Goal: Information Seeking & Learning: Find specific fact

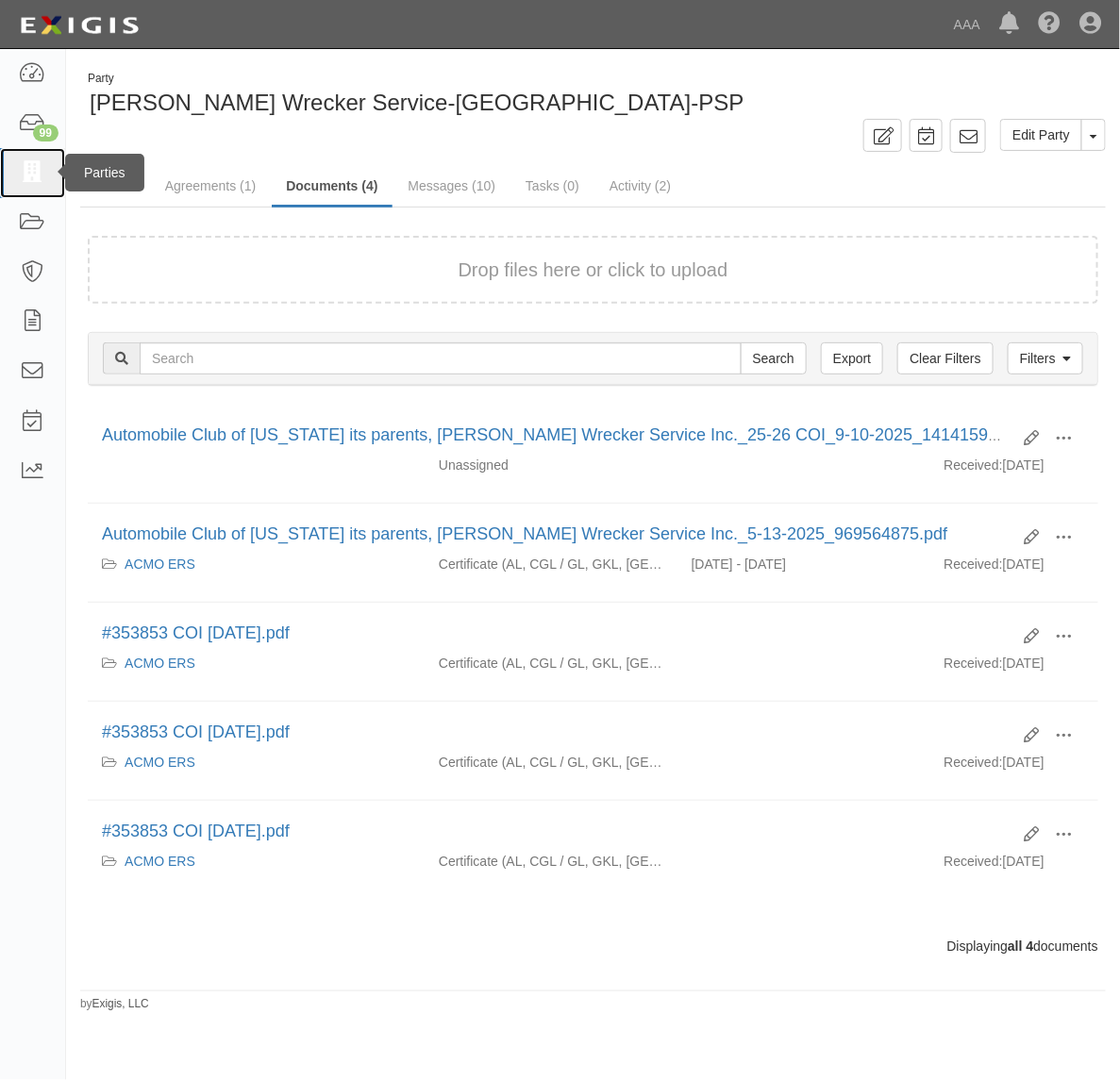
click at [43, 168] on icon at bounding box center [31, 173] width 27 height 22
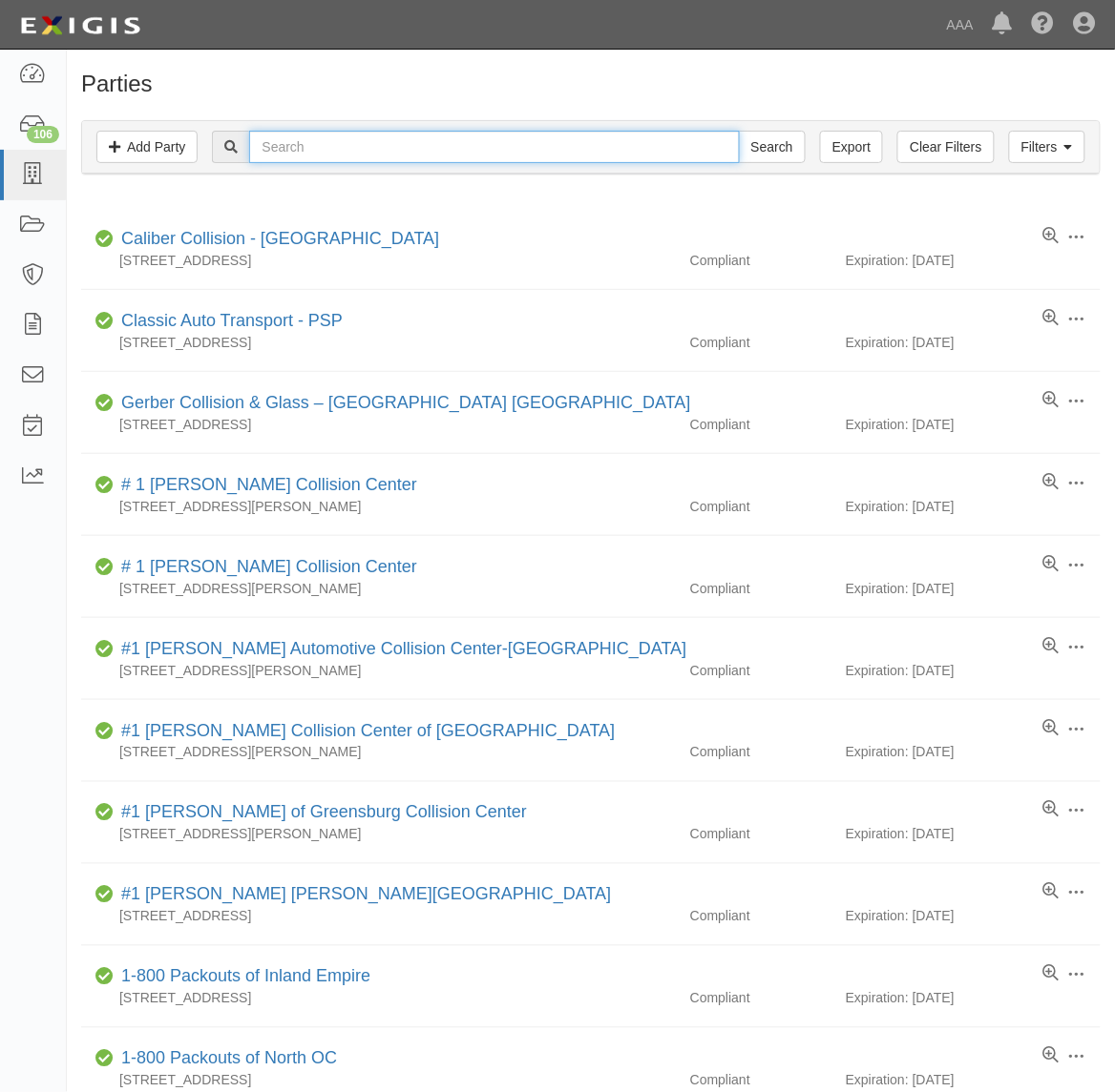
click at [367, 143] on input "text" at bounding box center [493, 147] width 489 height 33
paste input "21233"
type input "21233"
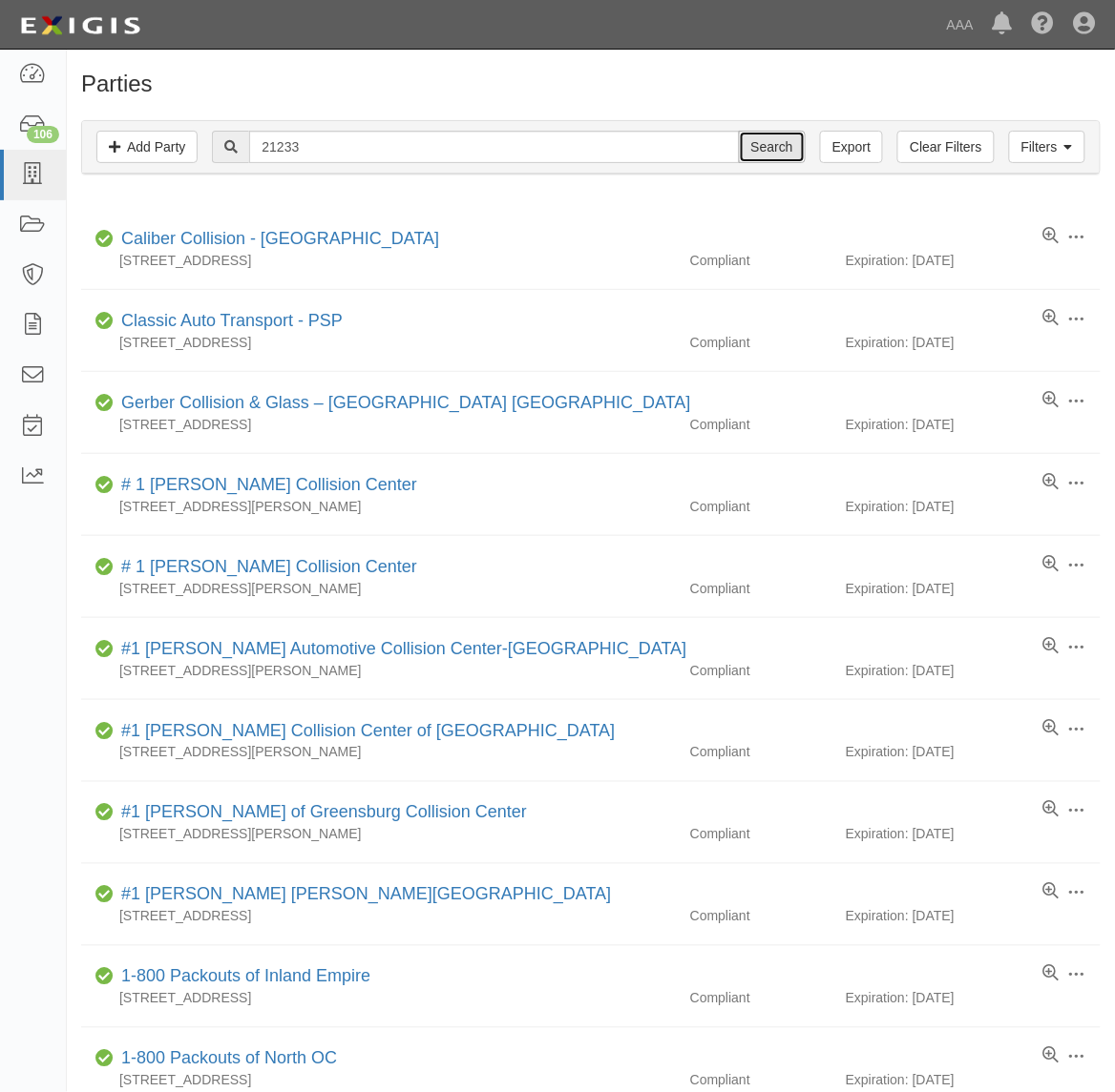
click at [787, 140] on input "Search" at bounding box center [771, 147] width 67 height 33
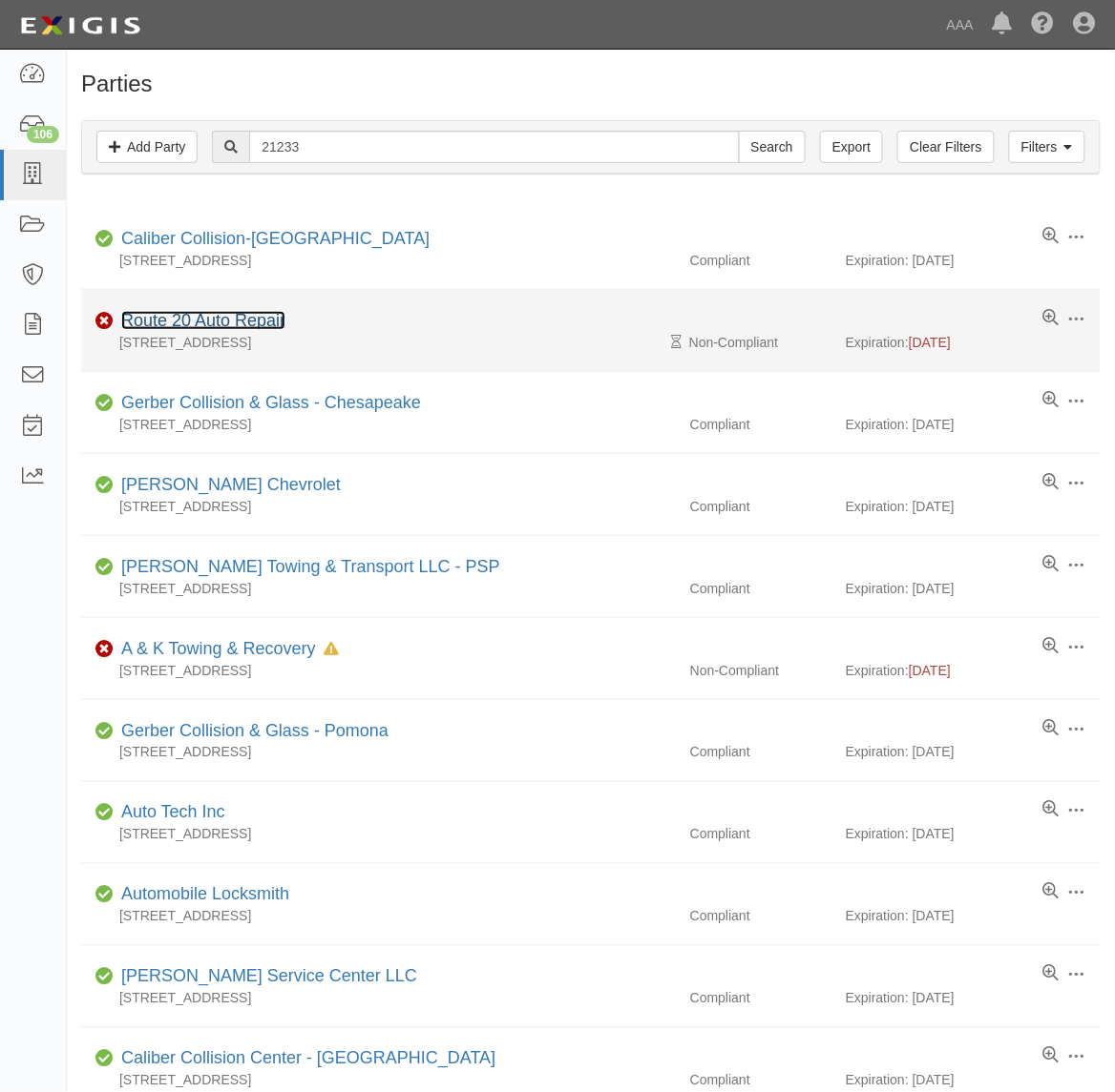
click at [222, 318] on link "Route 20 Auto Repair" at bounding box center [203, 320] width 164 height 19
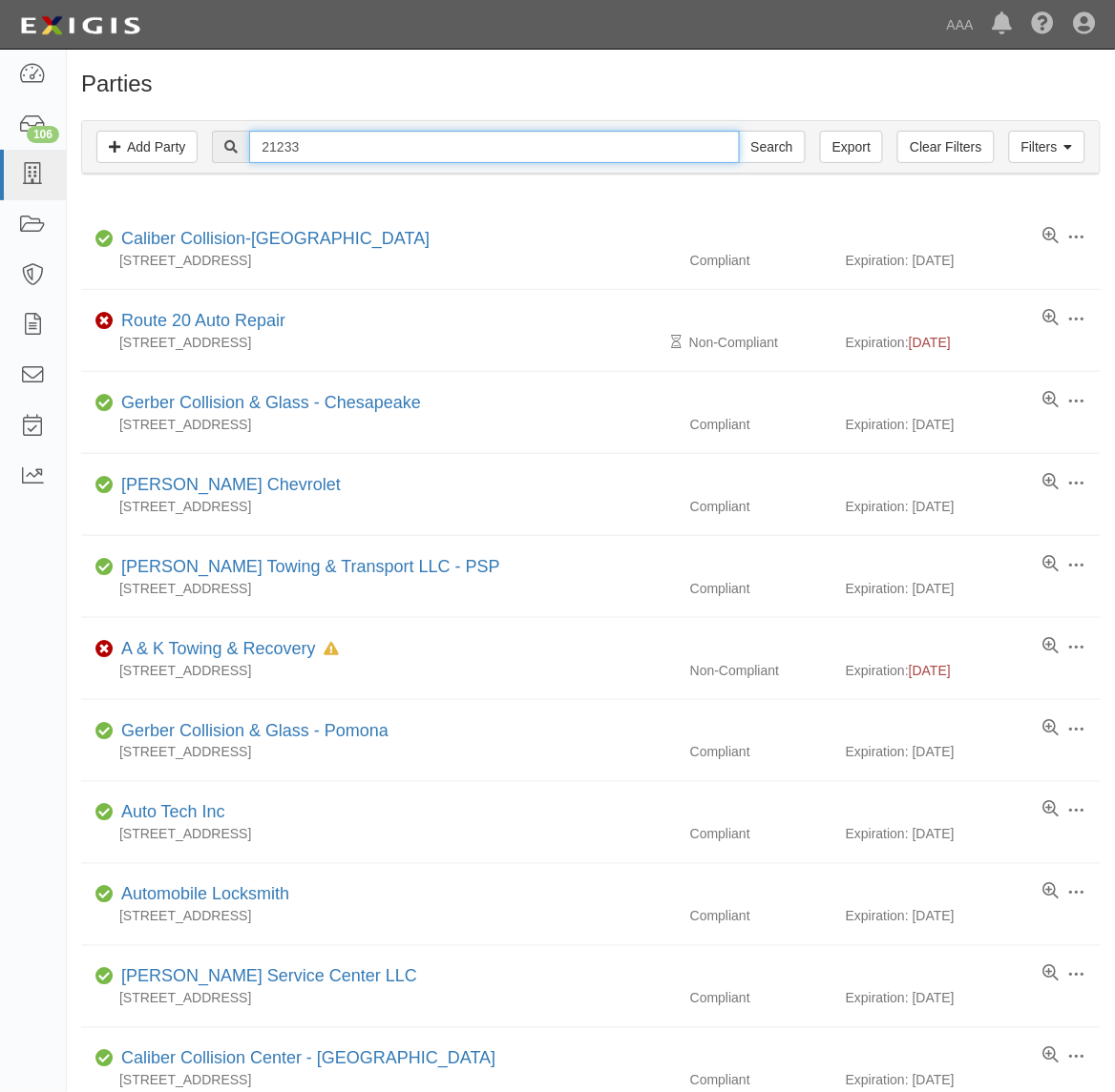
click at [351, 150] on input "21233" at bounding box center [493, 147] width 489 height 33
paste input "2367"
type input "22367"
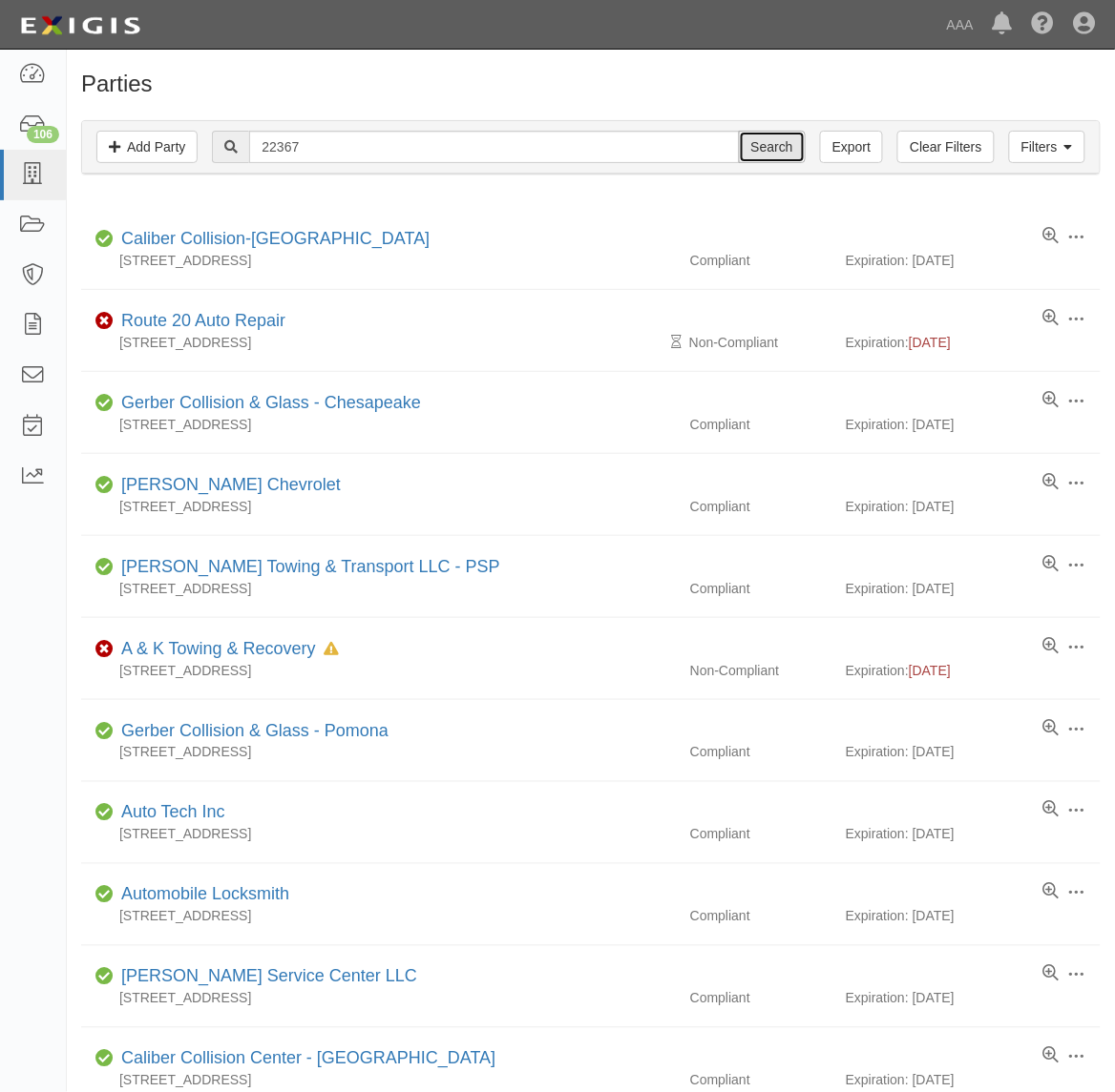
click at [755, 135] on input "Search" at bounding box center [771, 147] width 67 height 33
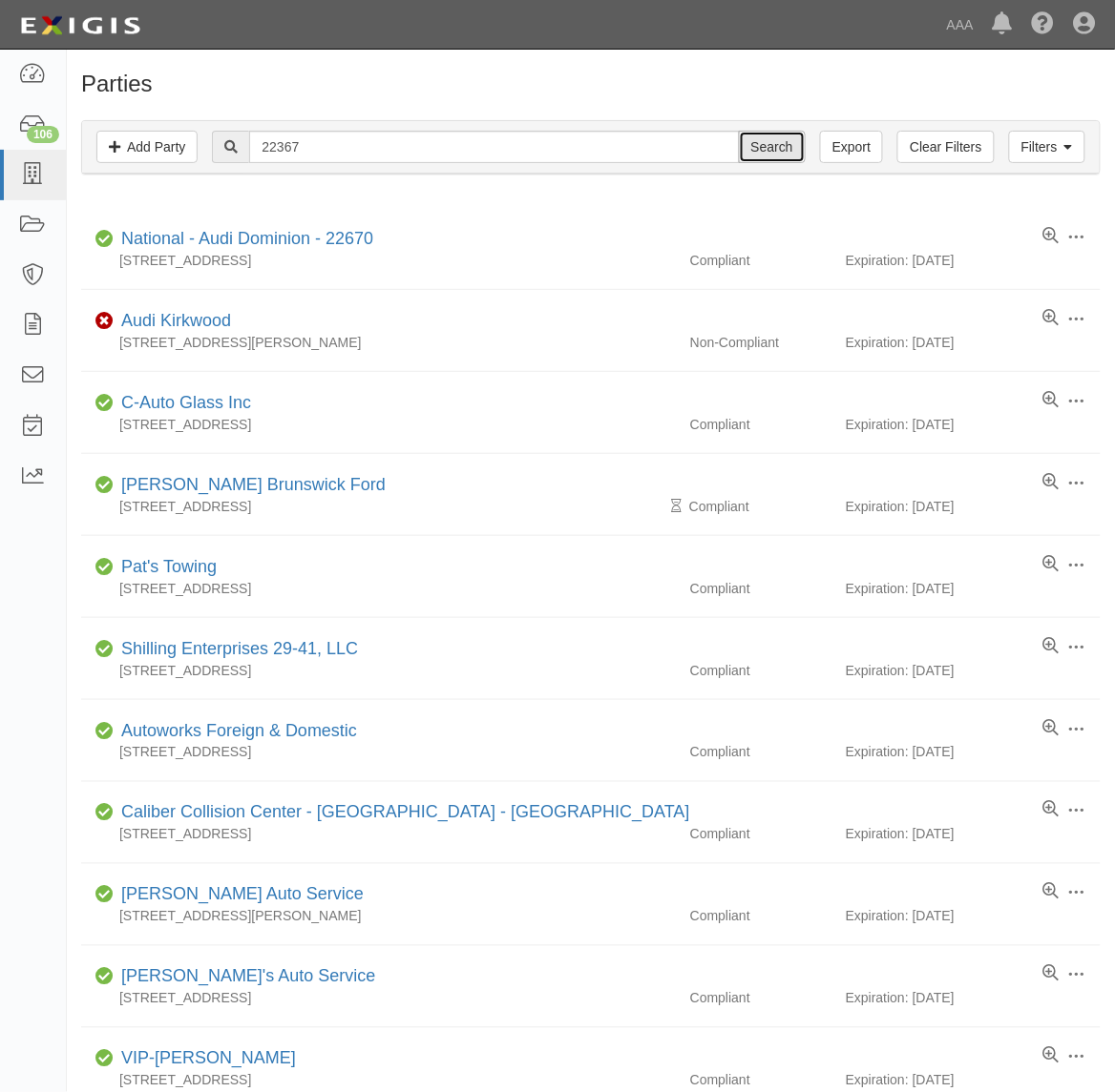
click at [759, 145] on input "Search" at bounding box center [771, 147] width 67 height 33
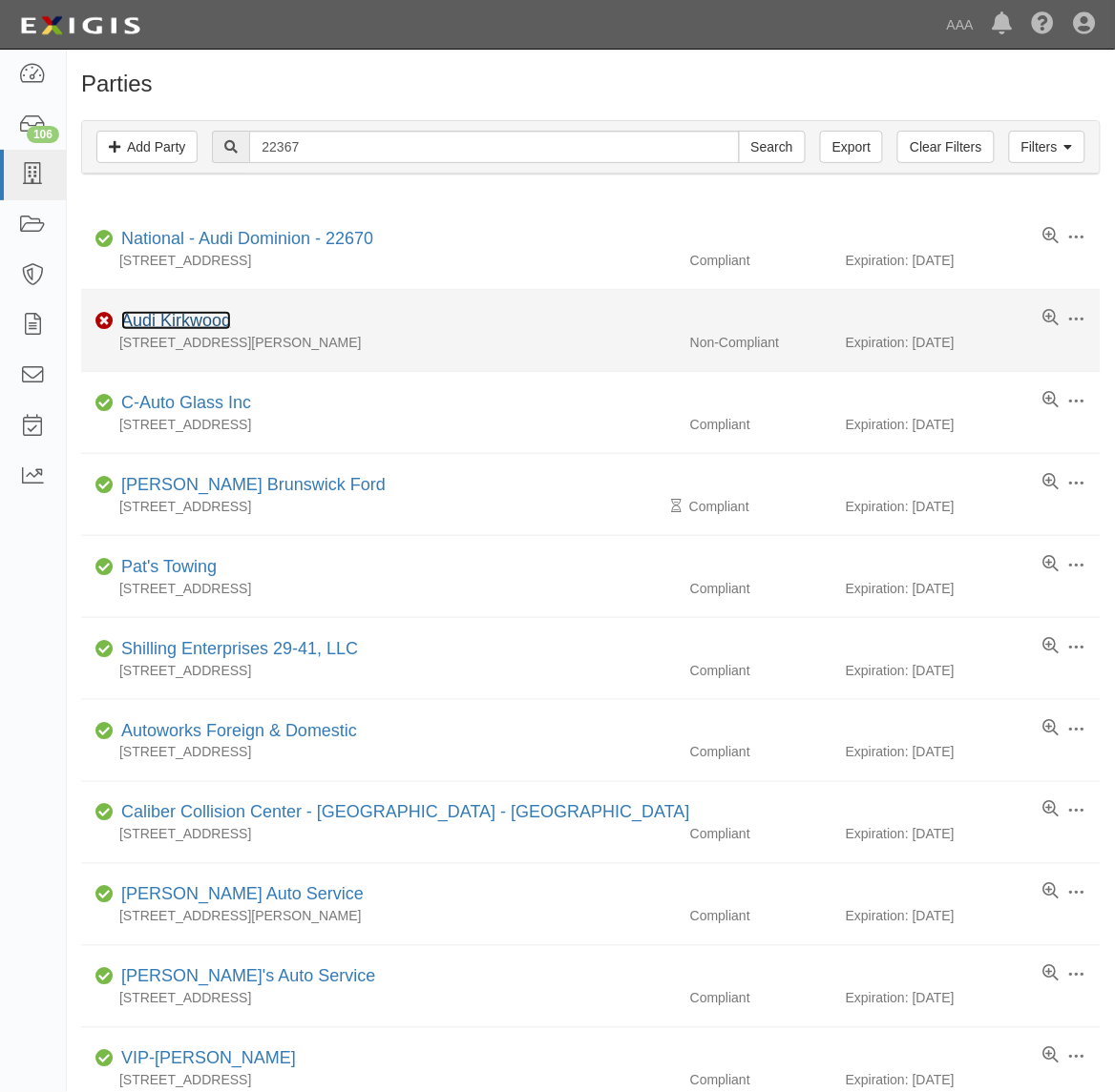
click at [214, 323] on link "Audi Kirkwood" at bounding box center [176, 320] width 110 height 19
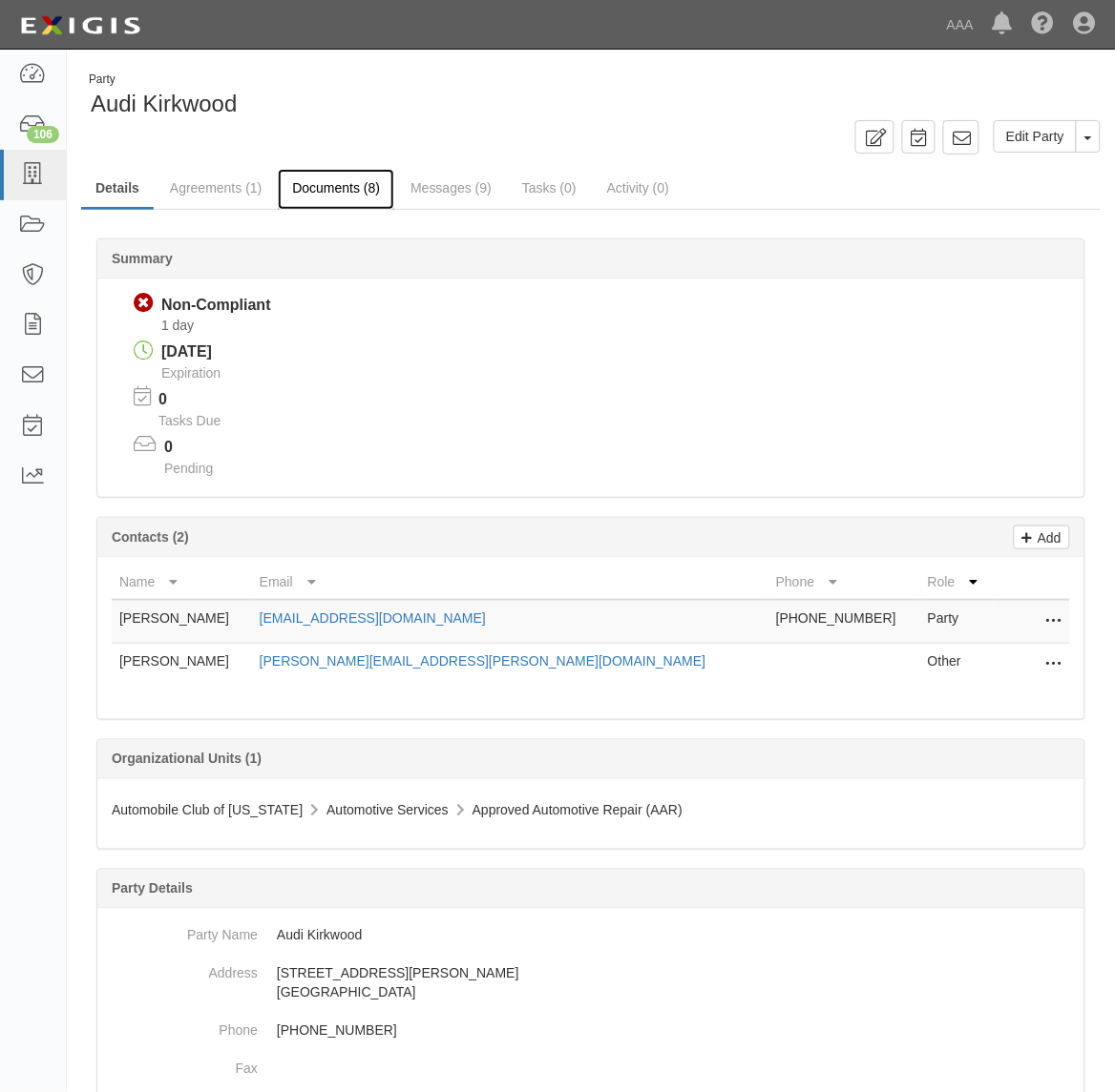
click at [328, 189] on link "Documents (8)" at bounding box center [336, 189] width 116 height 41
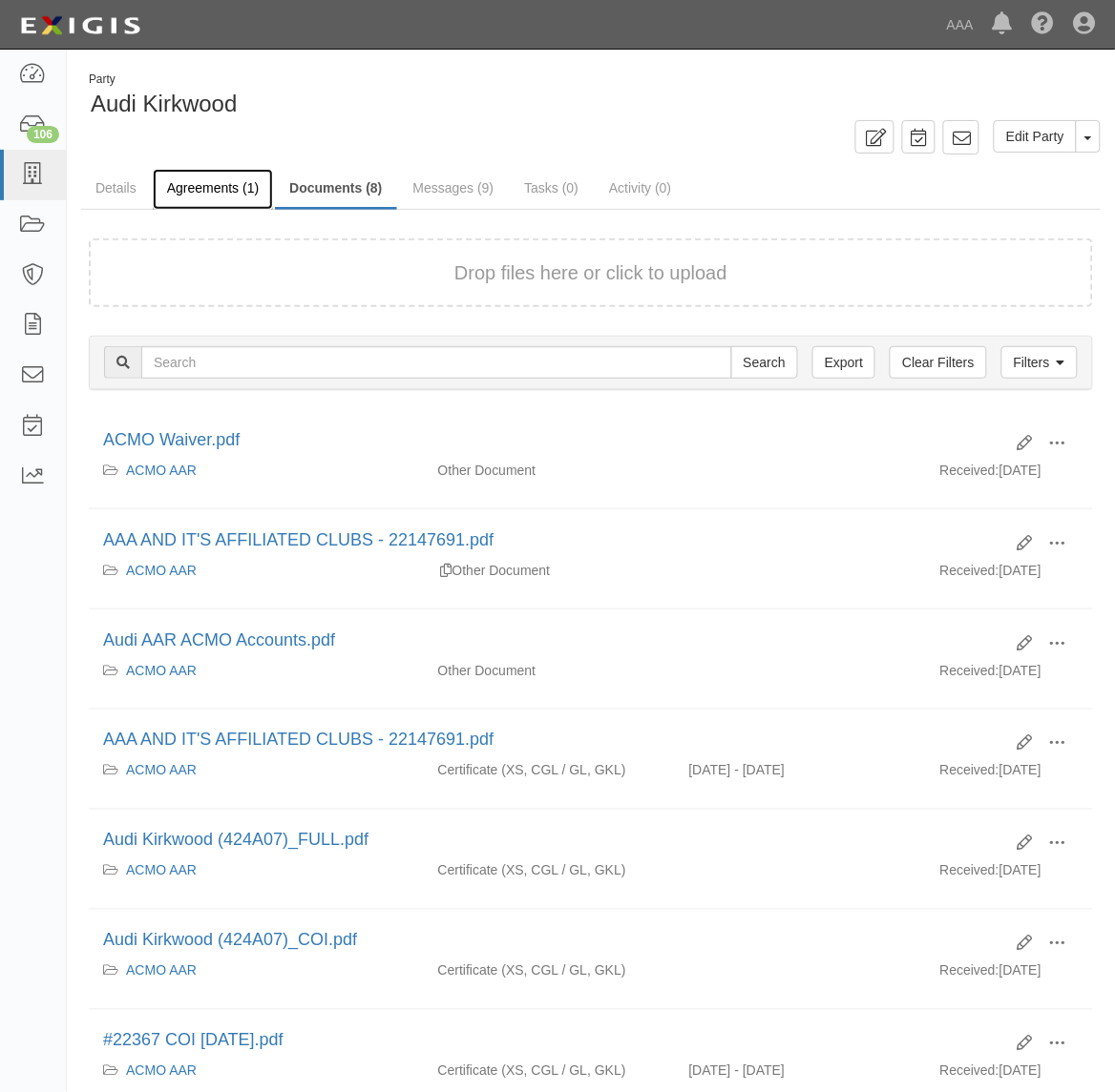
click at [209, 193] on link "Agreements (1)" at bounding box center [212, 189] width 120 height 41
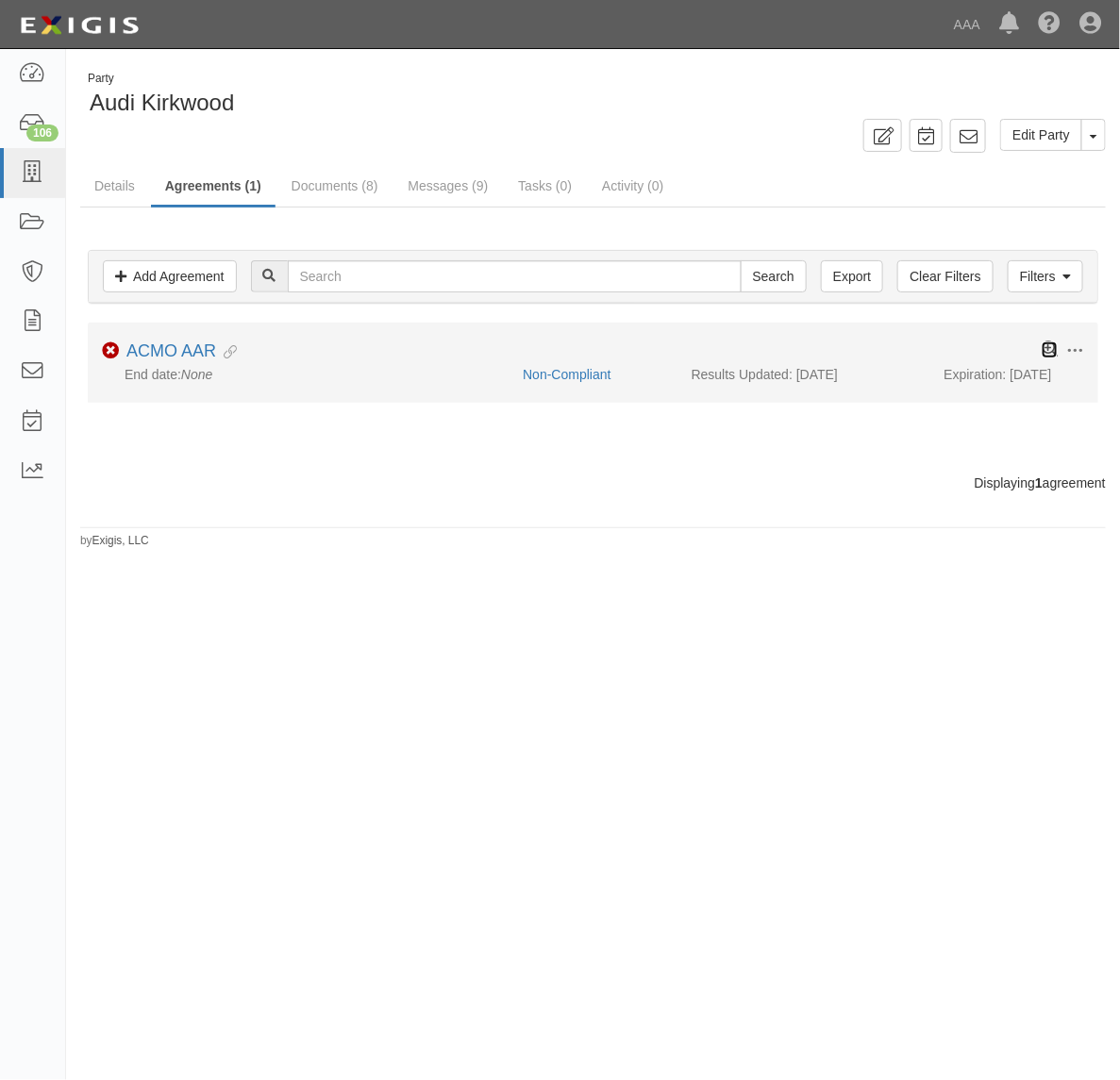
click at [1049, 351] on icon at bounding box center [1049, 350] width 16 height 16
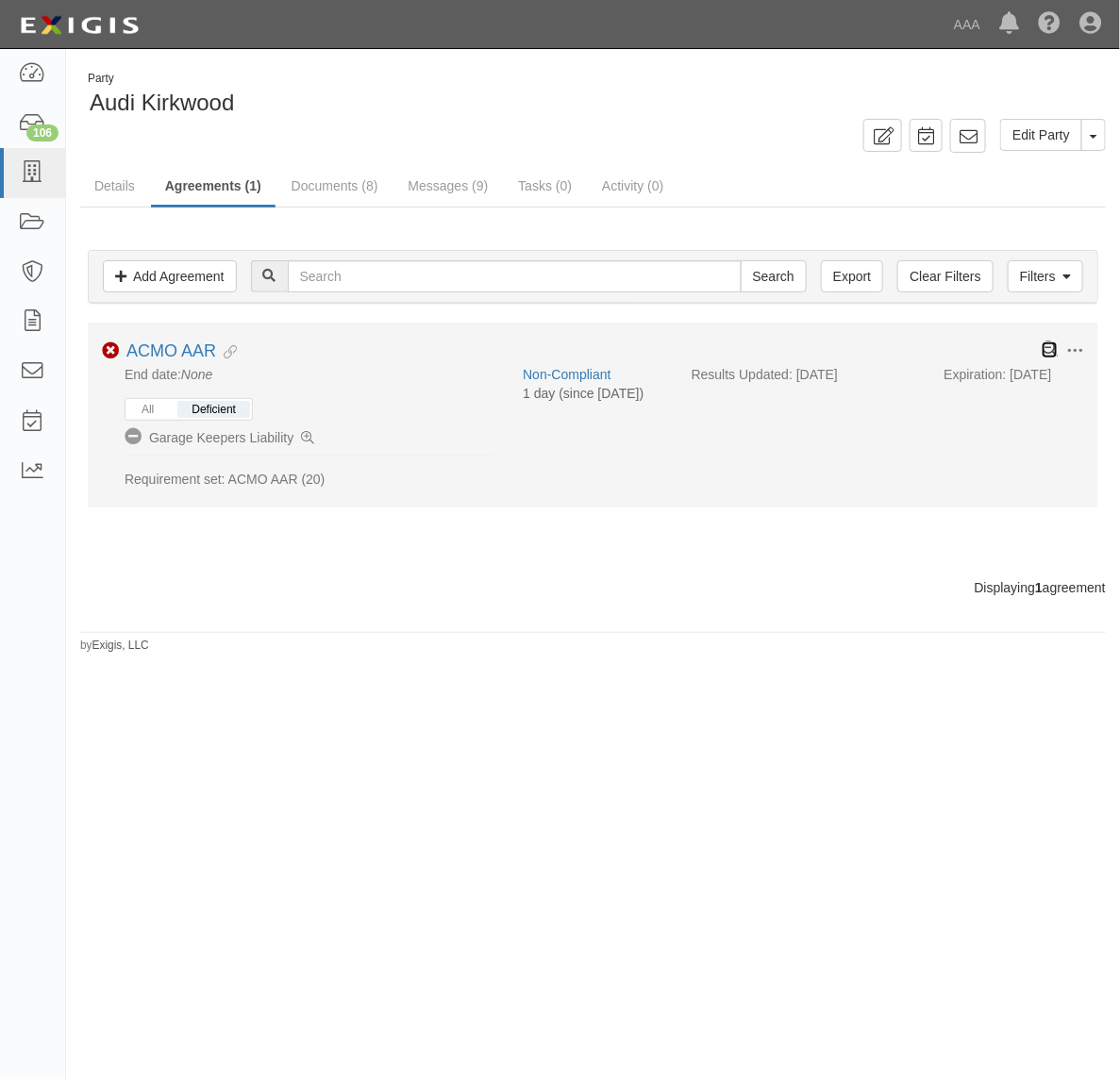
click at [1049, 351] on icon at bounding box center [1049, 350] width 16 height 16
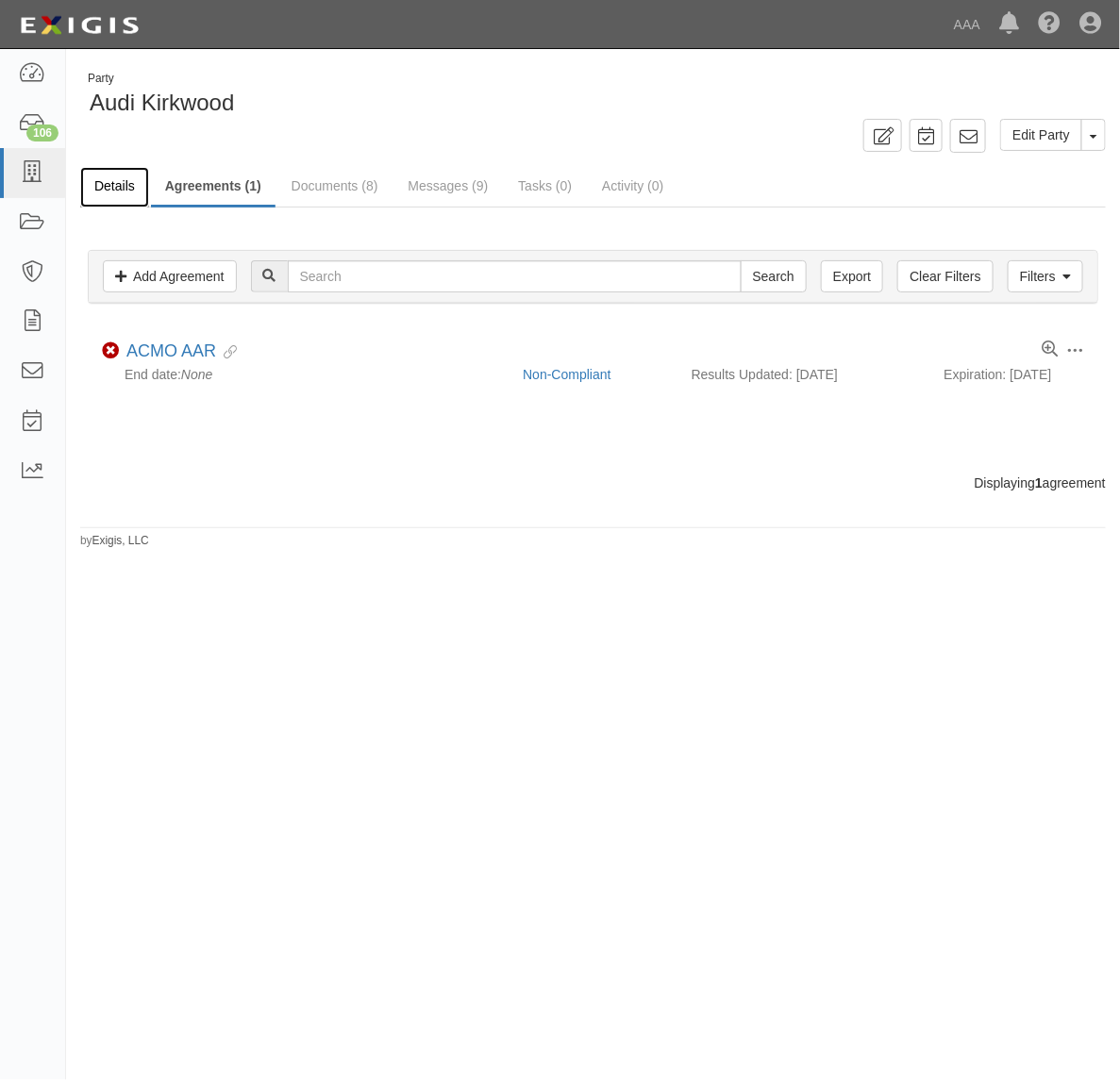
click at [114, 177] on link "Details" at bounding box center [115, 187] width 69 height 40
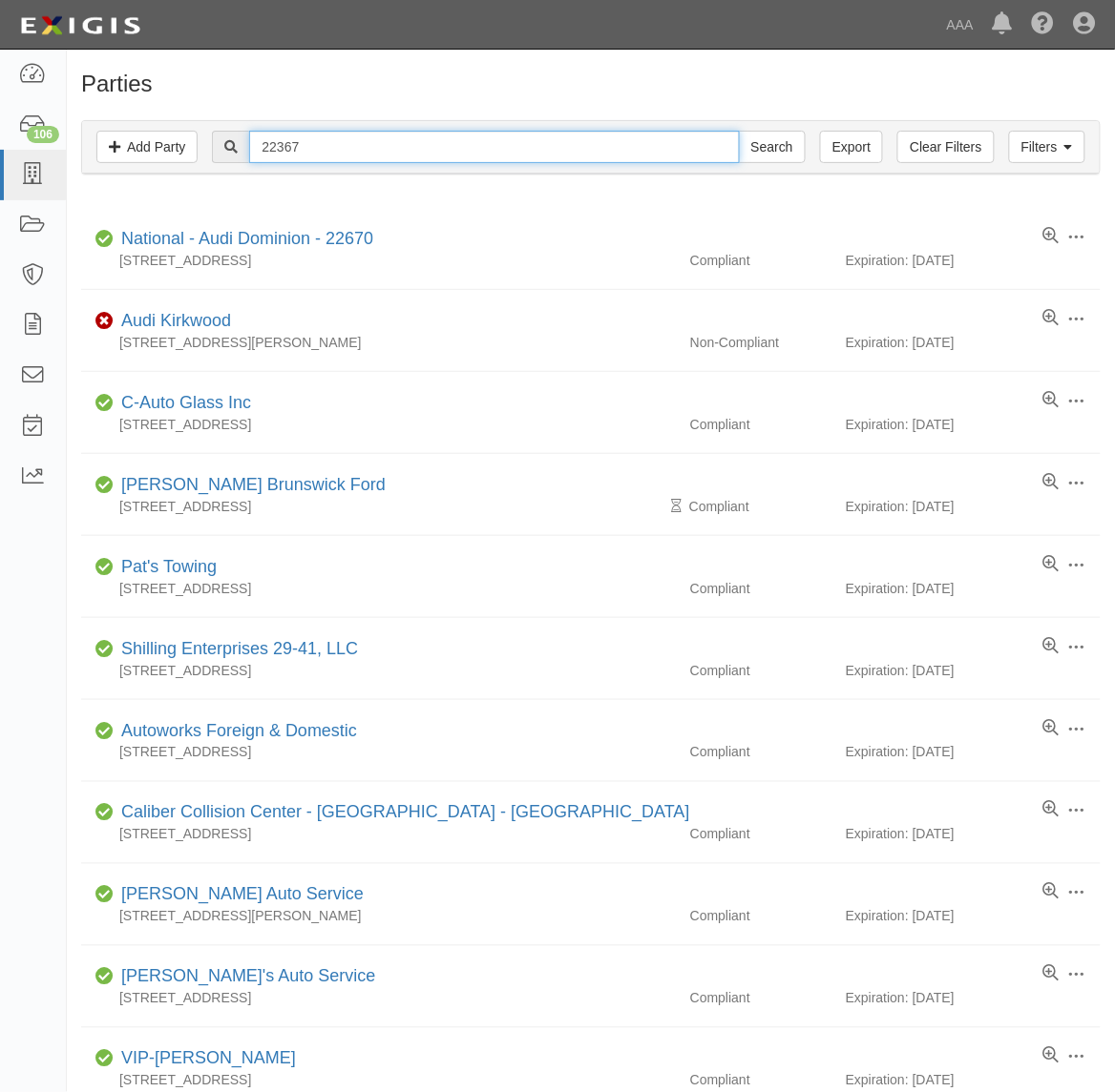
click at [340, 154] on input "22367" at bounding box center [493, 147] width 489 height 33
click at [479, 141] on input "22367" at bounding box center [493, 147] width 489 height 33
paste input "366944"
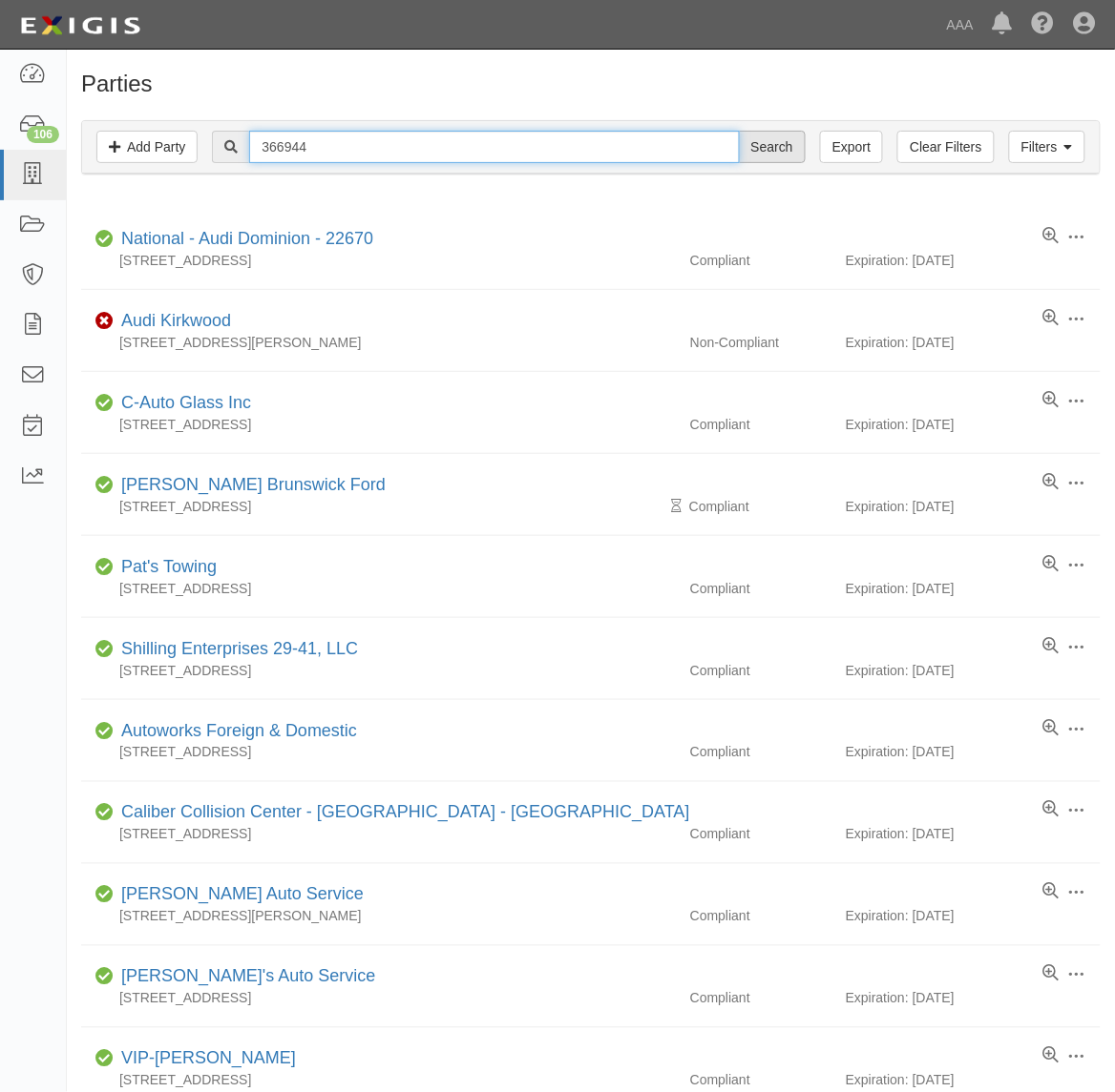
type input "366944"
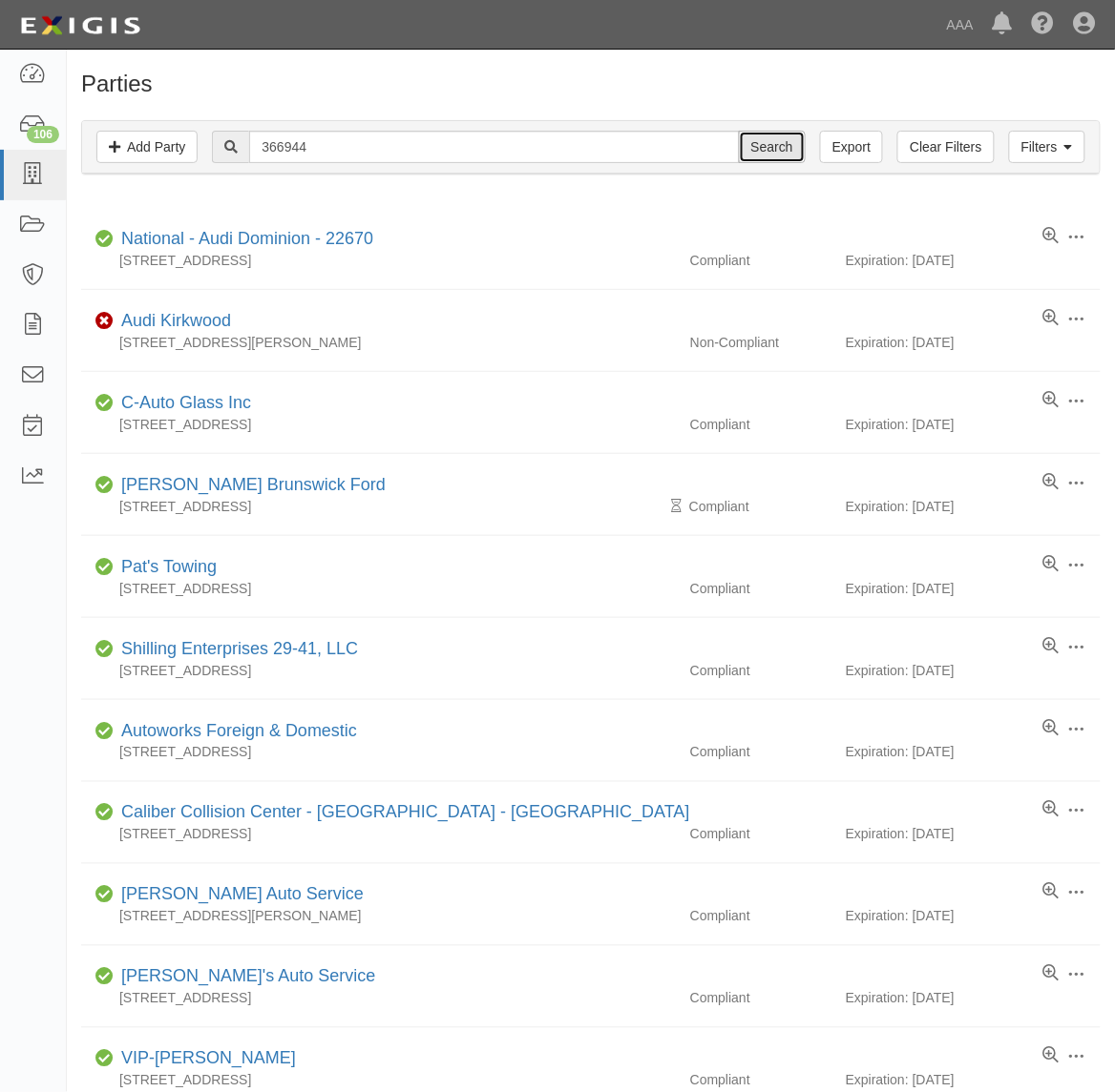
click at [764, 150] on input "Search" at bounding box center [771, 147] width 67 height 33
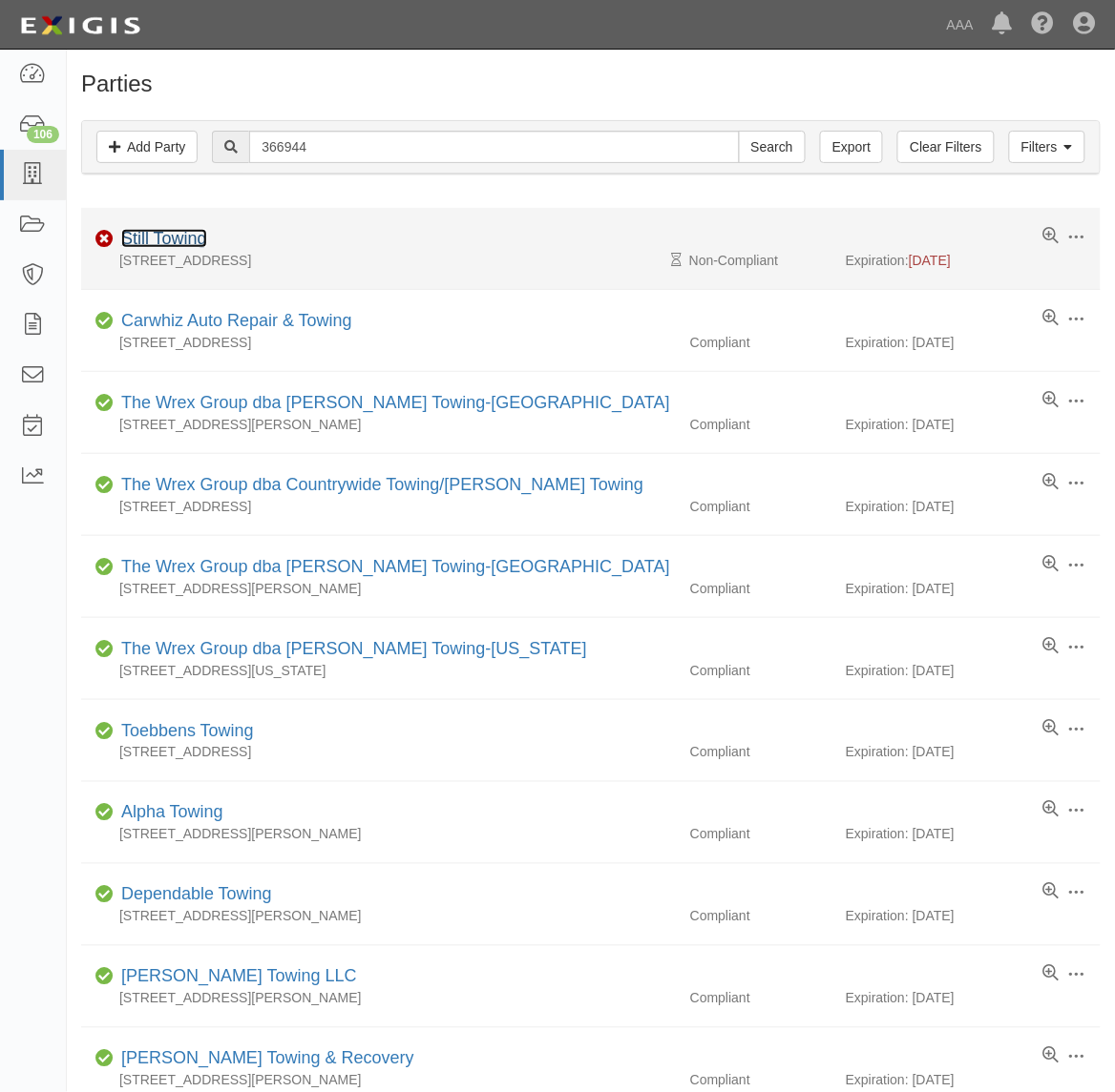
click at [178, 235] on link "Still Towing" at bounding box center [164, 238] width 85 height 19
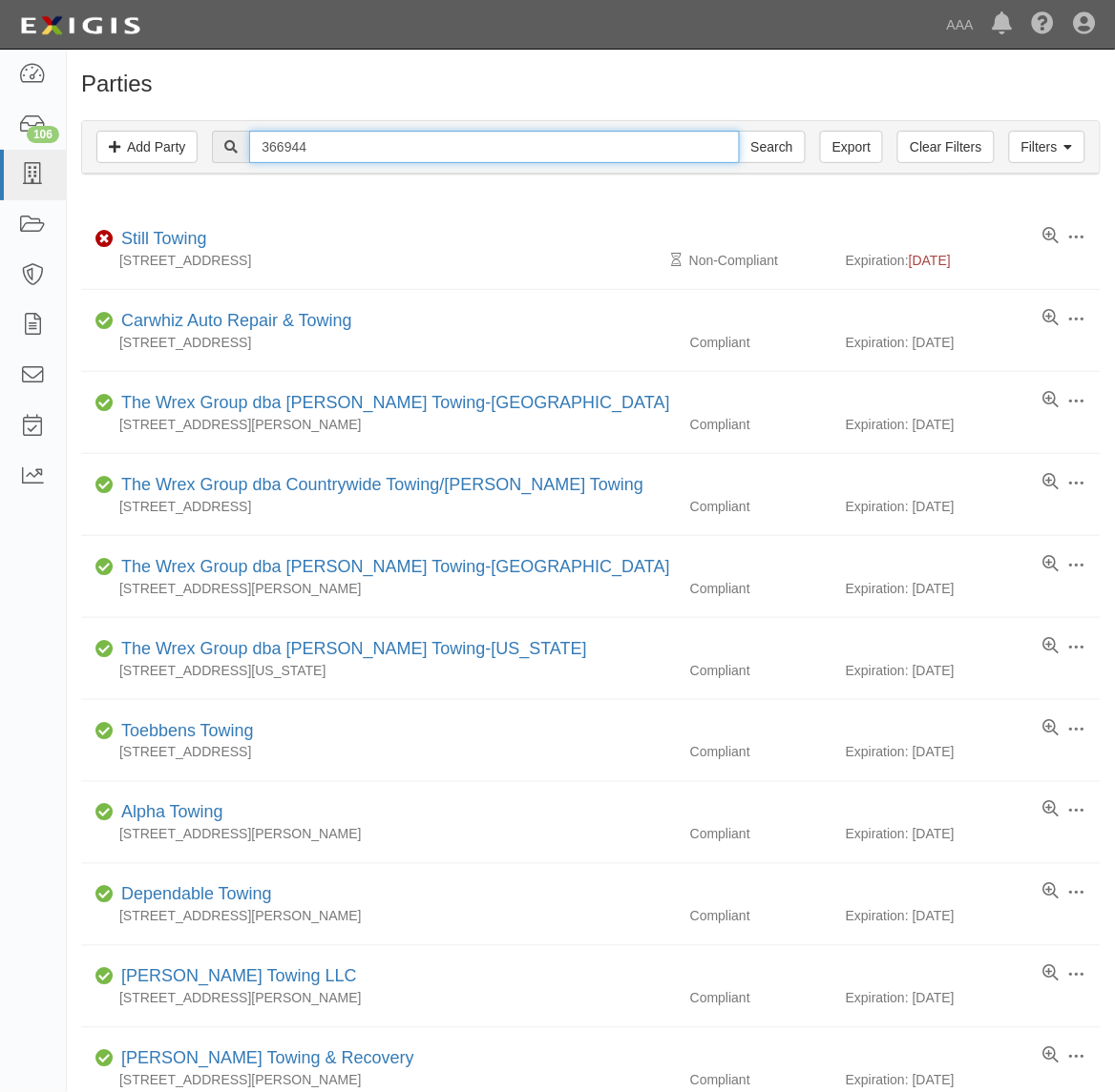
click at [318, 143] on input "366944" at bounding box center [493, 147] width 489 height 33
drag, startPoint x: 318, startPoint y: 143, endPoint x: 296, endPoint y: 134, distance: 23.8
click at [297, 134] on input "366944" at bounding box center [493, 147] width 489 height 33
click at [296, 134] on input "366944" at bounding box center [493, 147] width 489 height 33
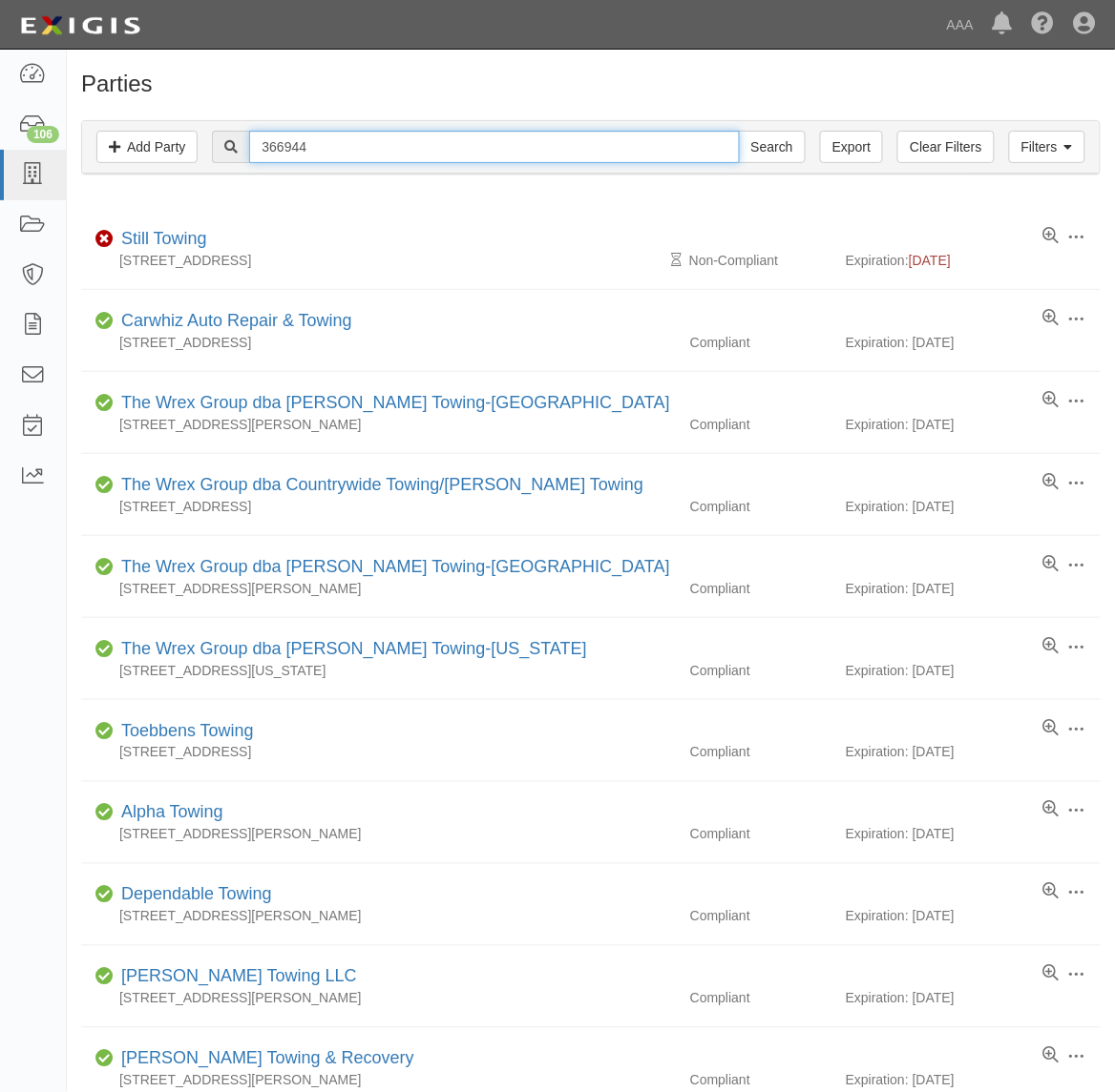
paste input "576"
type input "366576"
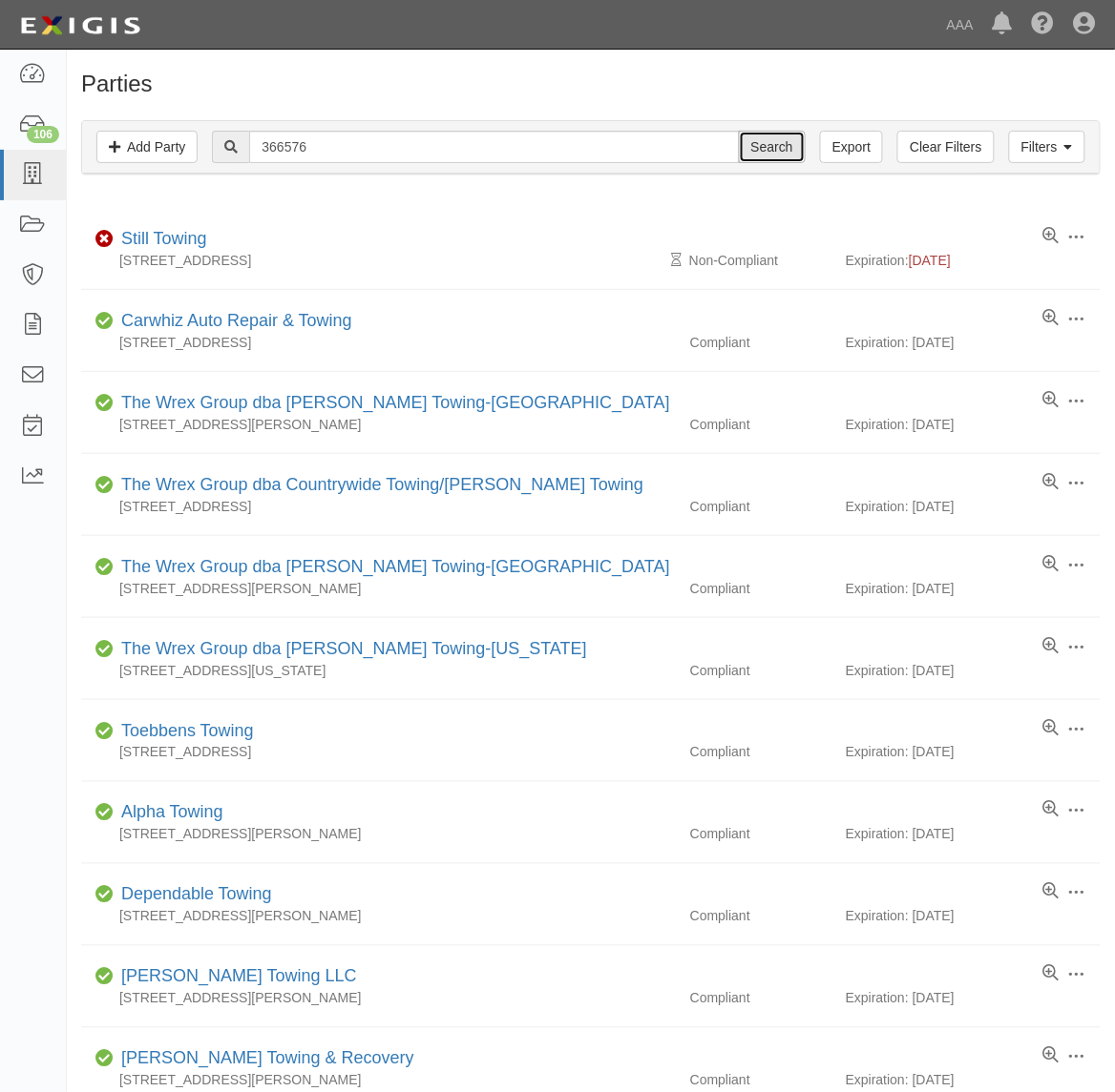
click at [765, 136] on input "Search" at bounding box center [771, 147] width 67 height 33
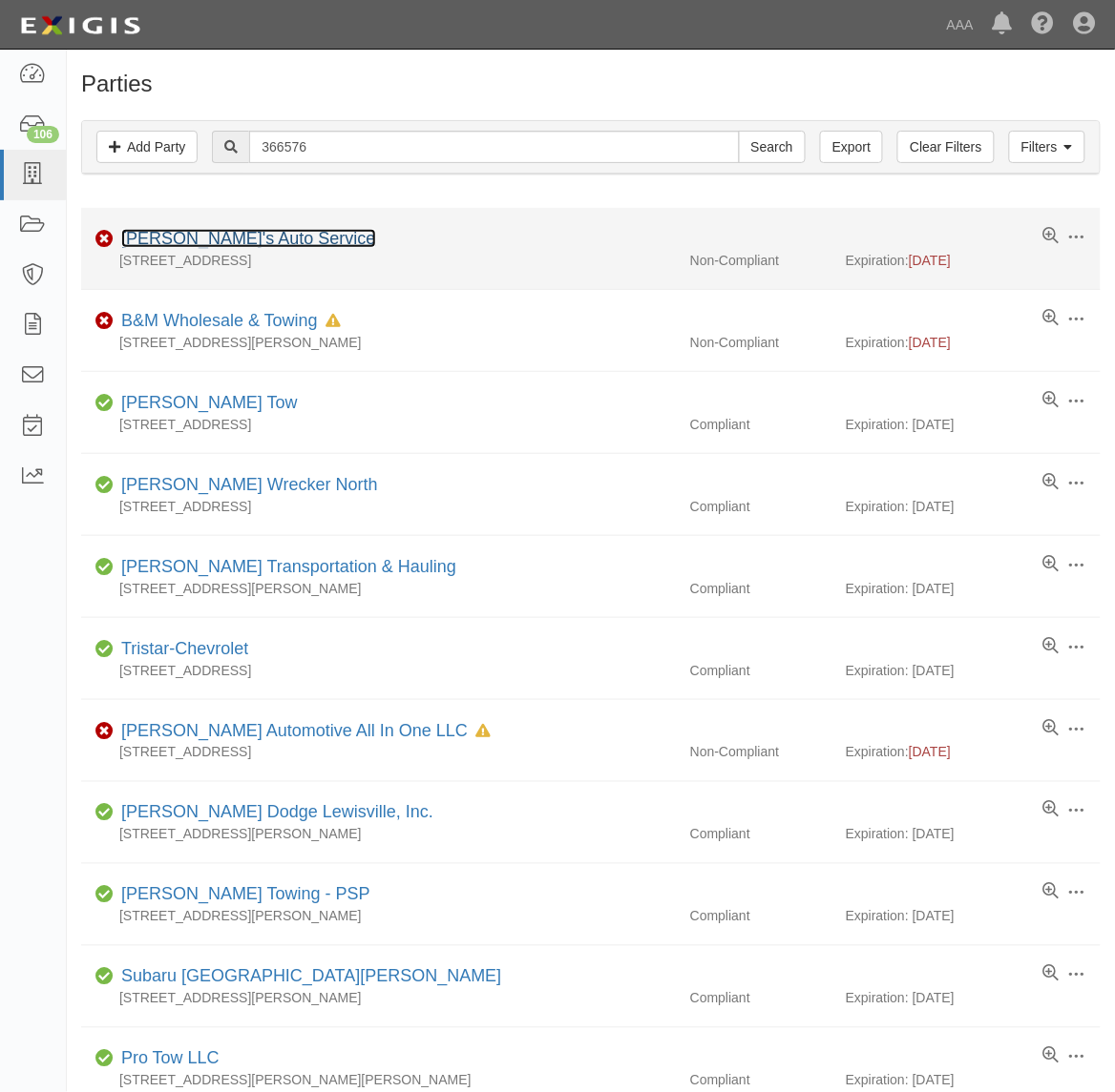
click at [156, 240] on link "[PERSON_NAME]'s Auto Service" at bounding box center [248, 238] width 255 height 19
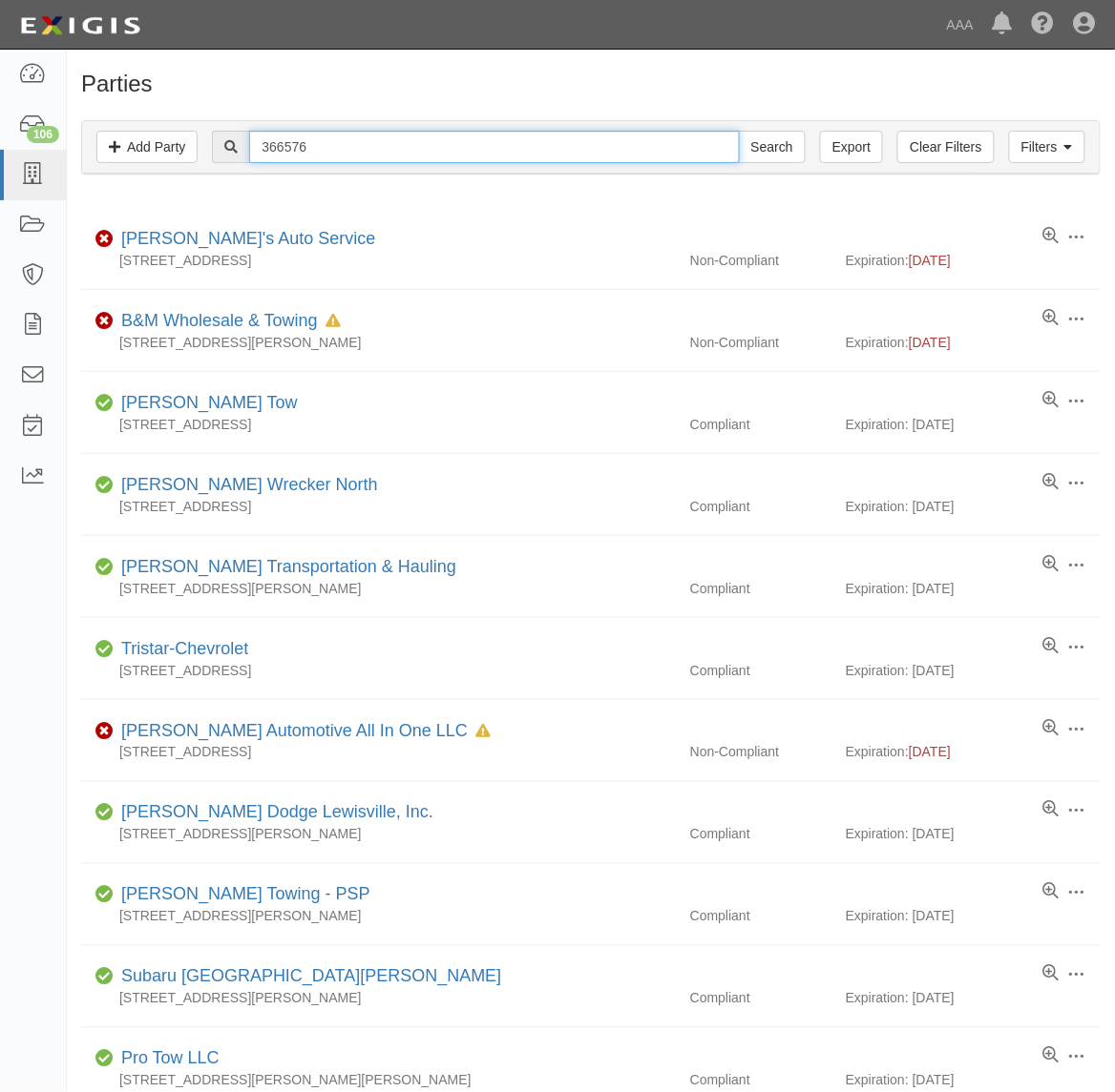
click at [332, 149] on input "366576" at bounding box center [493, 147] width 489 height 33
click at [332, 146] on input "366576" at bounding box center [493, 147] width 489 height 33
paste input "CC184082"
type input "CC184082"
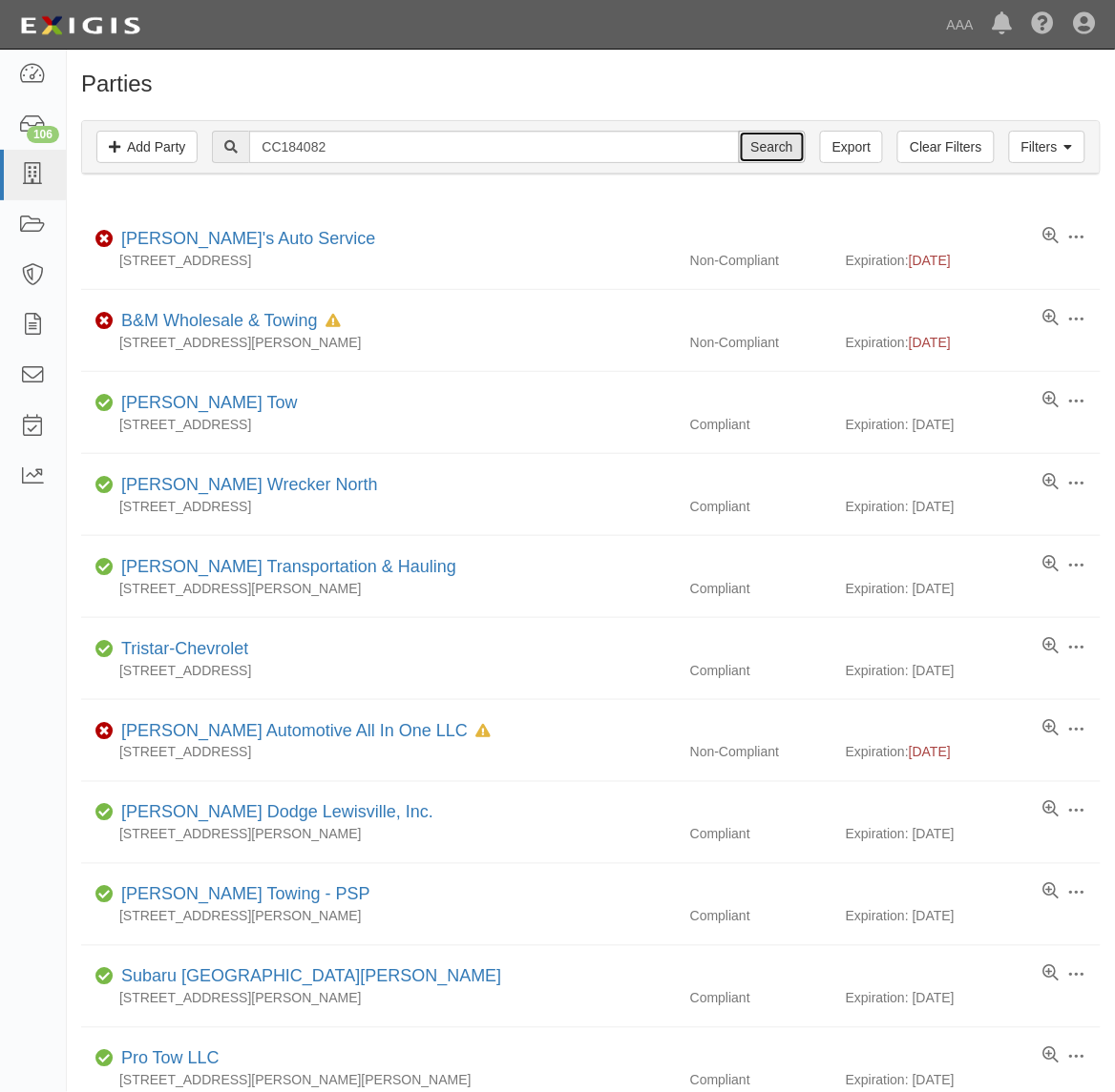
click at [787, 145] on input "Search" at bounding box center [771, 147] width 67 height 33
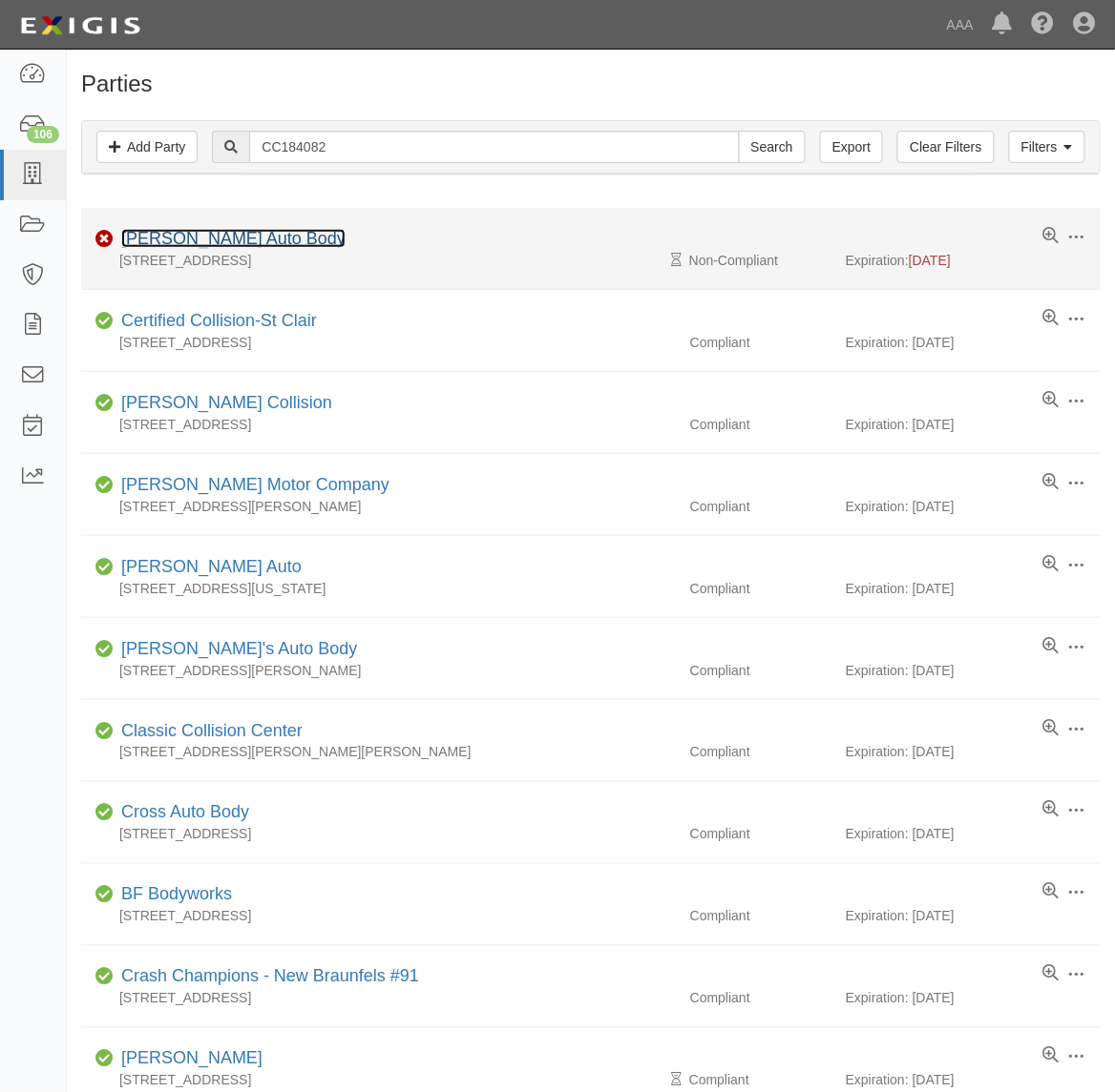
click at [221, 245] on link "[PERSON_NAME] Auto Body" at bounding box center [233, 238] width 224 height 19
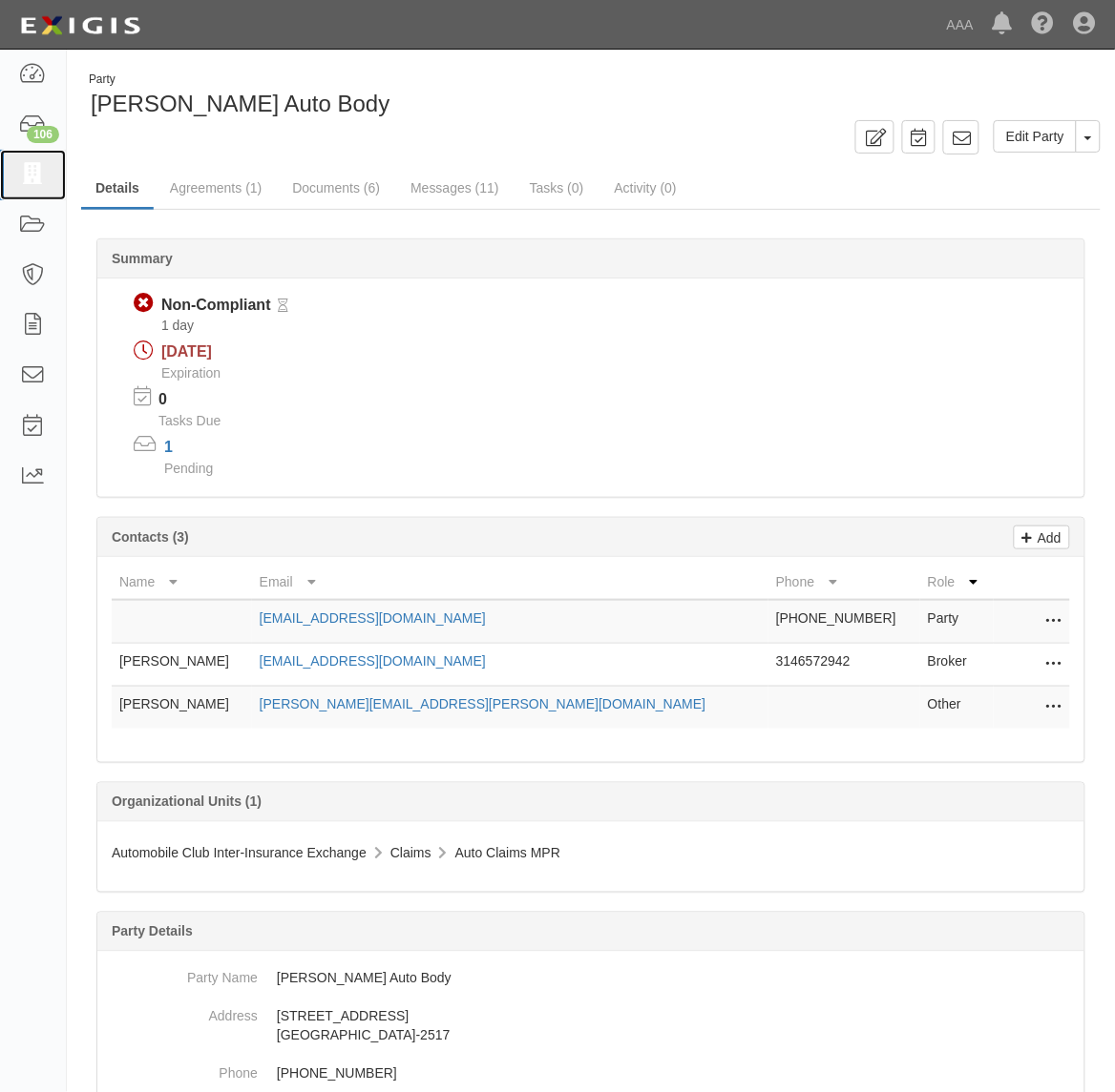
drag, startPoint x: 22, startPoint y: 160, endPoint x: 85, endPoint y: 254, distance: 113.2
click at [22, 160] on link at bounding box center [33, 175] width 66 height 51
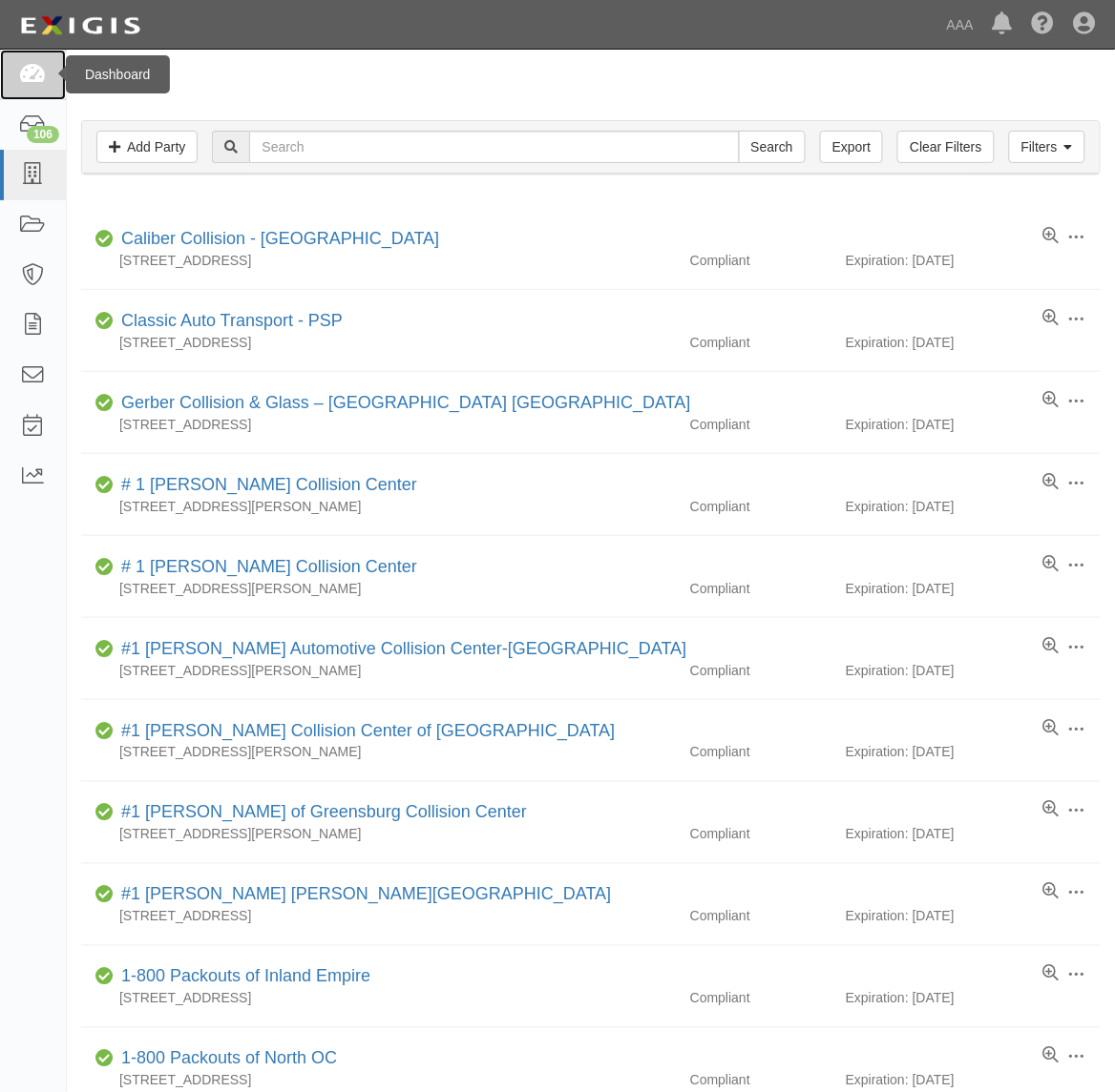
click at [40, 72] on icon at bounding box center [32, 74] width 27 height 22
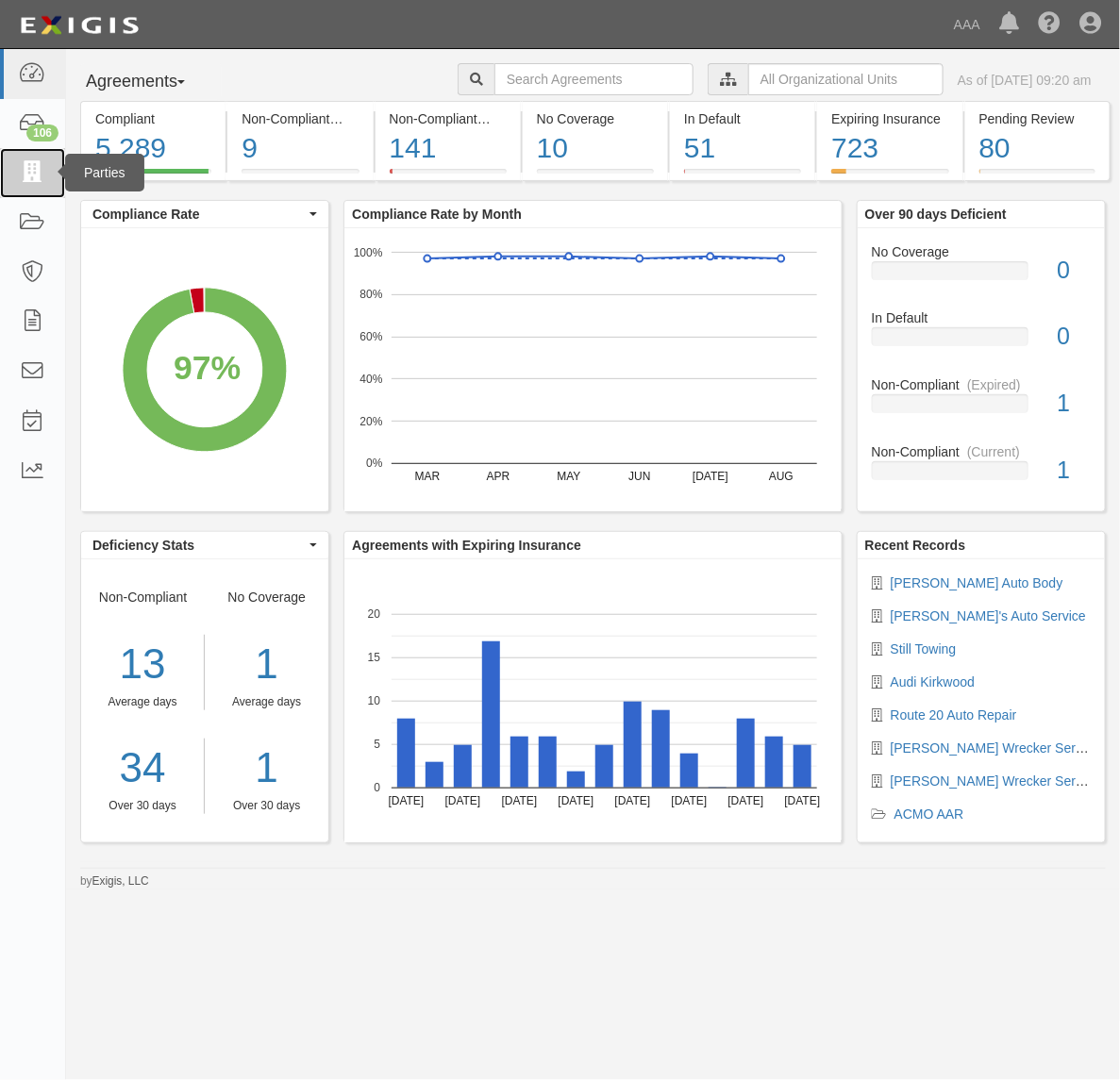
click at [19, 170] on icon at bounding box center [31, 173] width 27 height 22
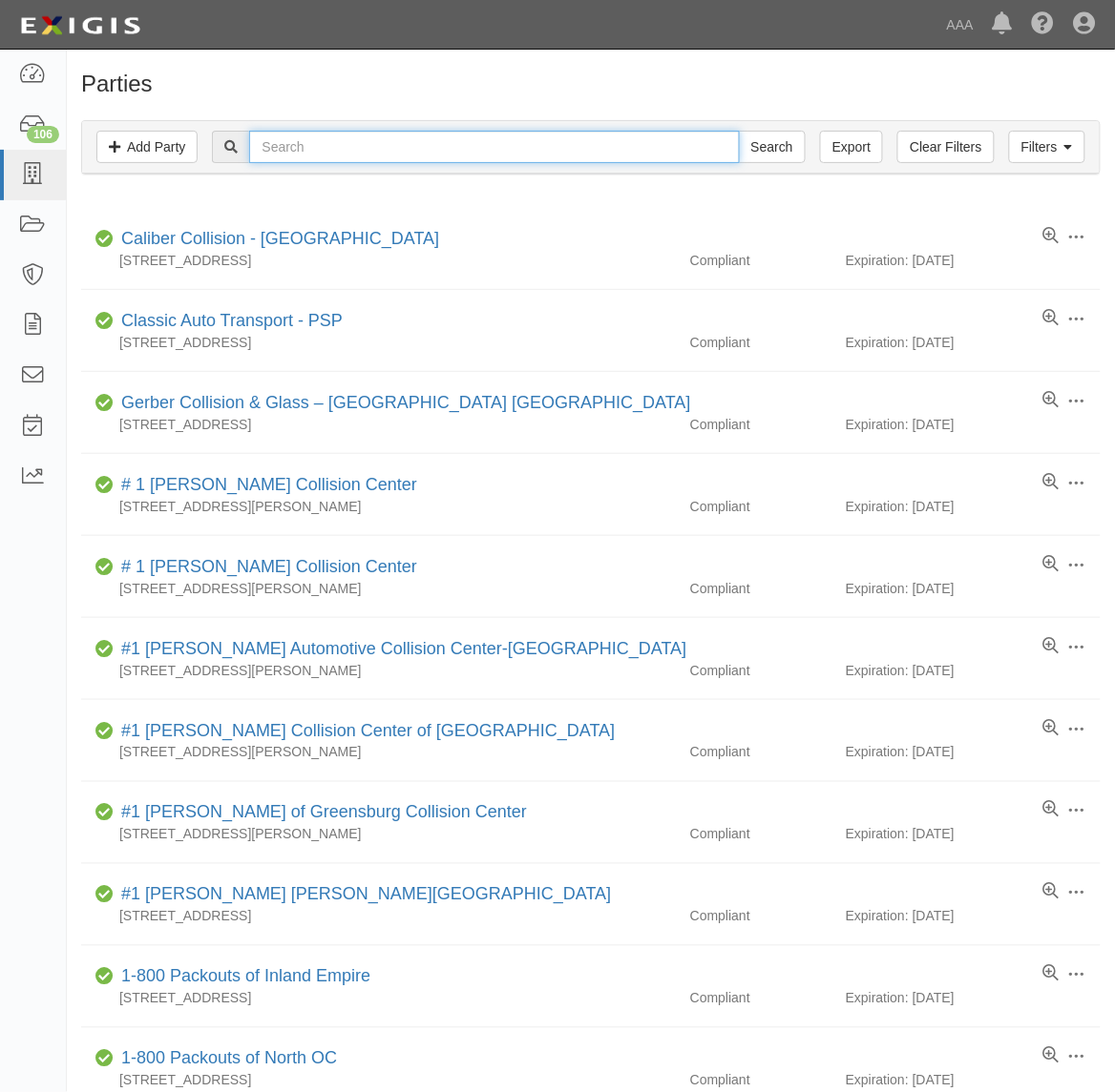
click at [332, 141] on input "text" at bounding box center [493, 147] width 489 height 33
paste input "510999"
type input "510999"
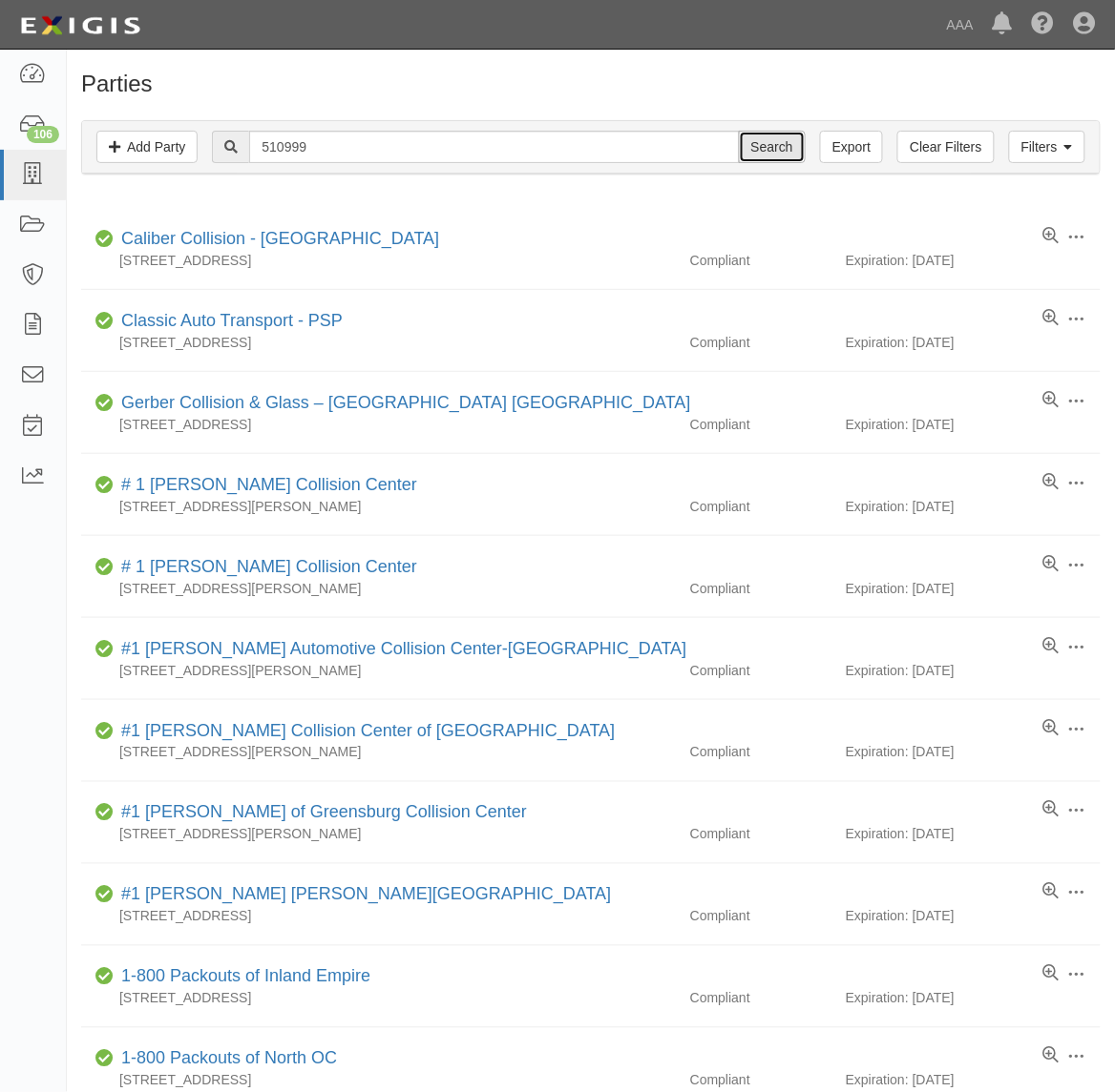
click at [754, 149] on input "Search" at bounding box center [771, 147] width 67 height 33
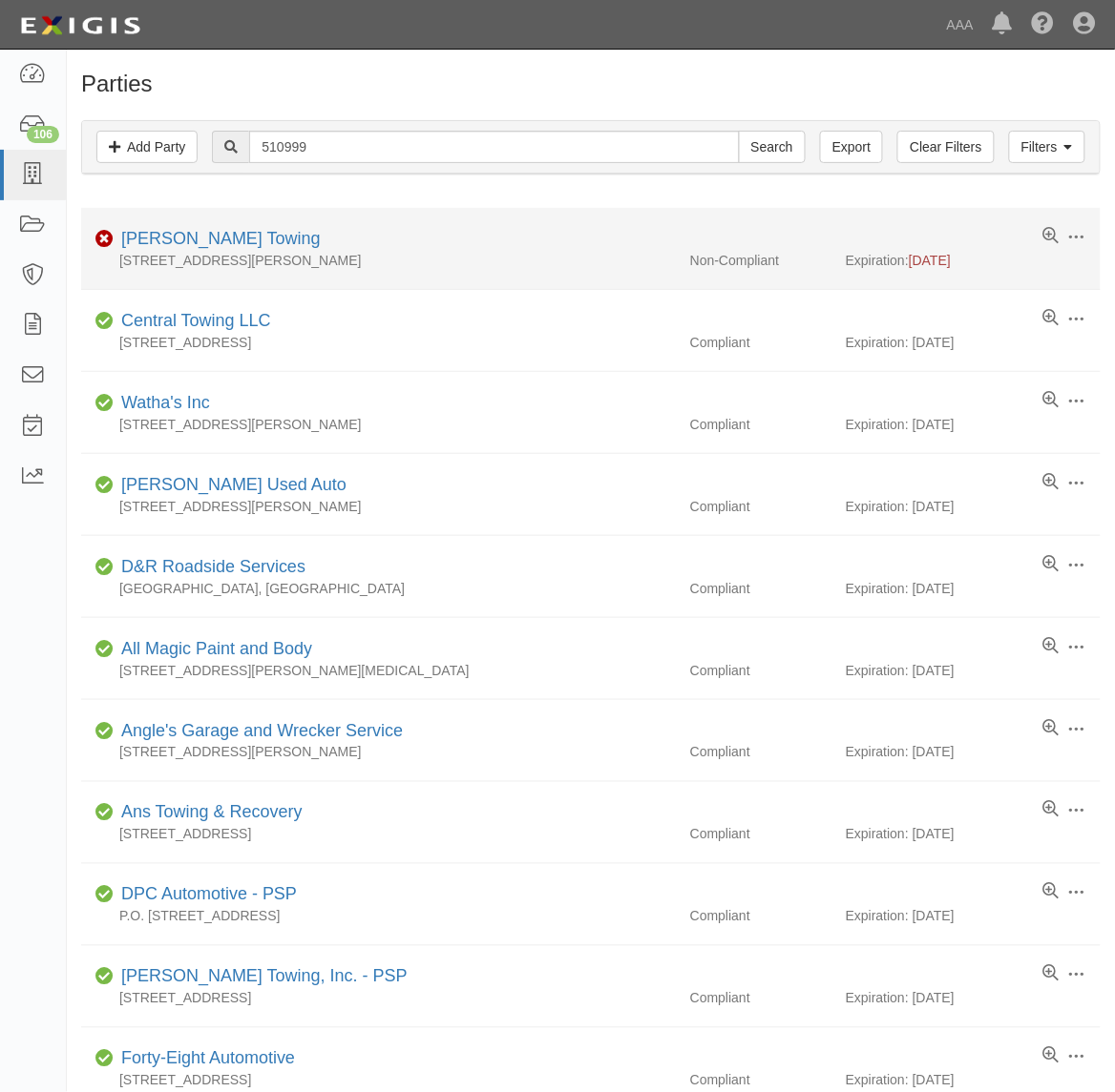
click at [204, 229] on div "Wisecup Towing" at bounding box center [216, 239] width 208 height 25
click at [217, 234] on link "Wisecup Towing" at bounding box center [220, 238] width 200 height 19
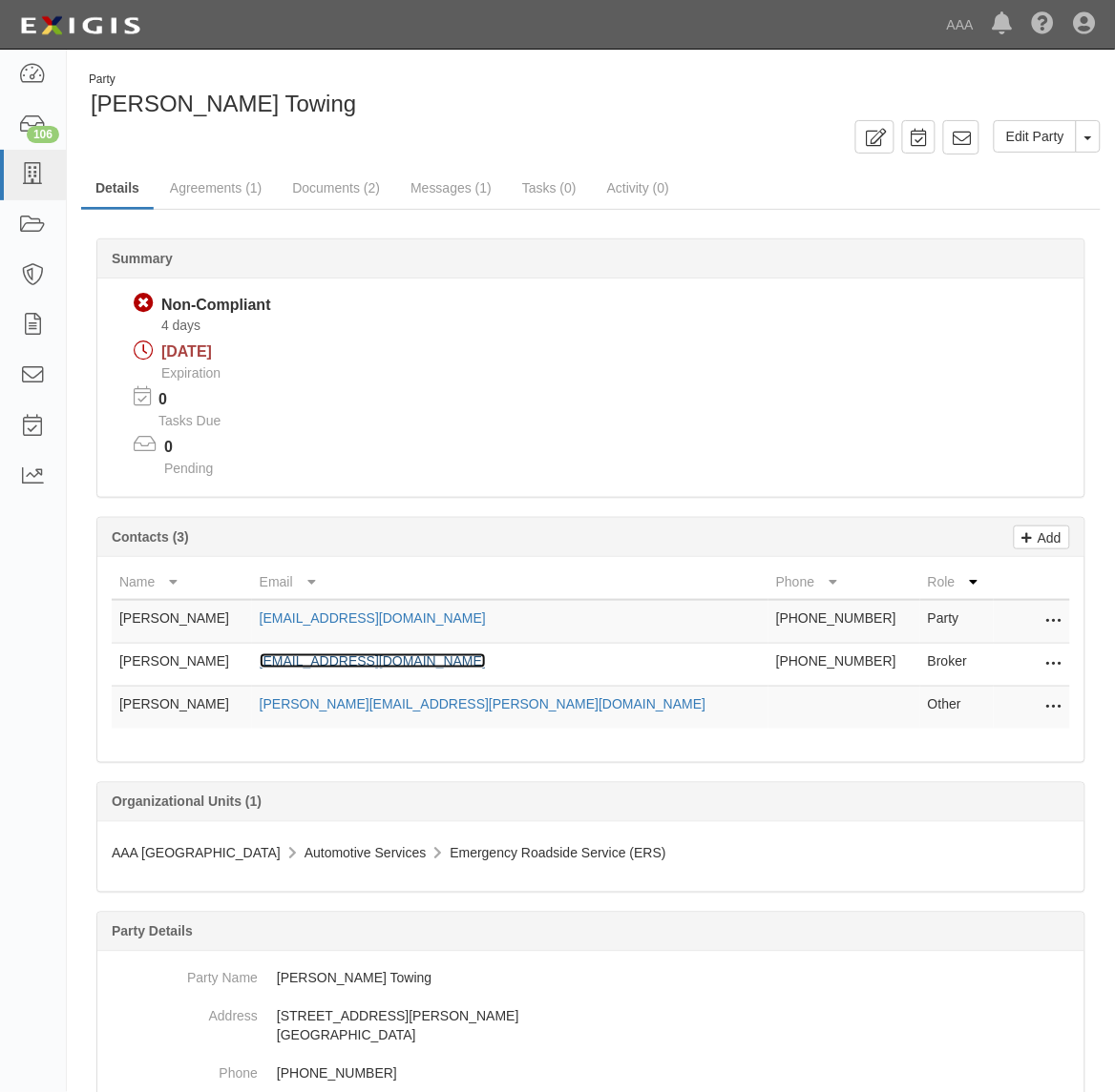
click at [431, 656] on link "[EMAIL_ADDRESS][DOMAIN_NAME]" at bounding box center [372, 660] width 226 height 15
click at [308, 187] on link "Documents (2)" at bounding box center [336, 189] width 116 height 41
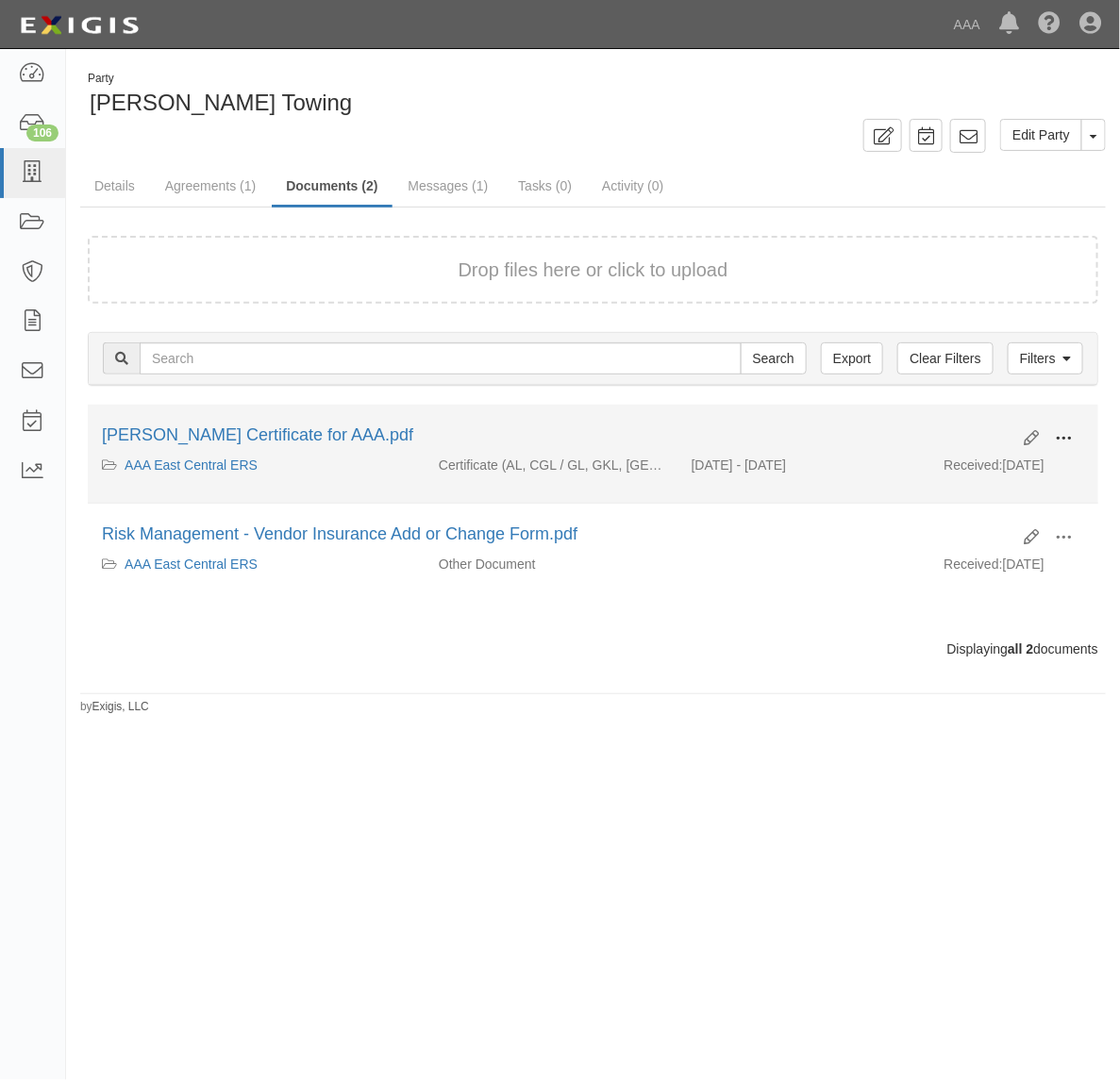
click at [1061, 437] on span at bounding box center [1063, 438] width 17 height 17
click at [1014, 464] on link "View" at bounding box center [972, 465] width 149 height 34
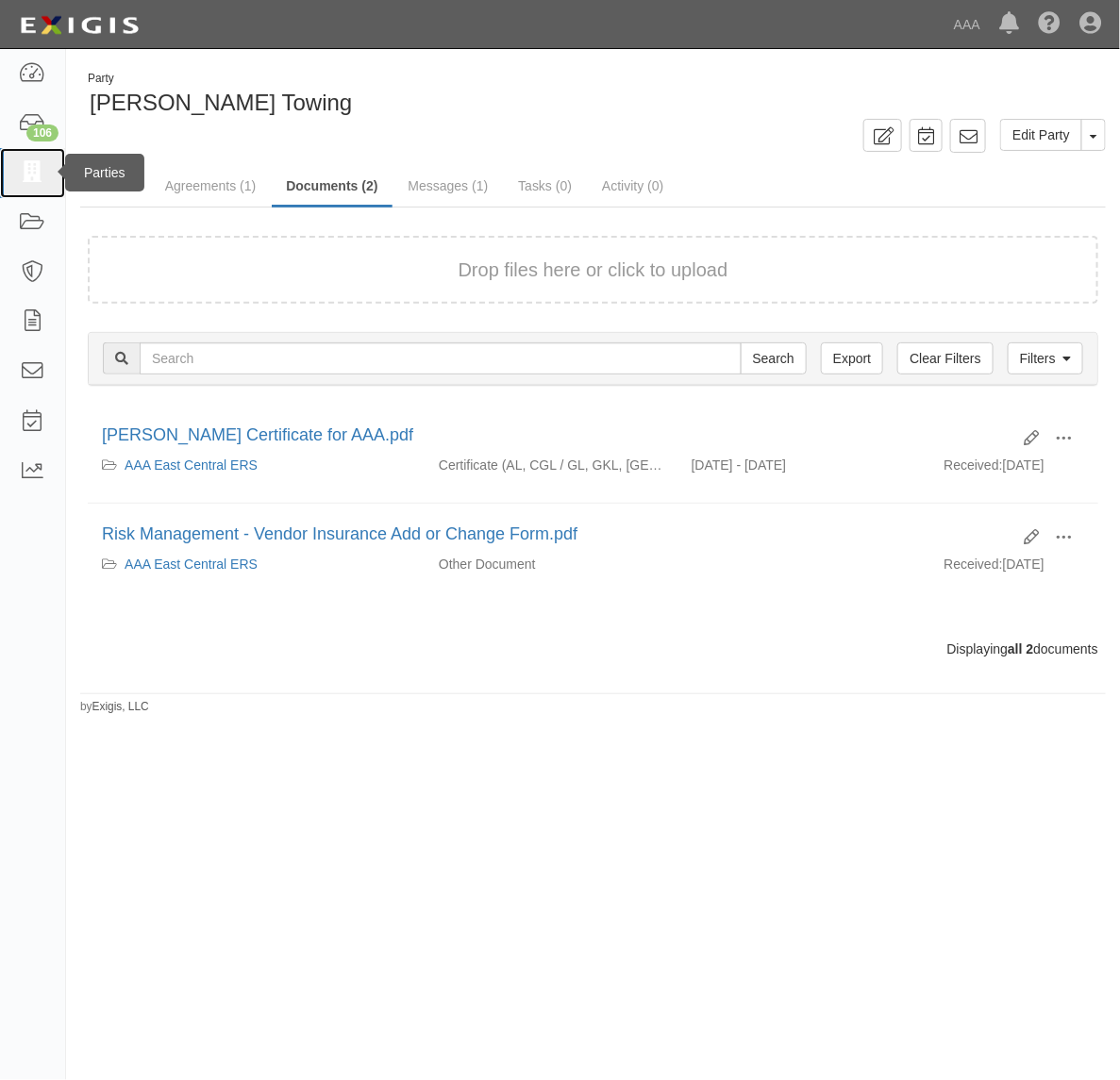
click at [28, 172] on icon at bounding box center [31, 173] width 27 height 22
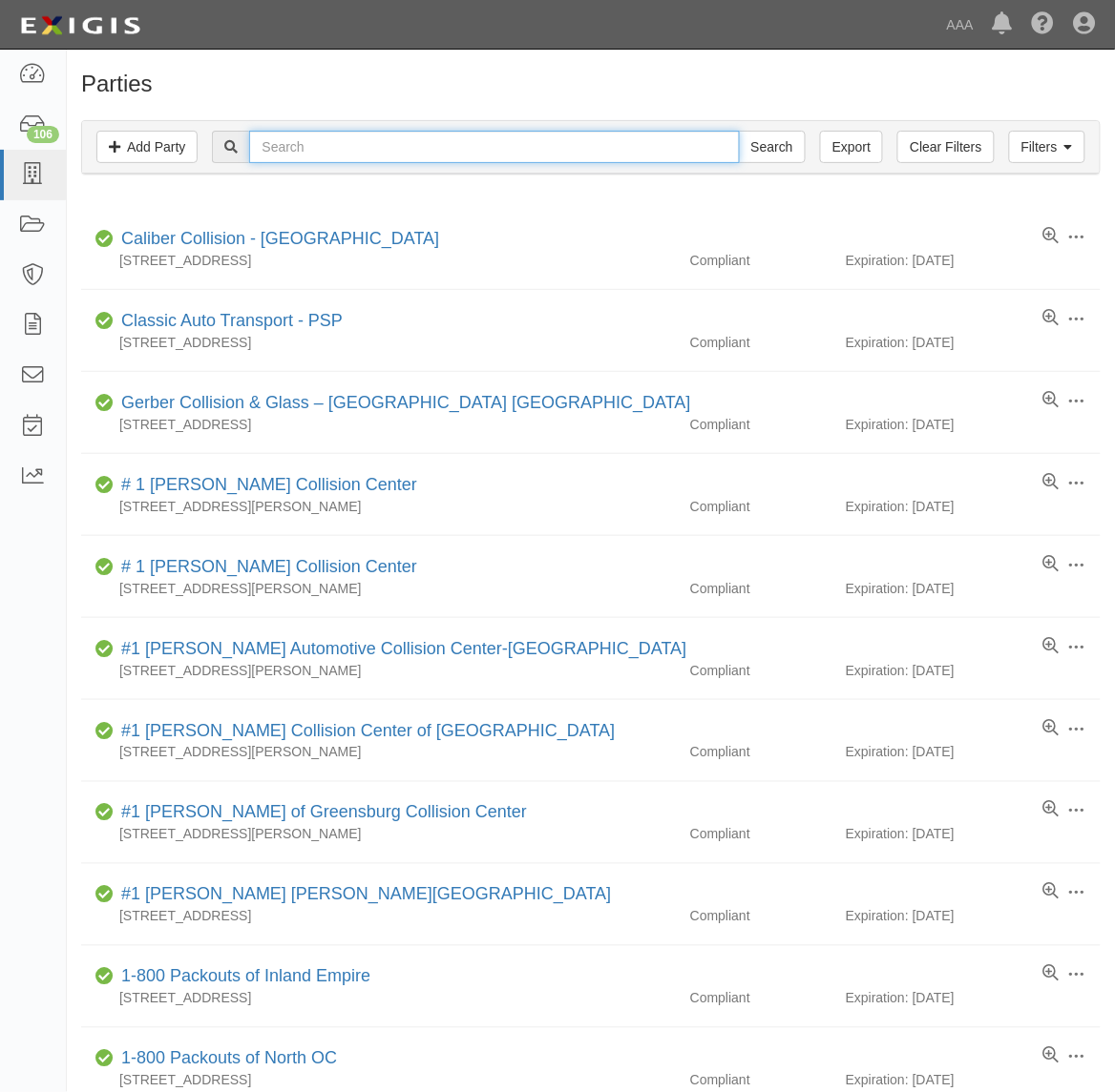
click at [389, 156] on input "text" at bounding box center [493, 147] width 489 height 33
paste input "1382"
type input "1382"
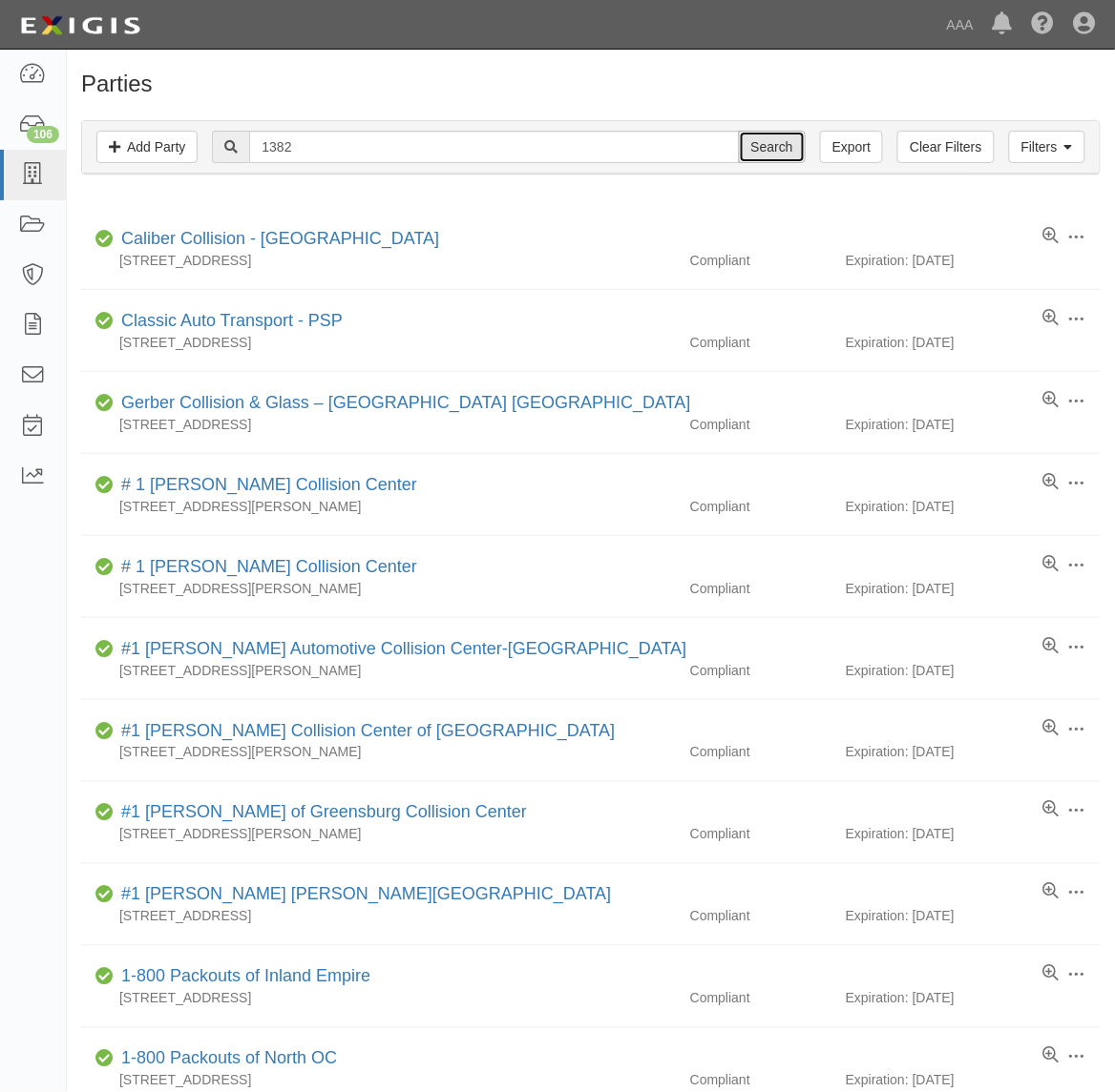
click at [754, 151] on input "Search" at bounding box center [771, 147] width 67 height 33
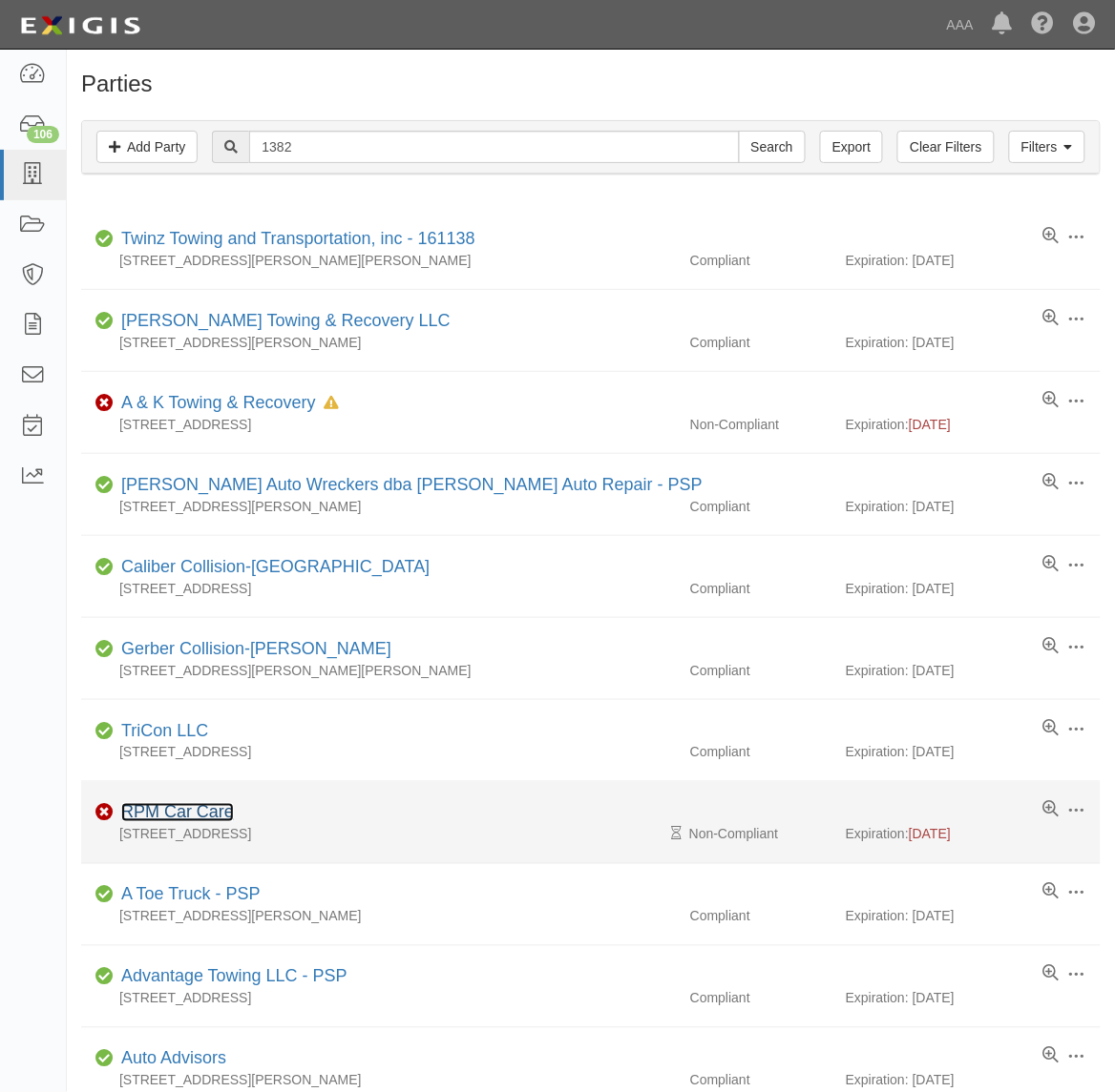
click at [184, 814] on link "RPM Car Care" at bounding box center [177, 812] width 112 height 19
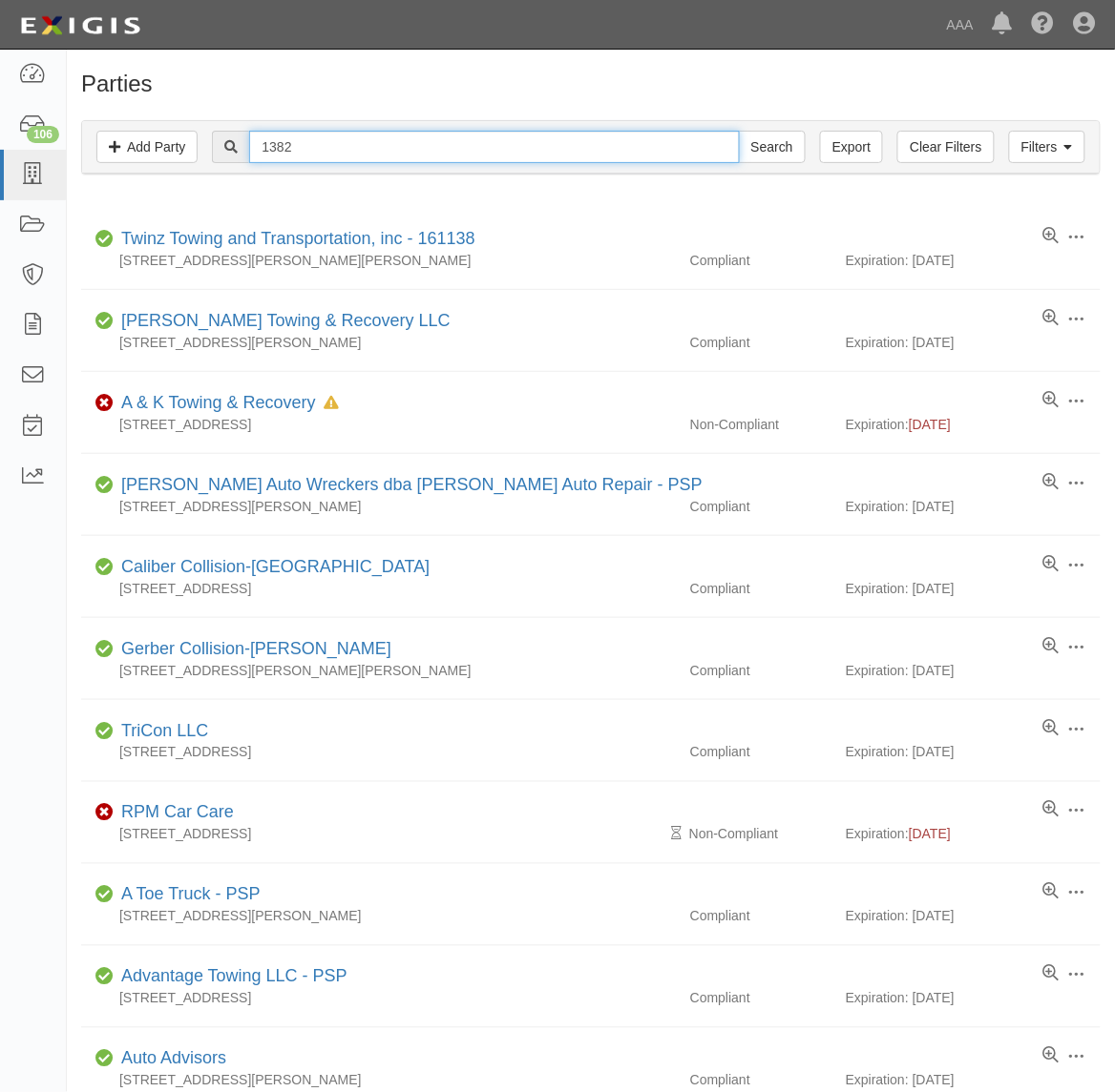
click at [302, 150] on input "1382" at bounding box center [493, 147] width 489 height 33
paste input "282493"
type input "282493"
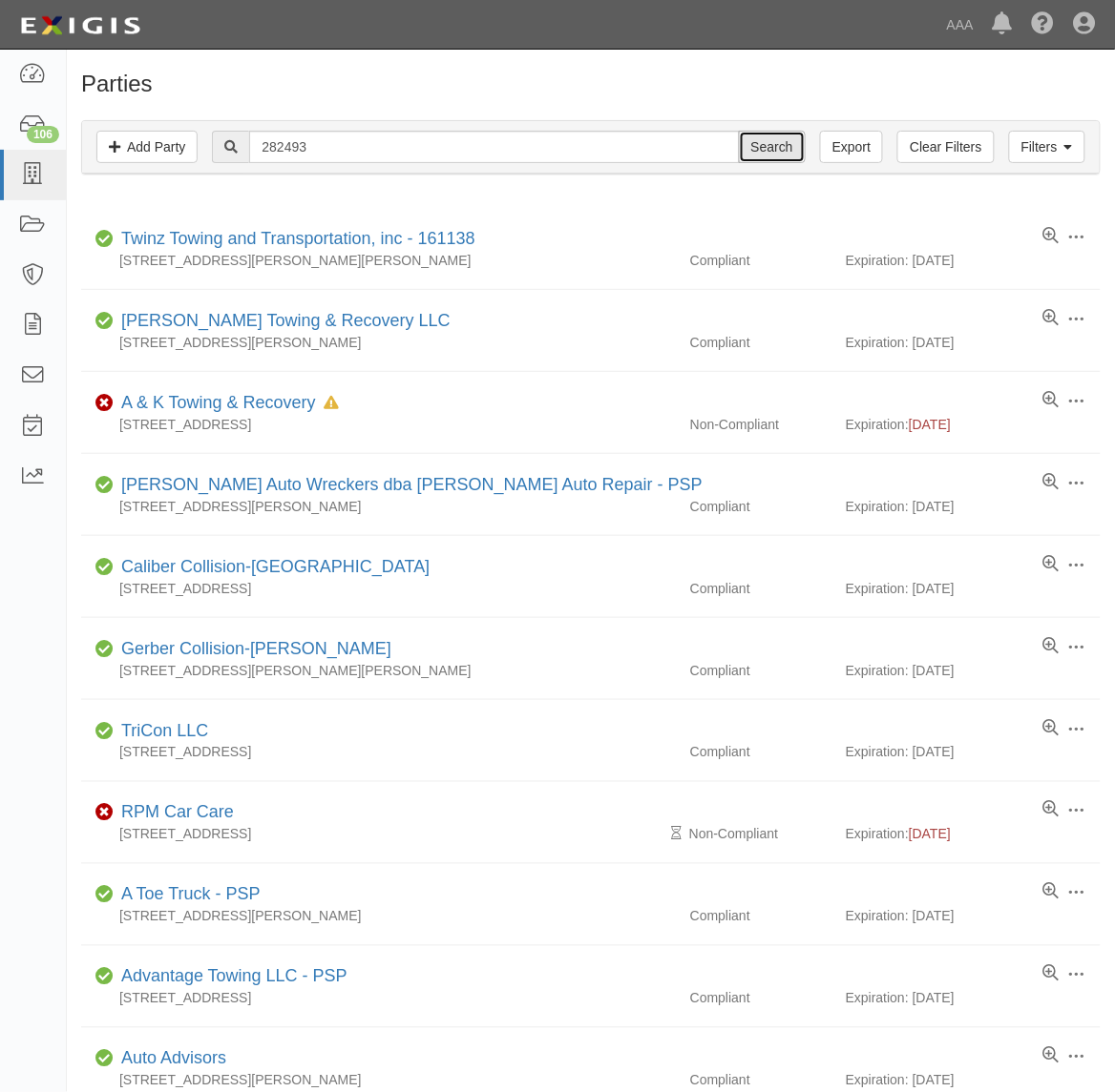
click at [767, 158] on input "Search" at bounding box center [771, 147] width 67 height 33
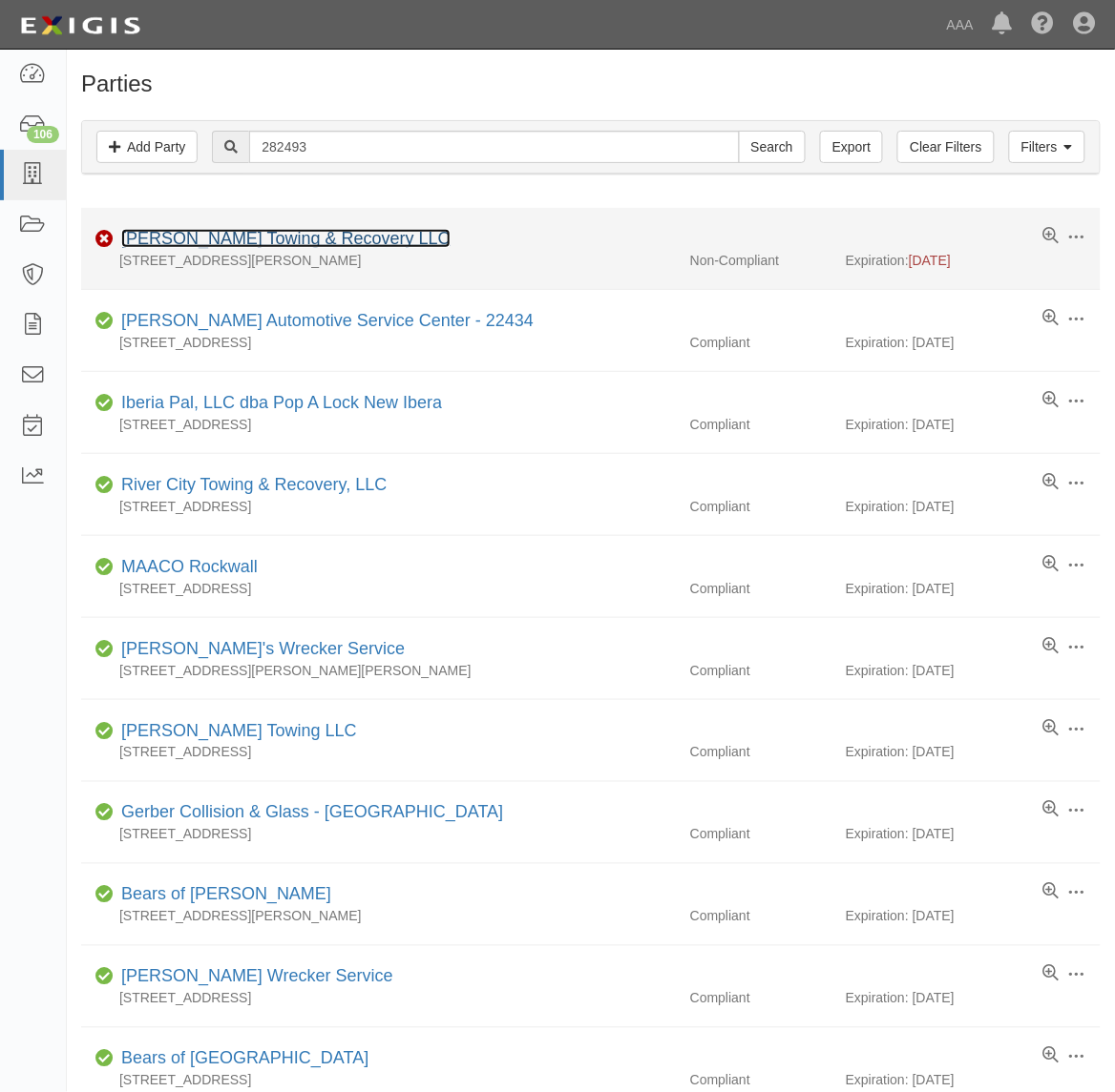
click at [279, 244] on link "[PERSON_NAME] Towing & Recovery LLC" at bounding box center [286, 238] width 330 height 19
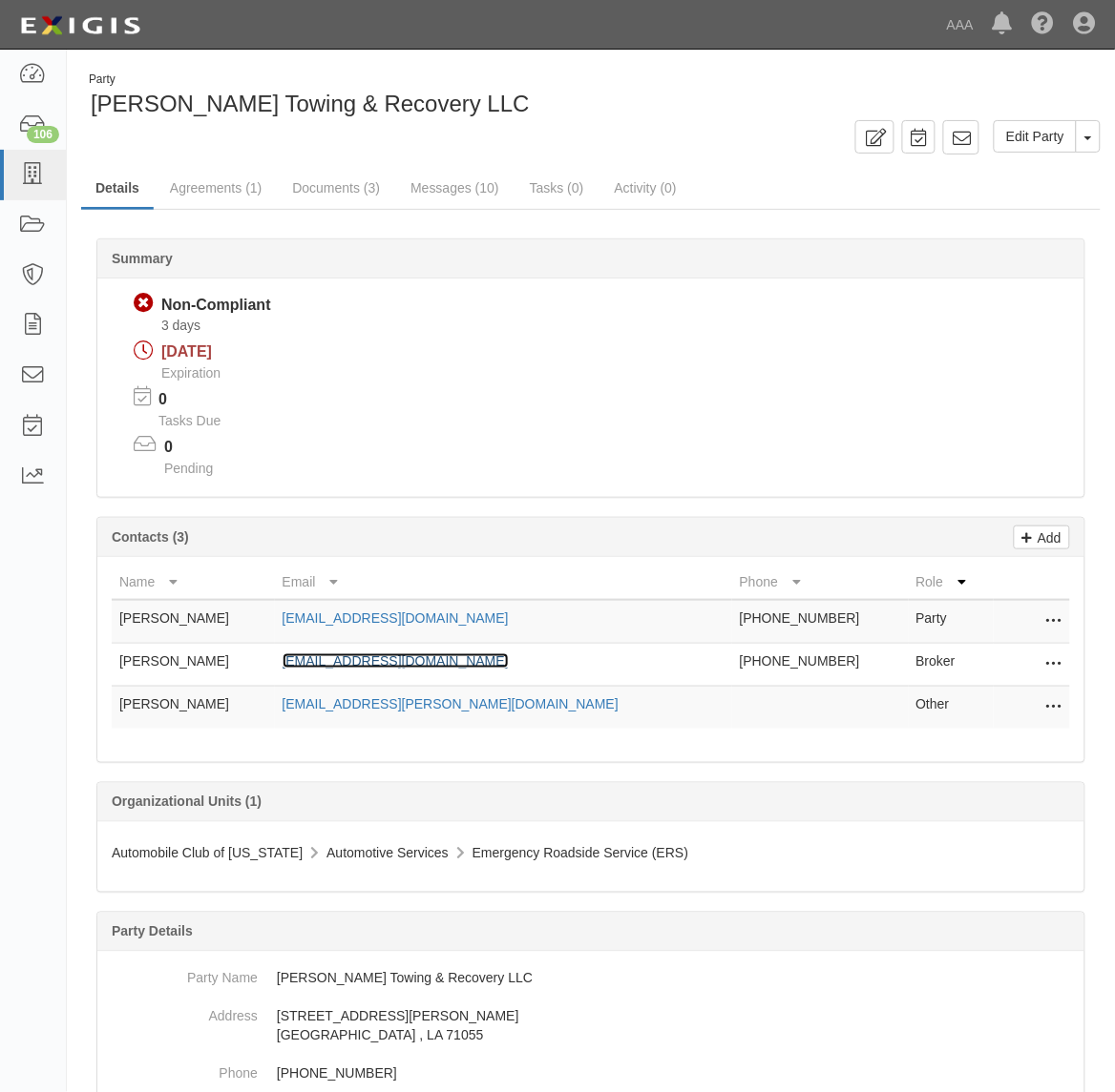
click at [431, 660] on link "ranee_martin@ajg.com" at bounding box center [395, 660] width 226 height 15
drag, startPoint x: 363, startPoint y: 179, endPoint x: 384, endPoint y: 197, distance: 27.7
click at [363, 179] on link "Documents (3)" at bounding box center [336, 189] width 116 height 41
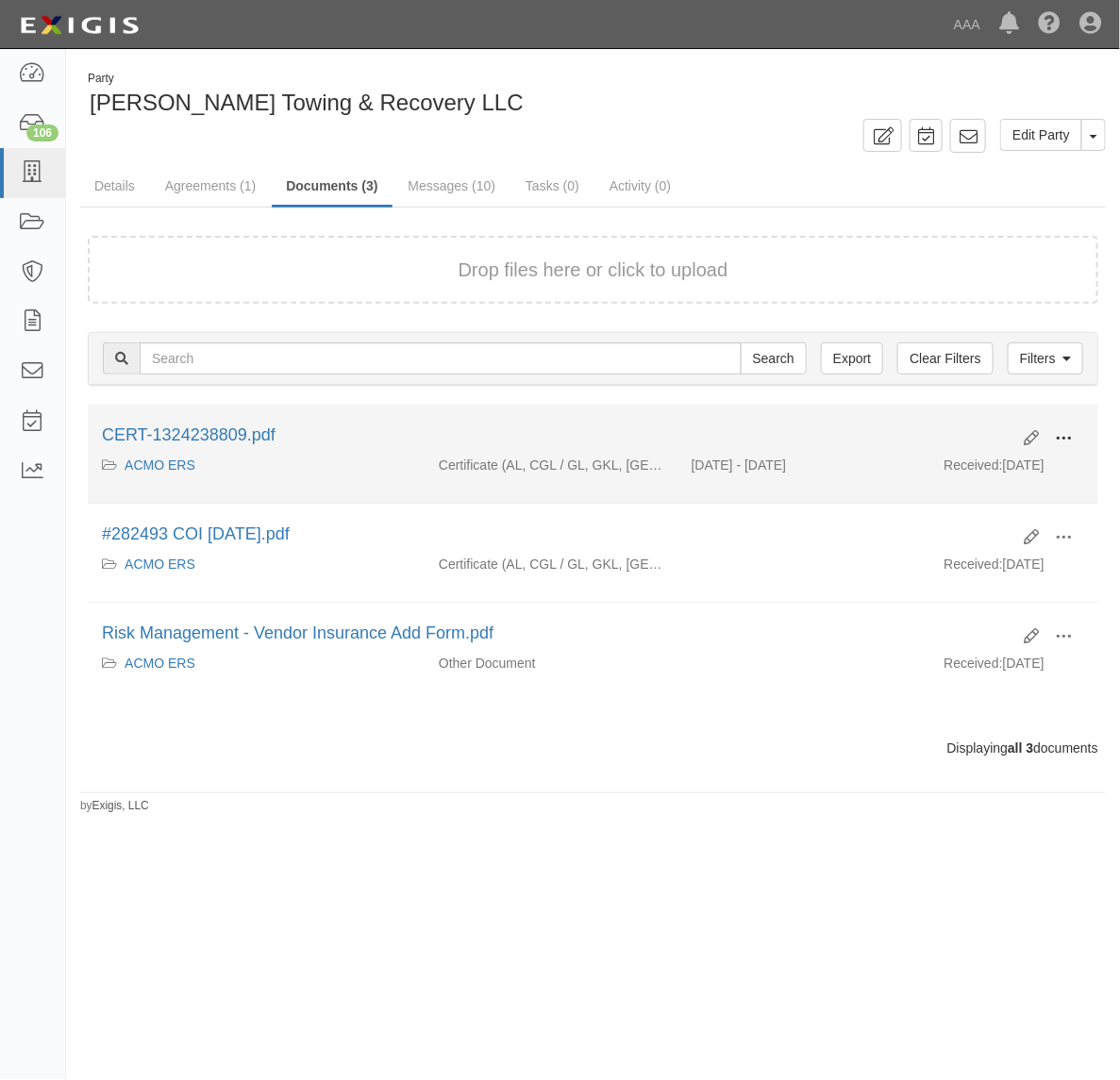
click at [1055, 432] on span at bounding box center [1063, 438] width 17 height 17
click at [1021, 467] on link "View" at bounding box center [972, 465] width 149 height 34
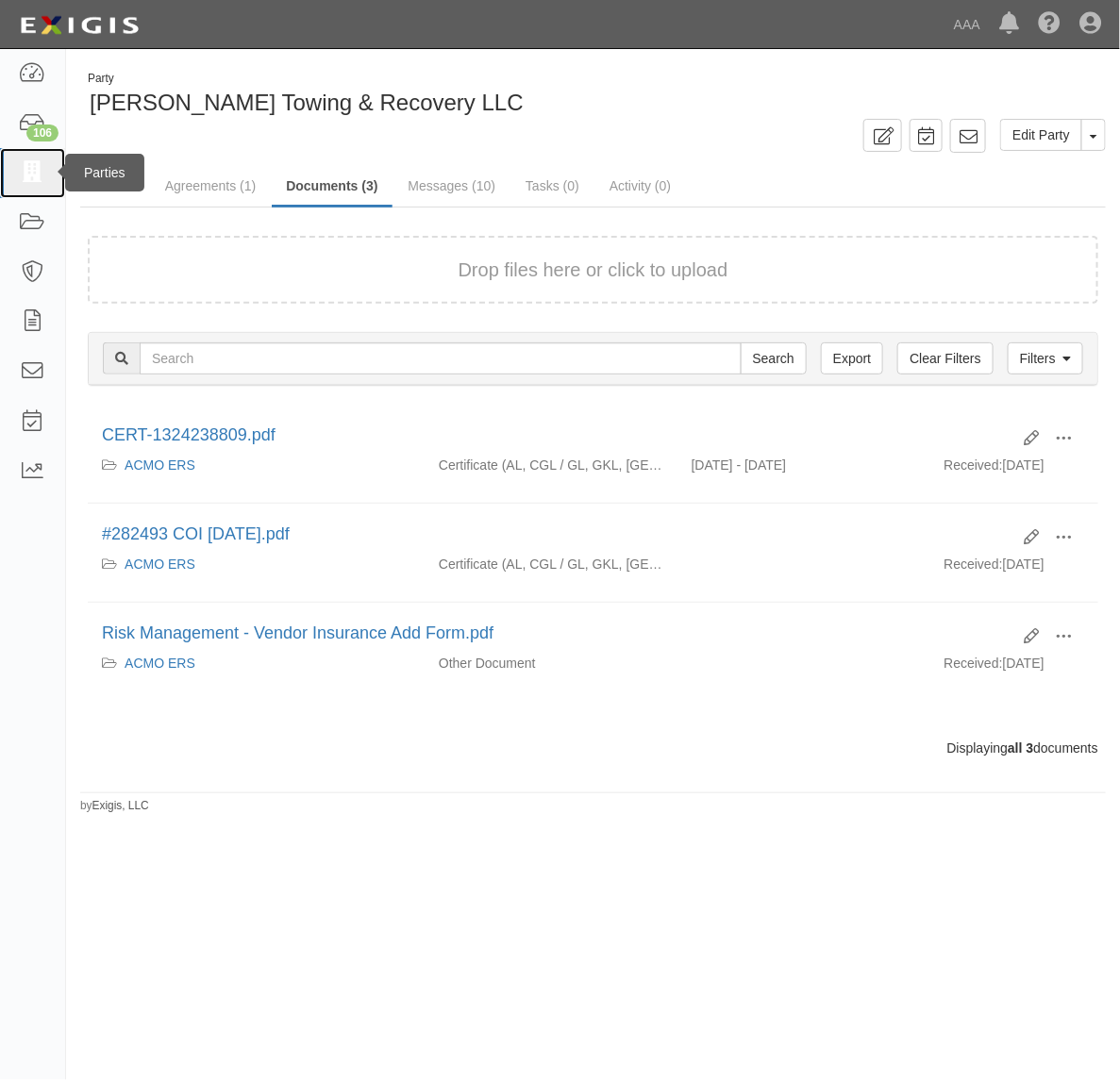
click at [37, 168] on icon at bounding box center [31, 173] width 27 height 22
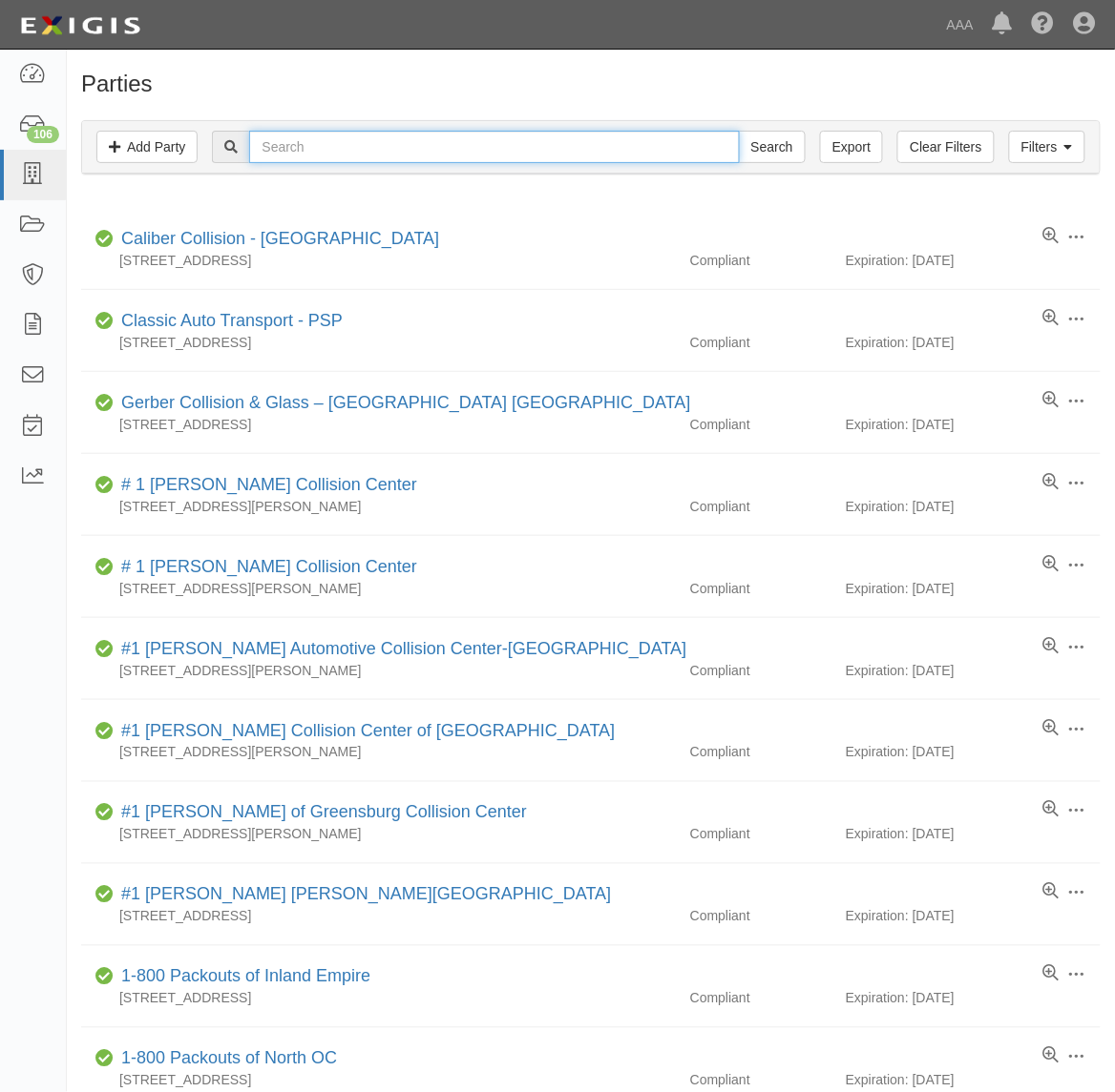
click at [306, 134] on input "text" at bounding box center [493, 147] width 489 height 33
paste input "282828"
type input "282828"
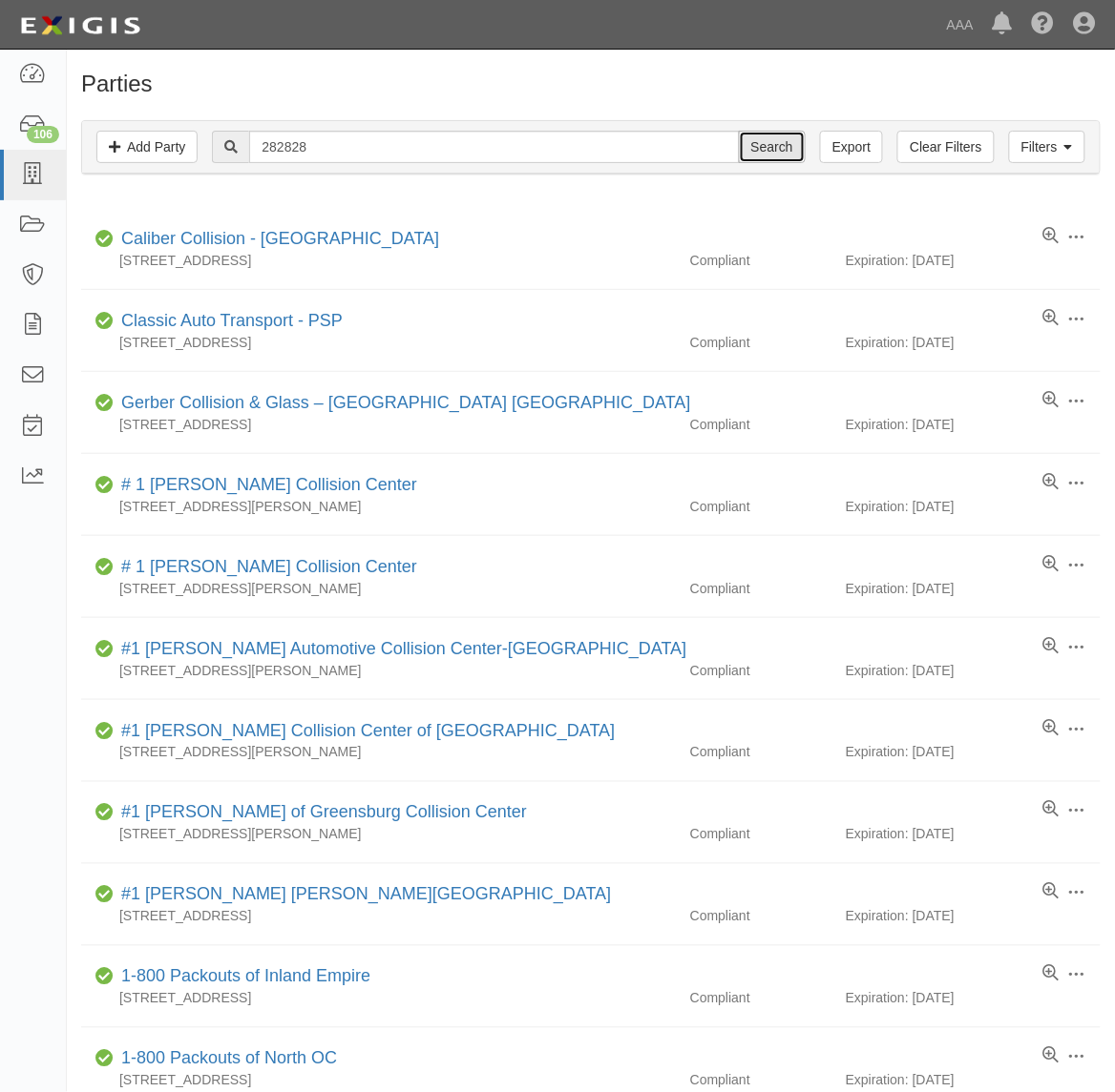
click at [748, 158] on input "Search" at bounding box center [771, 147] width 67 height 33
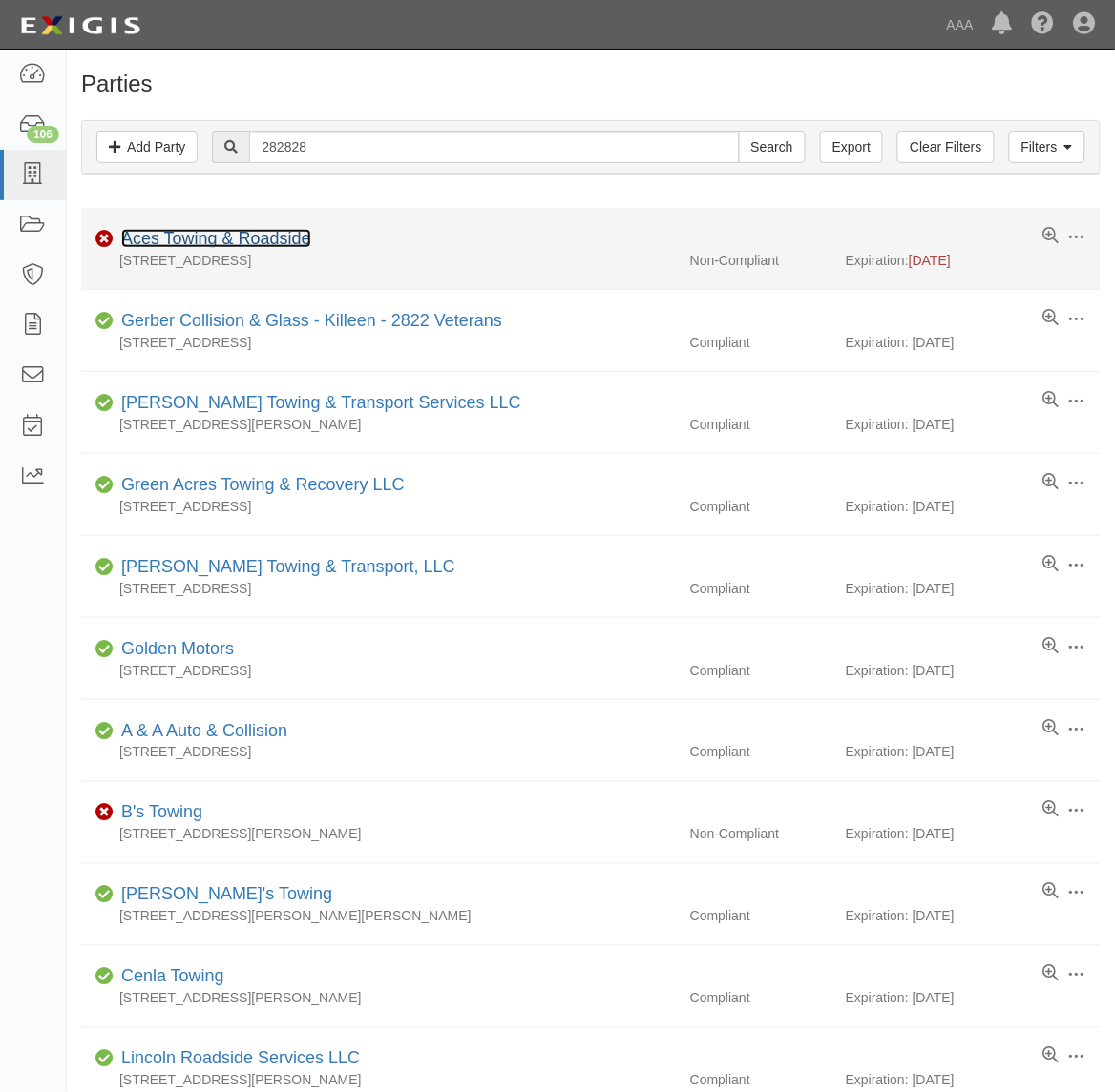
click at [278, 248] on link "Aces Towing & Roadside" at bounding box center [215, 238] width 190 height 19
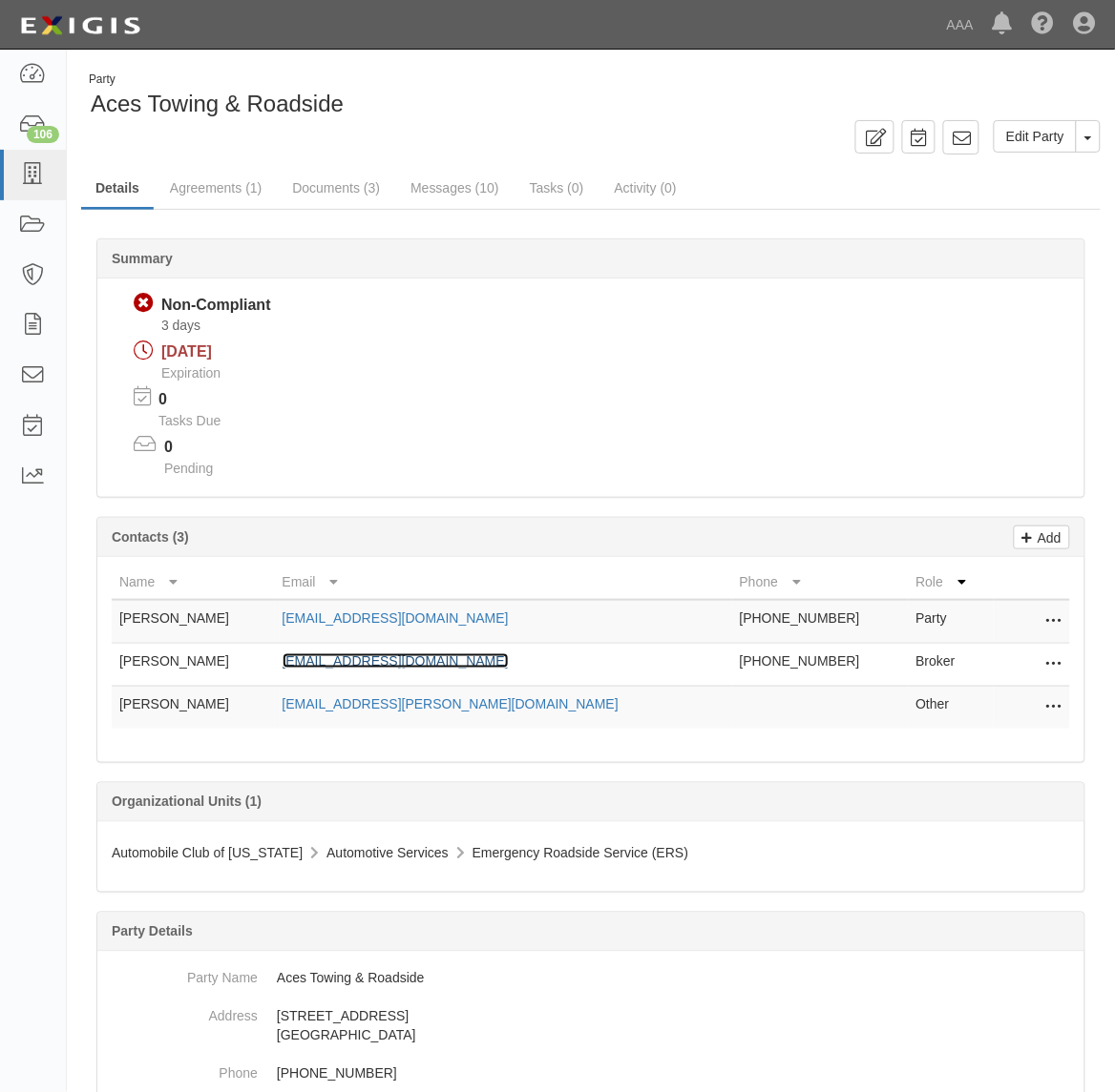
click at [428, 656] on link "[EMAIL_ADDRESS][DOMAIN_NAME]" at bounding box center [395, 660] width 226 height 15
drag, startPoint x: 363, startPoint y: 180, endPoint x: 381, endPoint y: 188, distance: 19.7
click at [363, 180] on link "Documents (3)" at bounding box center [336, 189] width 116 height 41
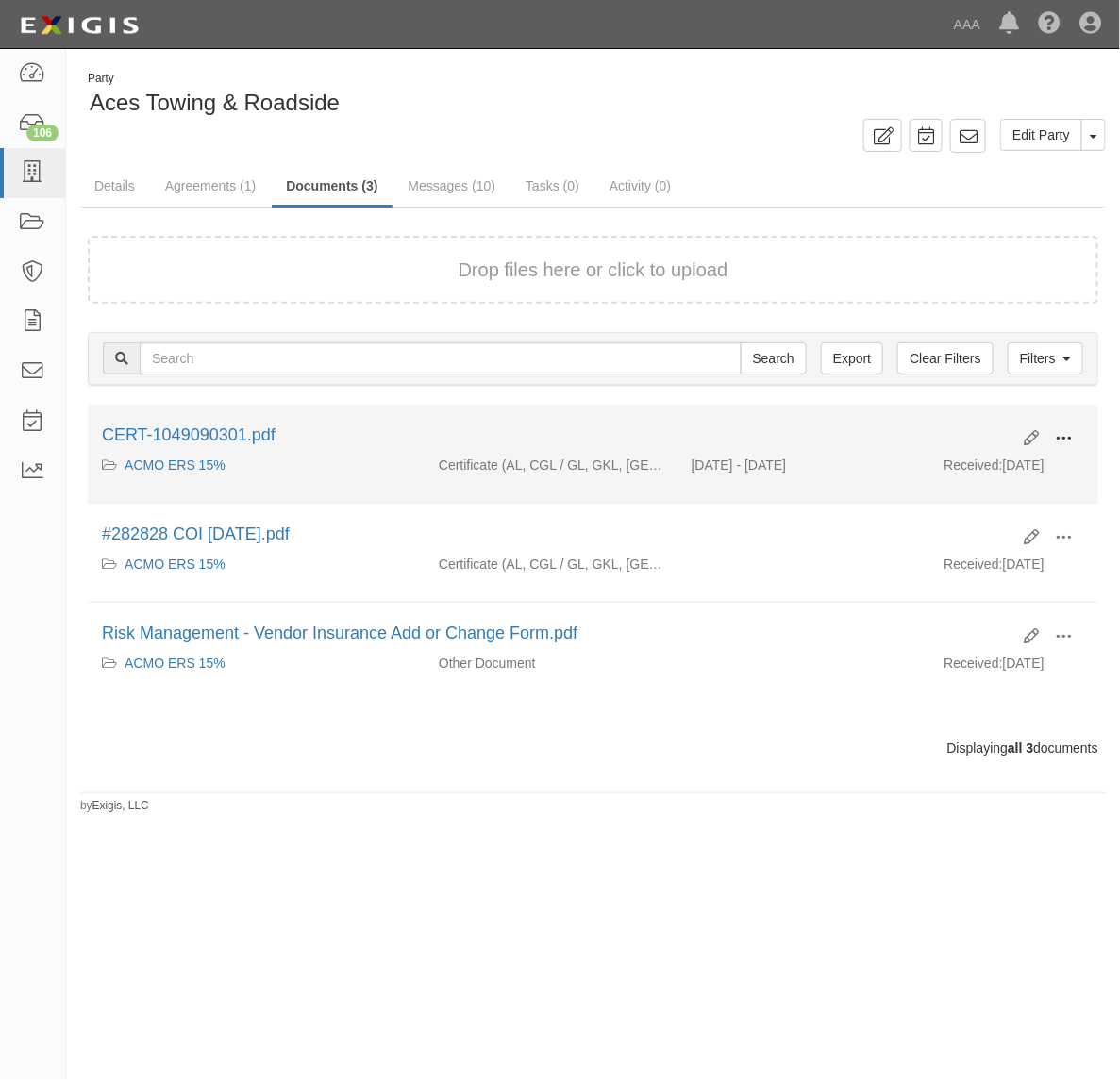
click at [1055, 440] on span at bounding box center [1063, 438] width 17 height 17
click at [1031, 456] on link "View" at bounding box center [972, 465] width 149 height 34
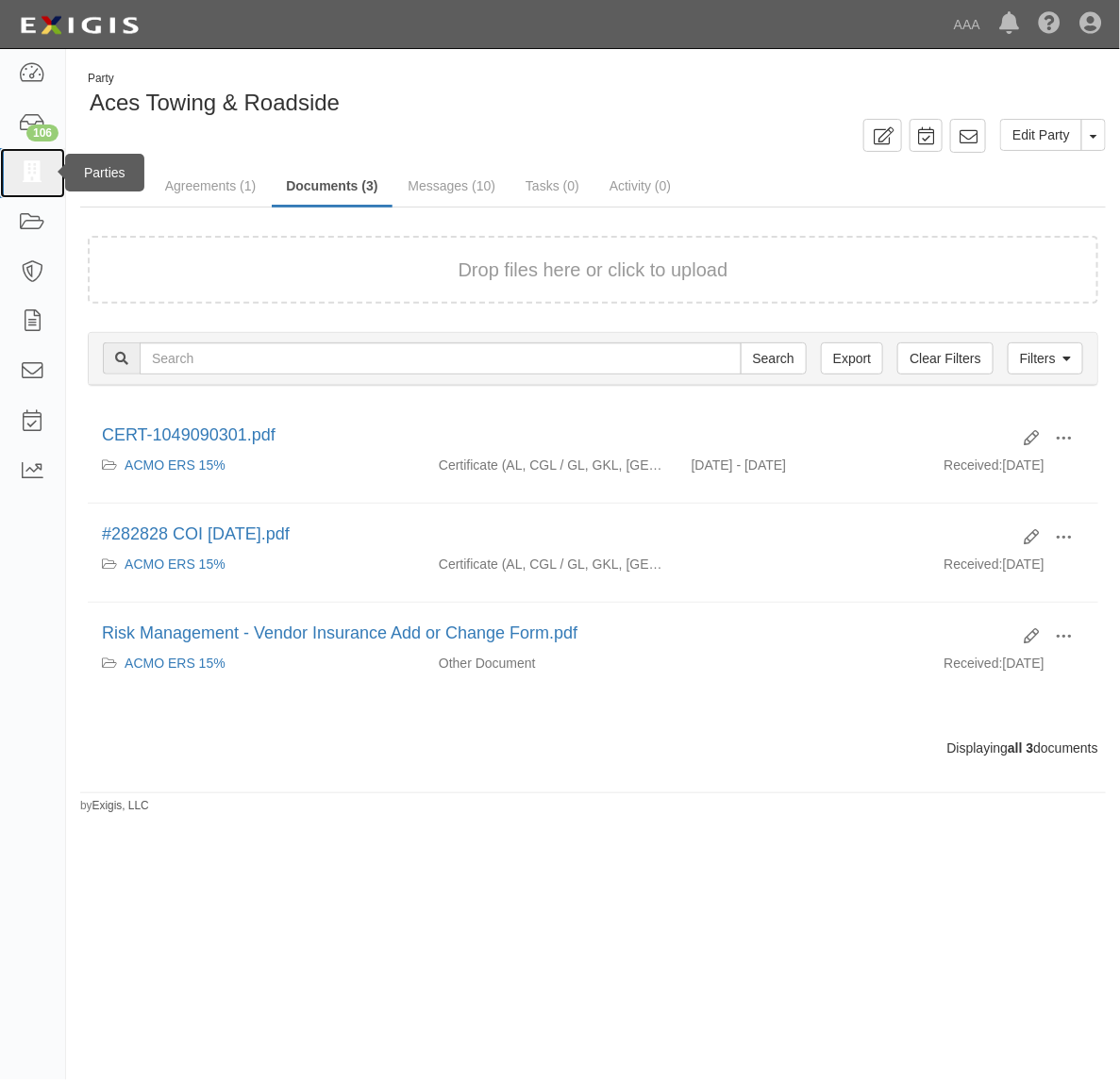
click at [37, 170] on icon at bounding box center [31, 173] width 27 height 22
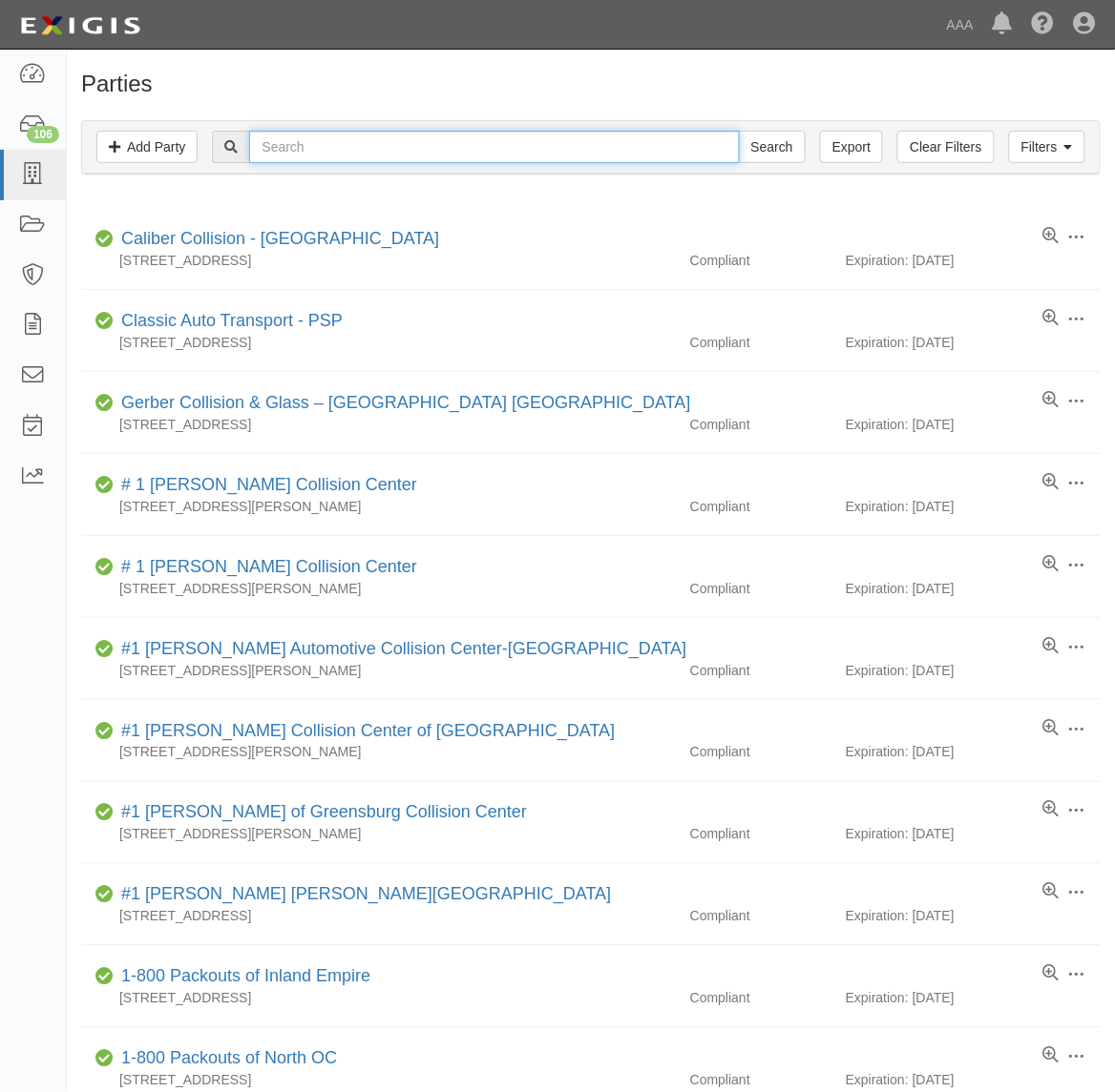
click at [301, 149] on input "text" at bounding box center [493, 147] width 489 height 33
paste input "282303"
type input "282303"
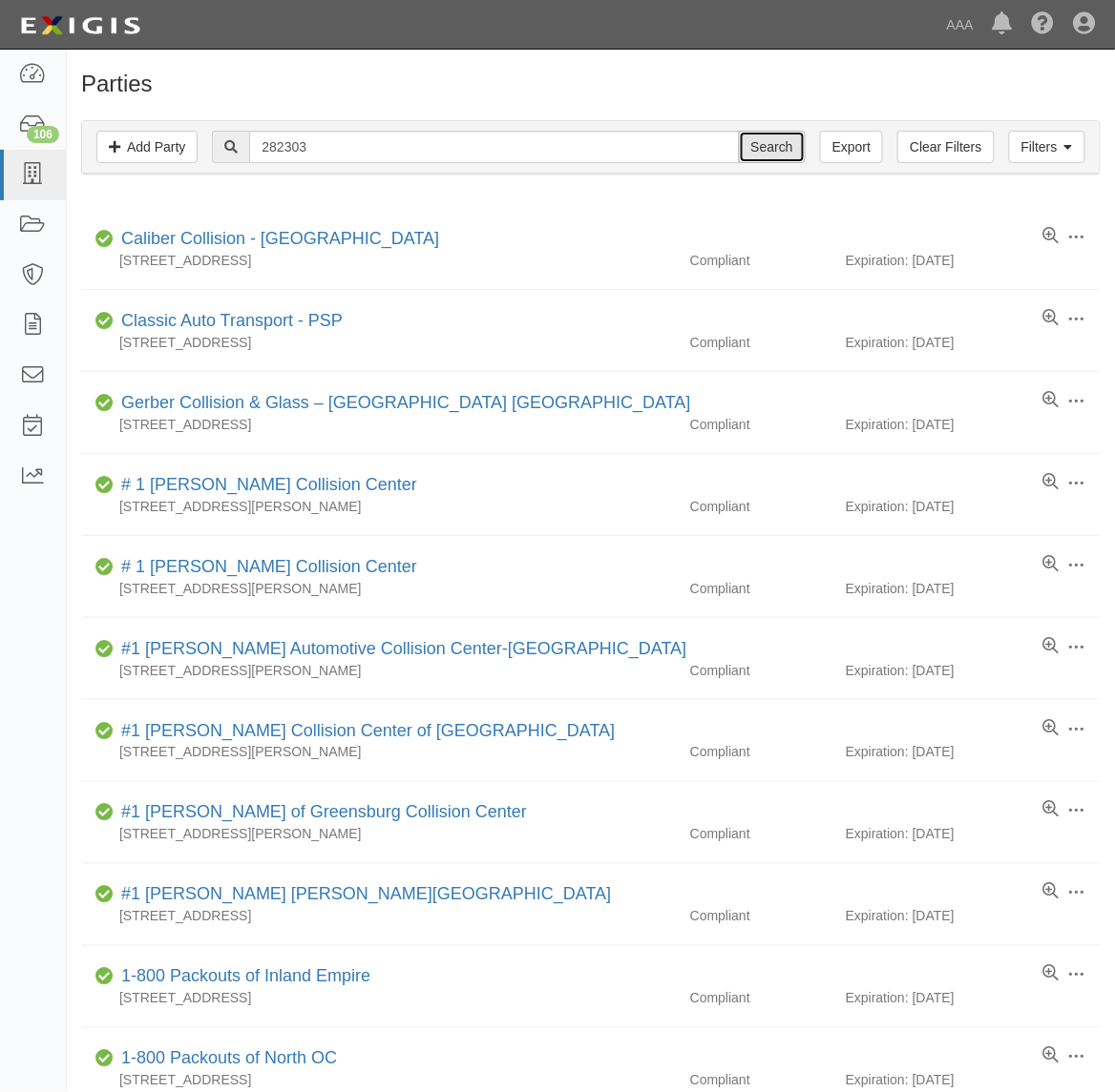
click at [764, 155] on input "Search" at bounding box center [771, 147] width 67 height 33
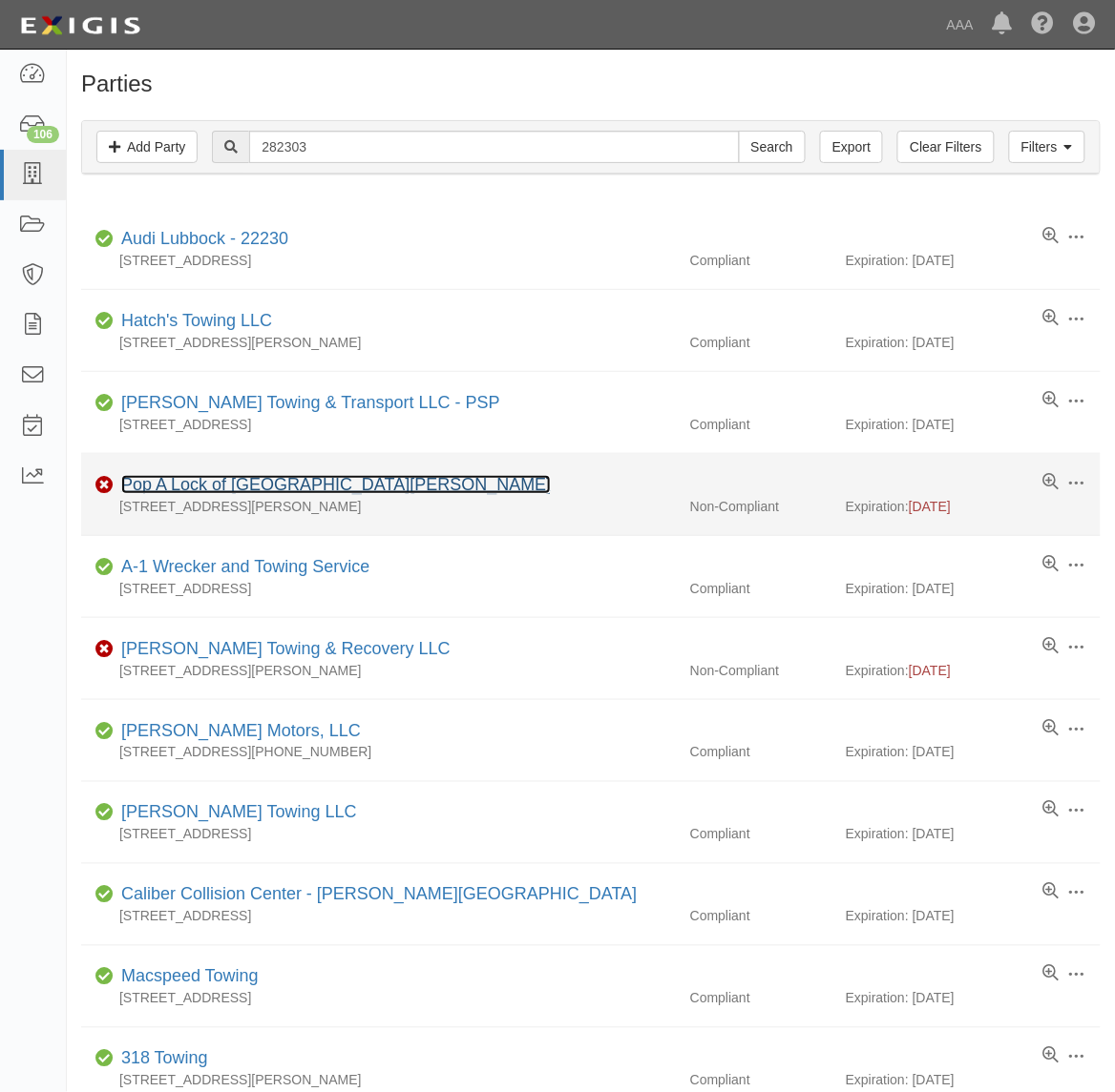
click at [263, 483] on link "Pop A Lock of Lake Charles" at bounding box center [336, 484] width 429 height 19
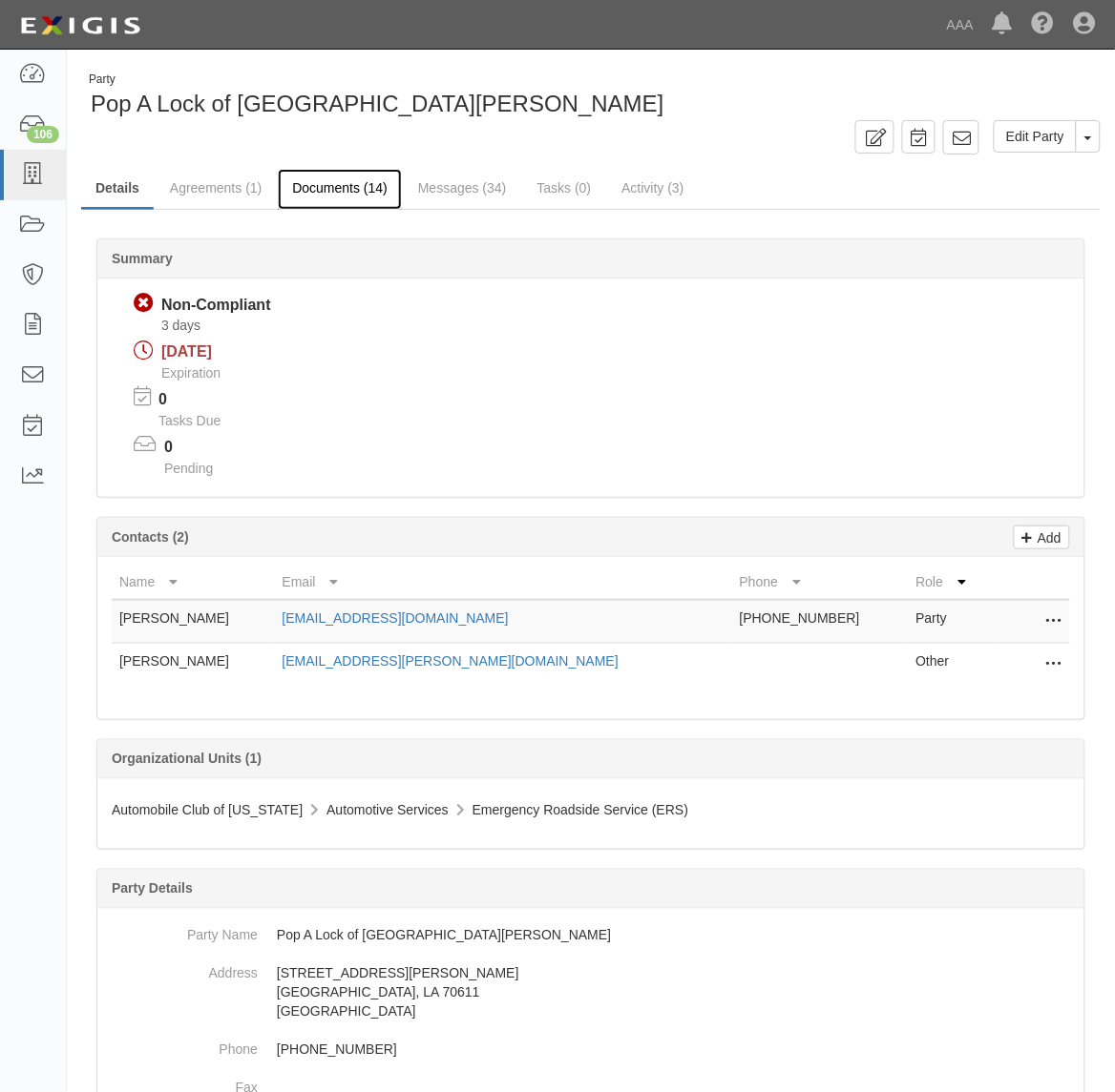
click at [346, 183] on link "Documents (14)" at bounding box center [340, 189] width 124 height 41
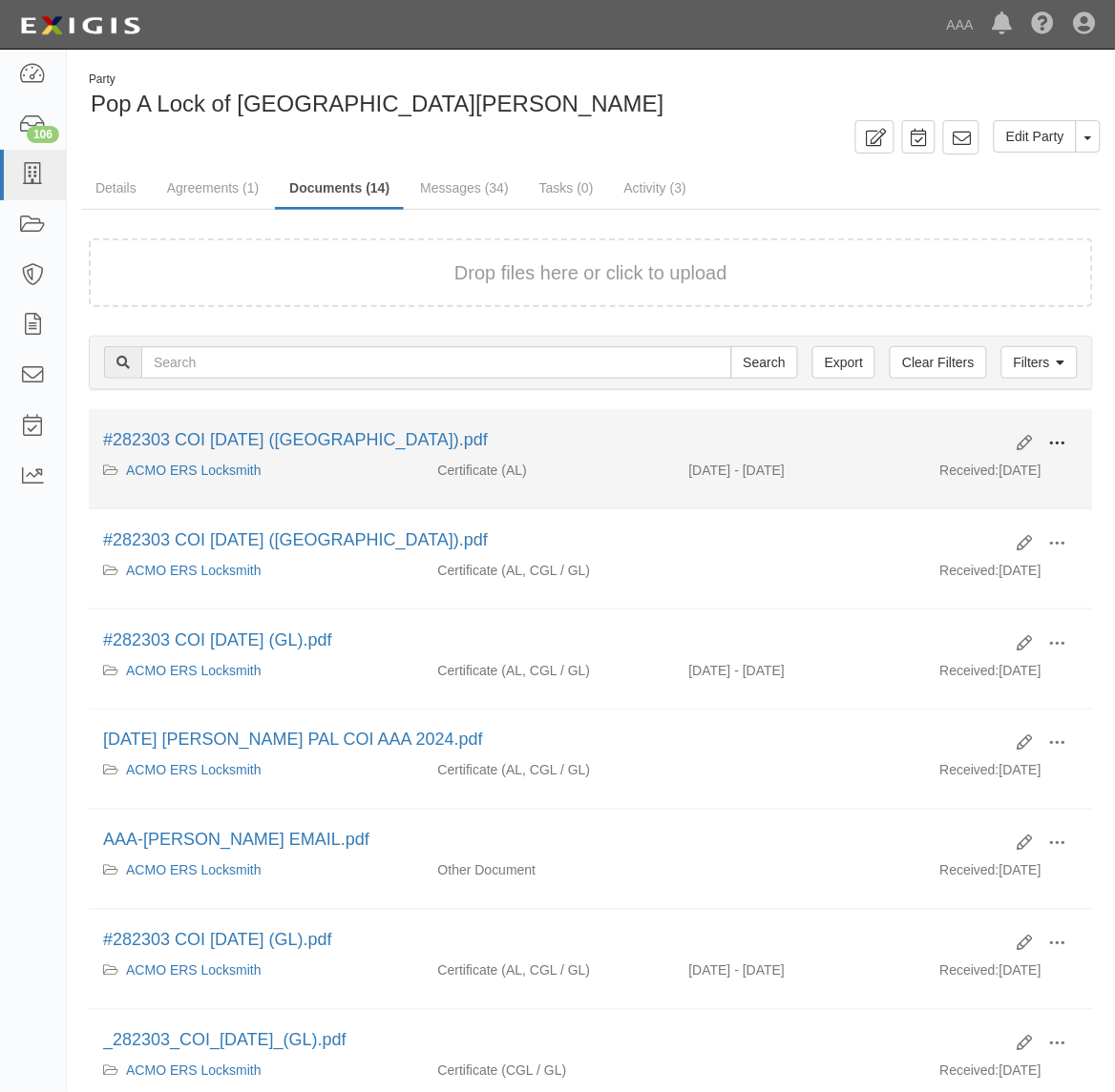
click at [1054, 446] on span at bounding box center [1056, 443] width 17 height 17
click at [974, 473] on link "View" at bounding box center [965, 471] width 151 height 35
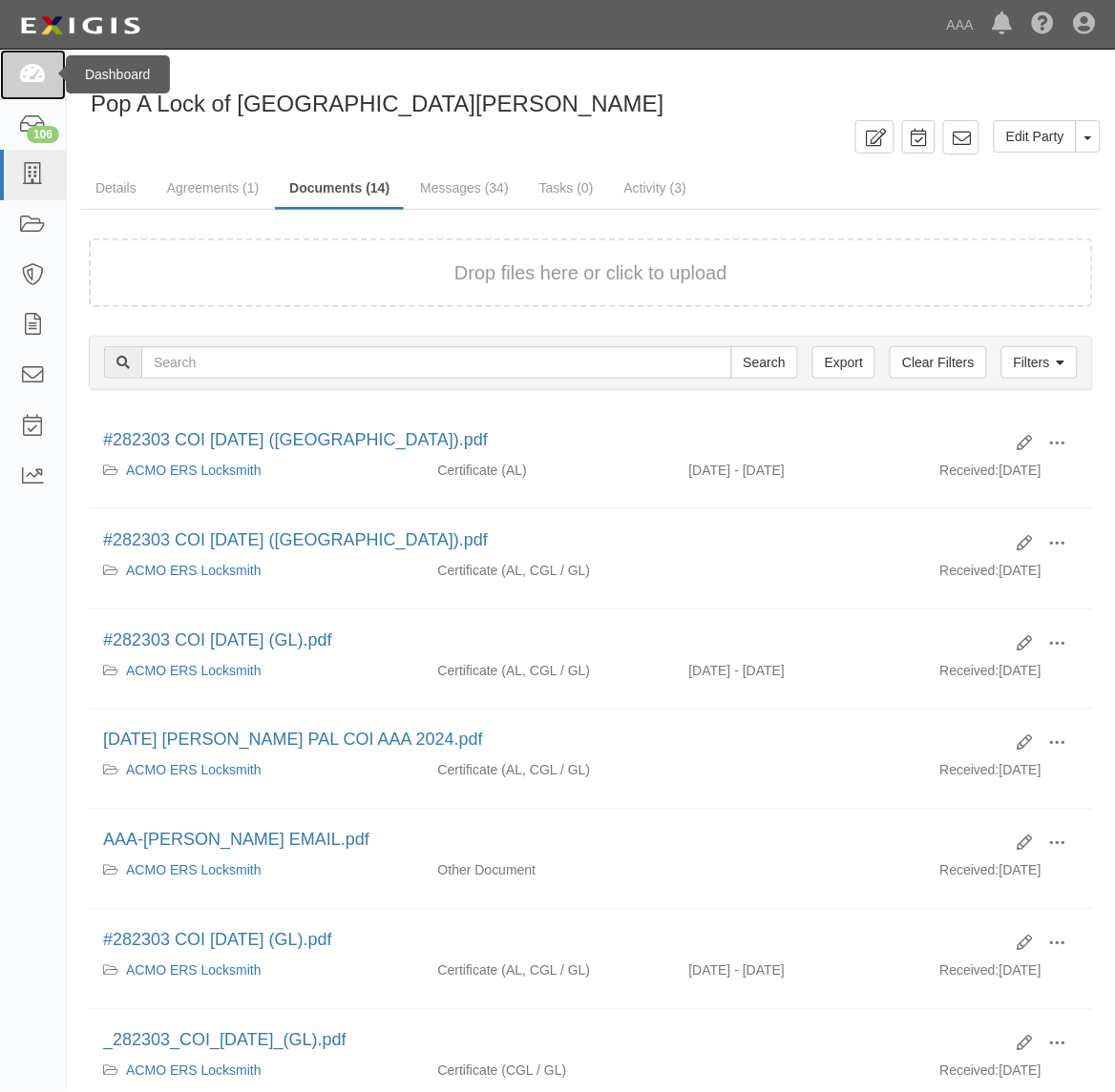
click at [45, 81] on icon at bounding box center [32, 74] width 27 height 22
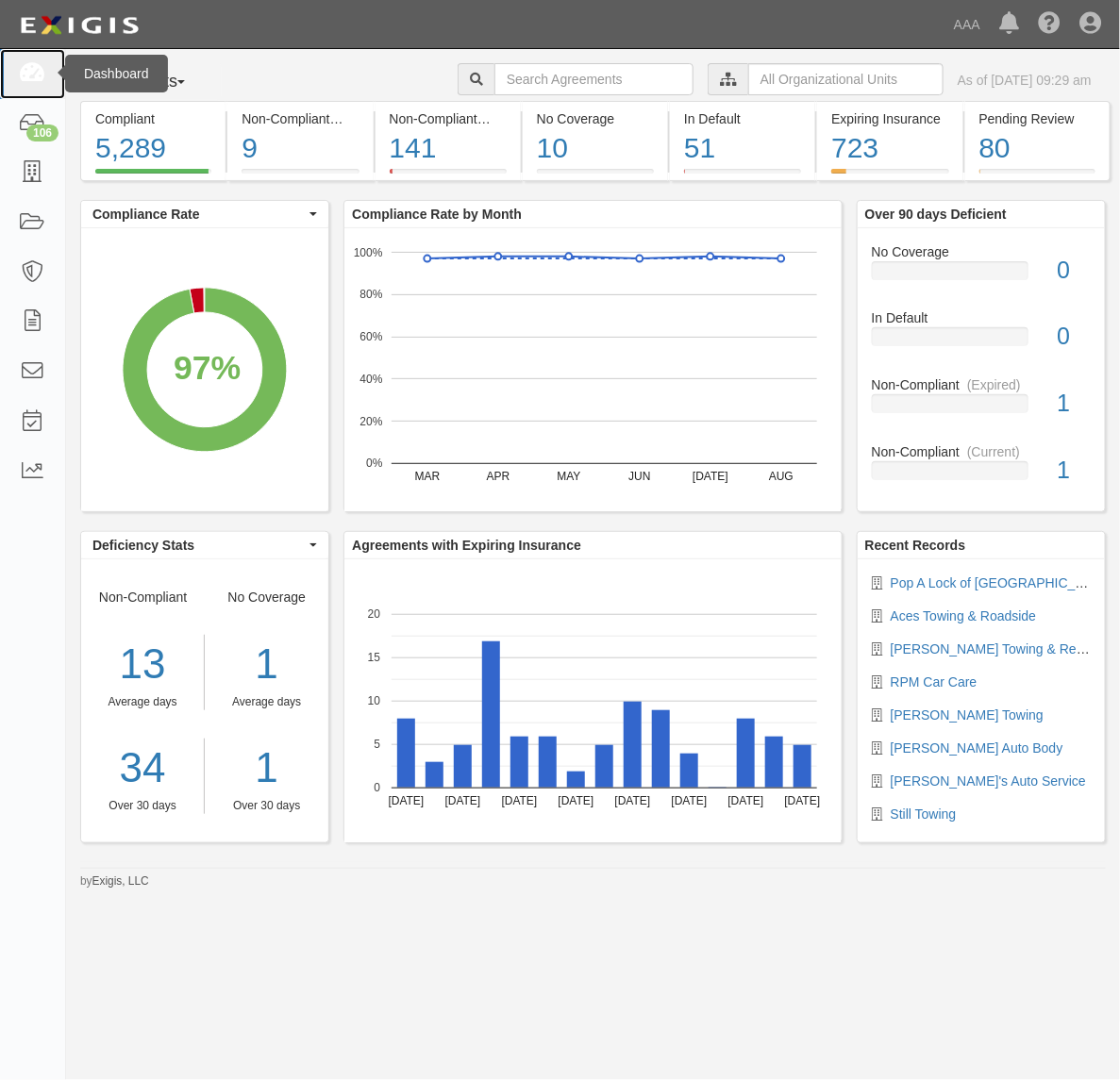
click at [20, 86] on link at bounding box center [32, 74] width 65 height 50
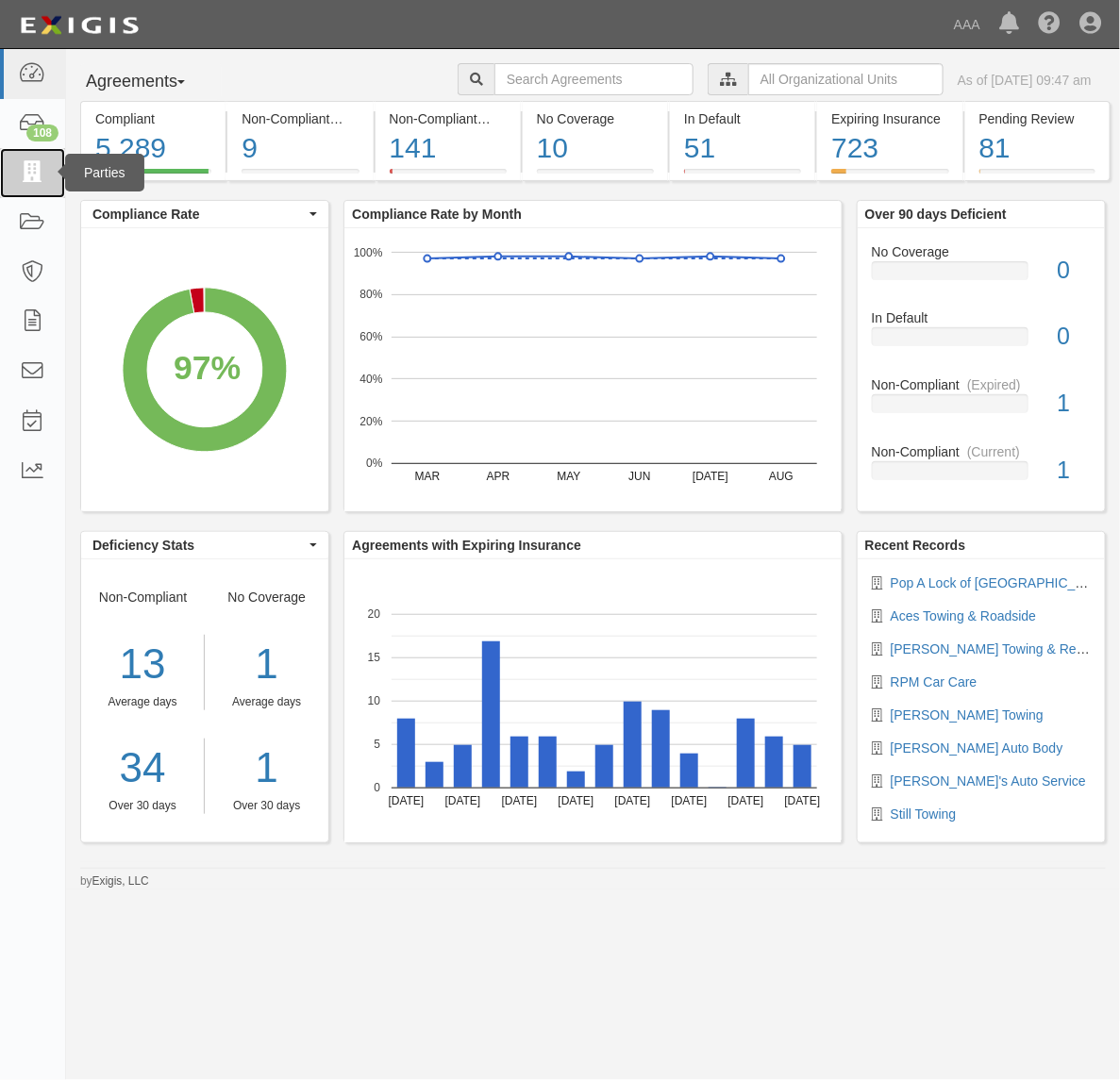
click at [43, 181] on icon at bounding box center [31, 173] width 27 height 22
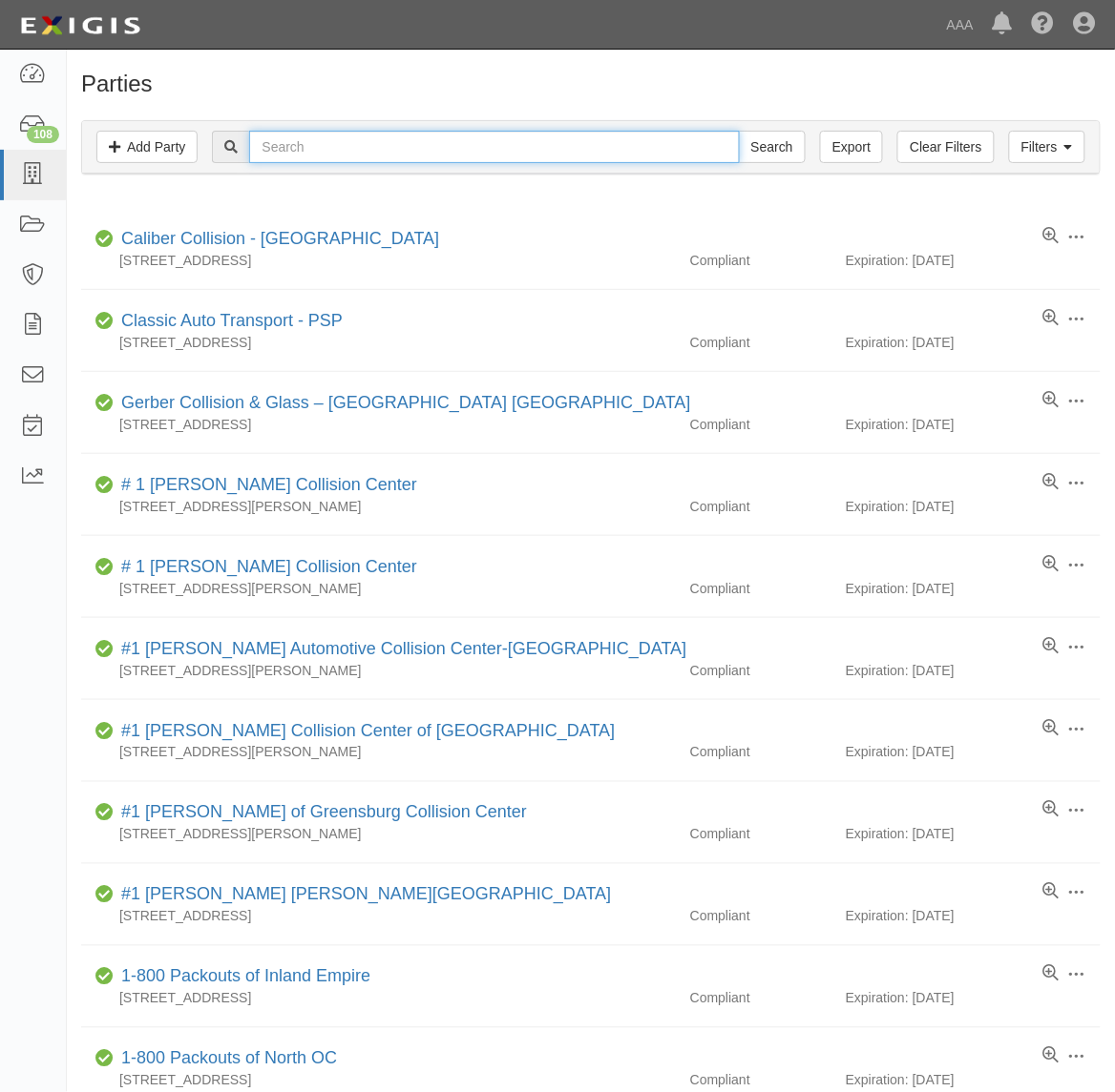
click at [341, 151] on input "text" at bounding box center [493, 147] width 489 height 33
type input "Wisecup"
click at [739, 131] on input "Search" at bounding box center [771, 147] width 67 height 33
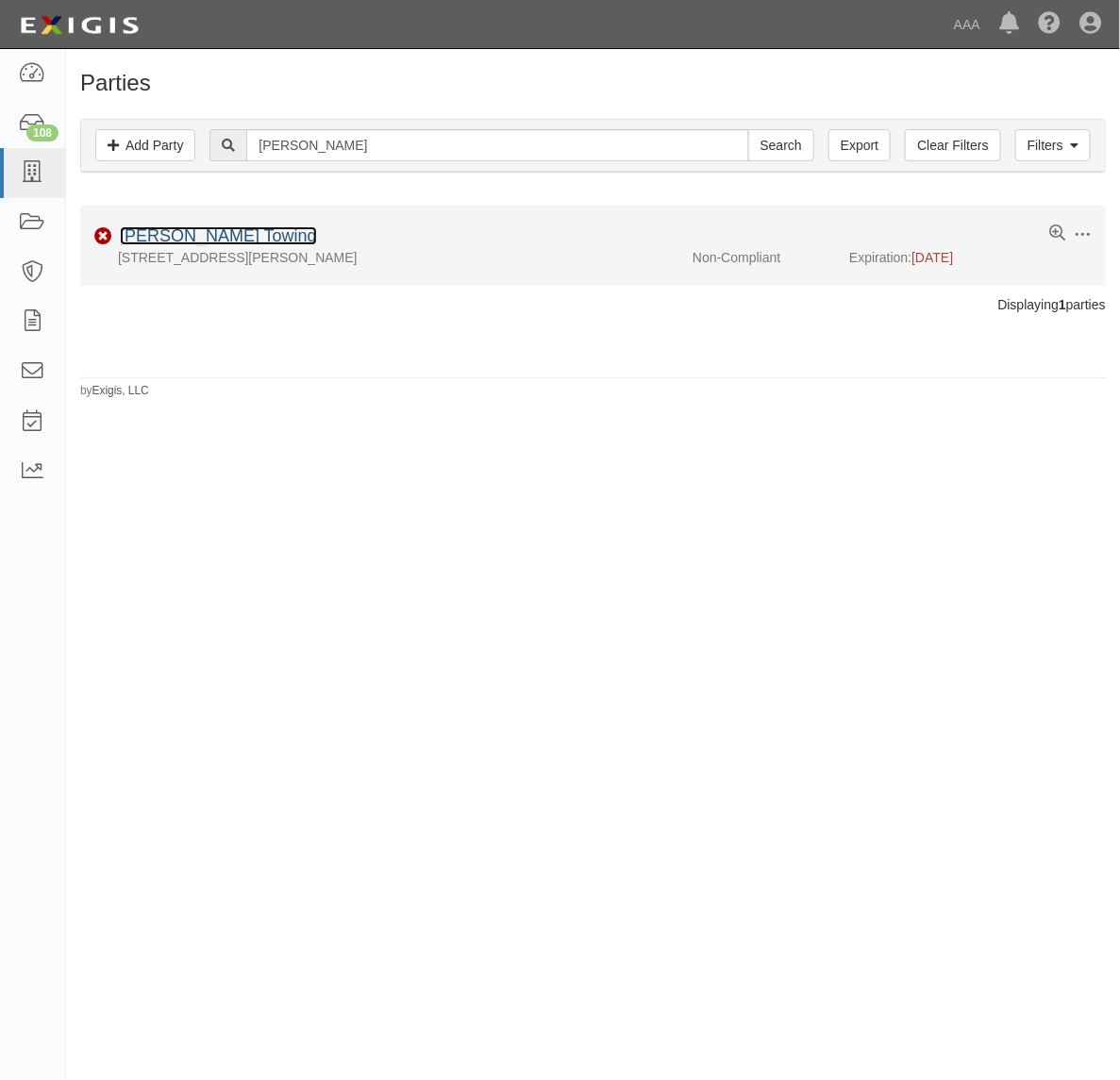
click at [232, 234] on link "[PERSON_NAME] Towing" at bounding box center [218, 236] width 197 height 19
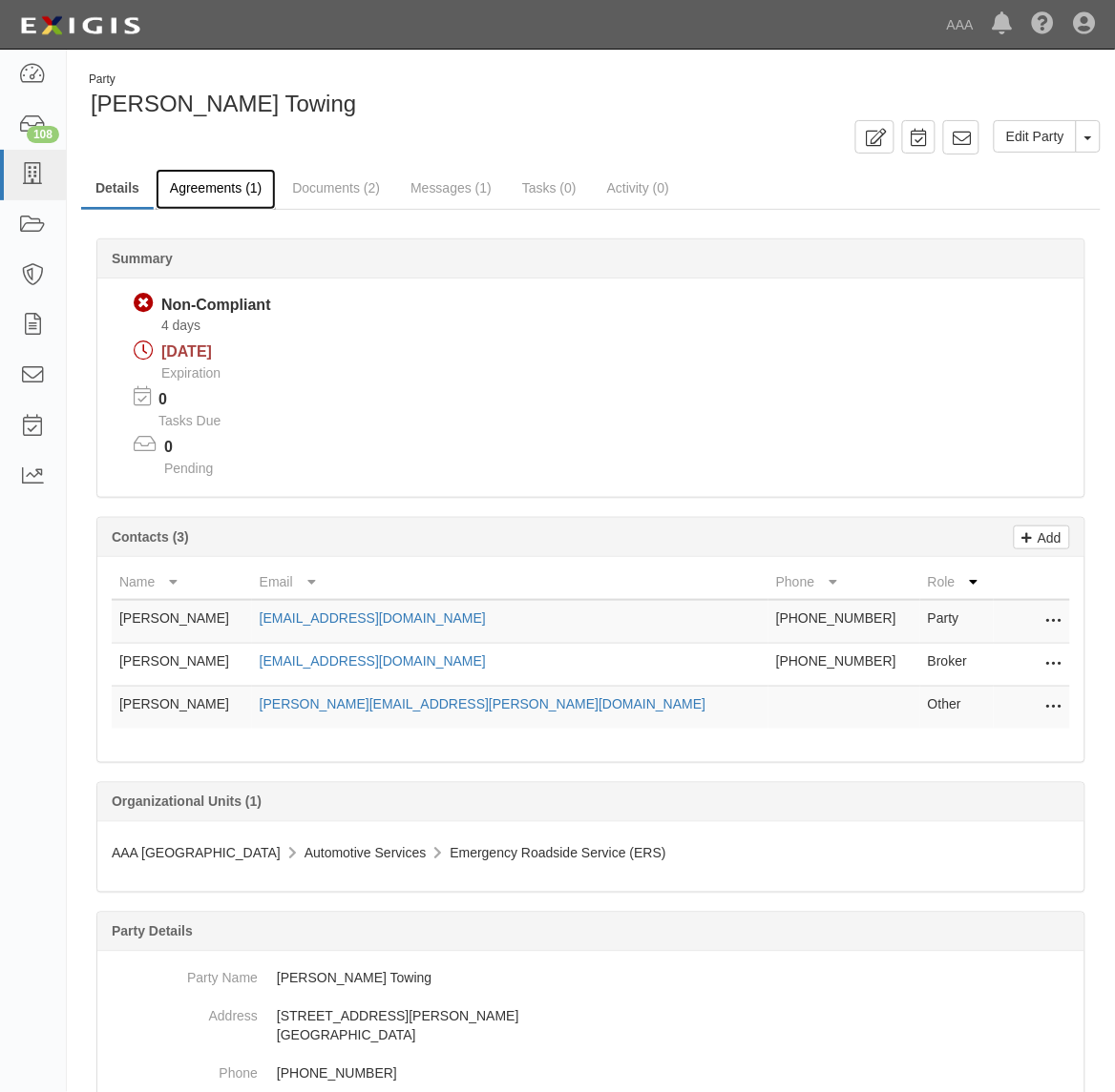
click at [229, 199] on link "Agreements (1)" at bounding box center [215, 189] width 120 height 41
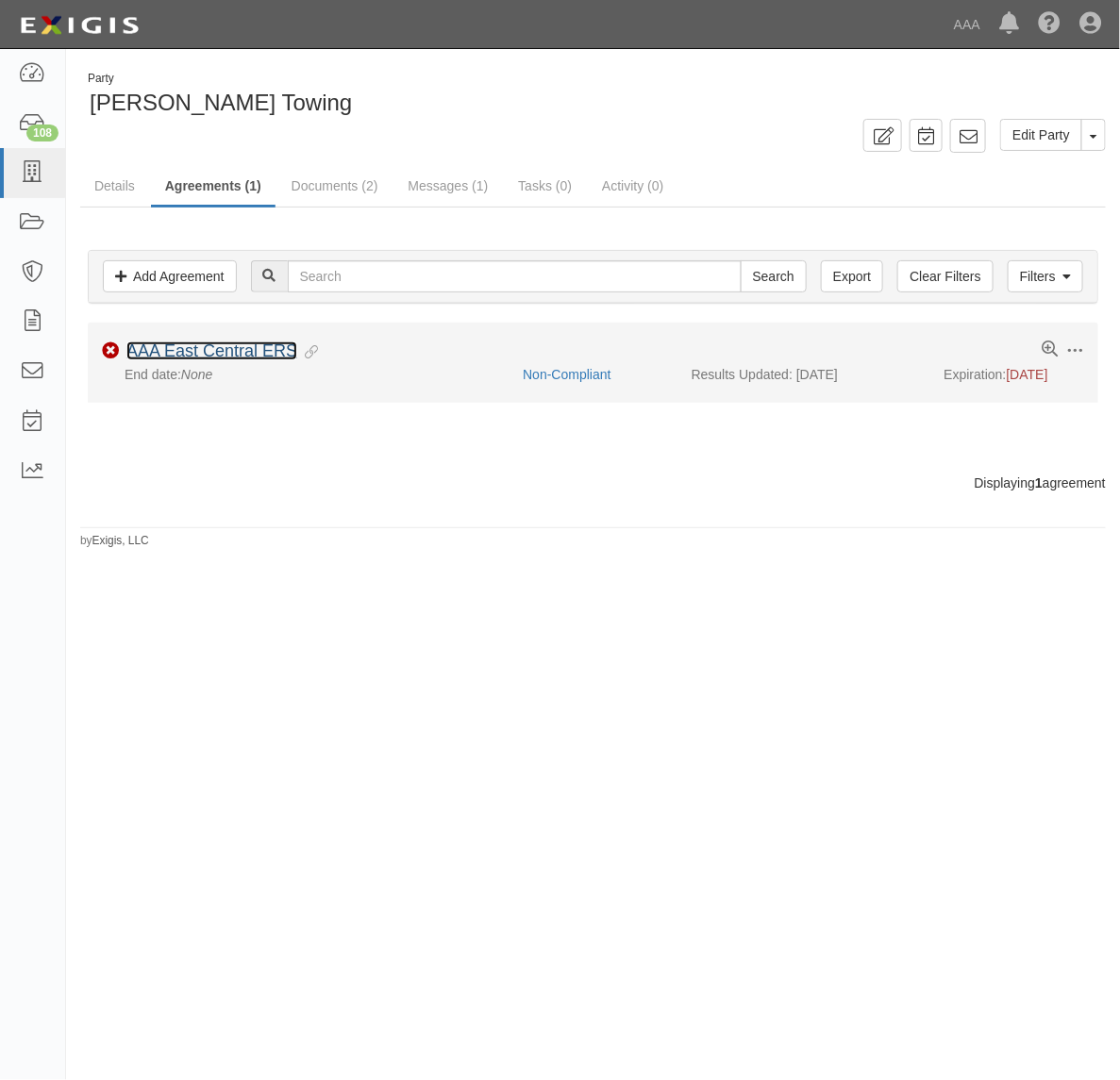
click at [267, 358] on link "AAA East Central ERS" at bounding box center [212, 351] width 171 height 19
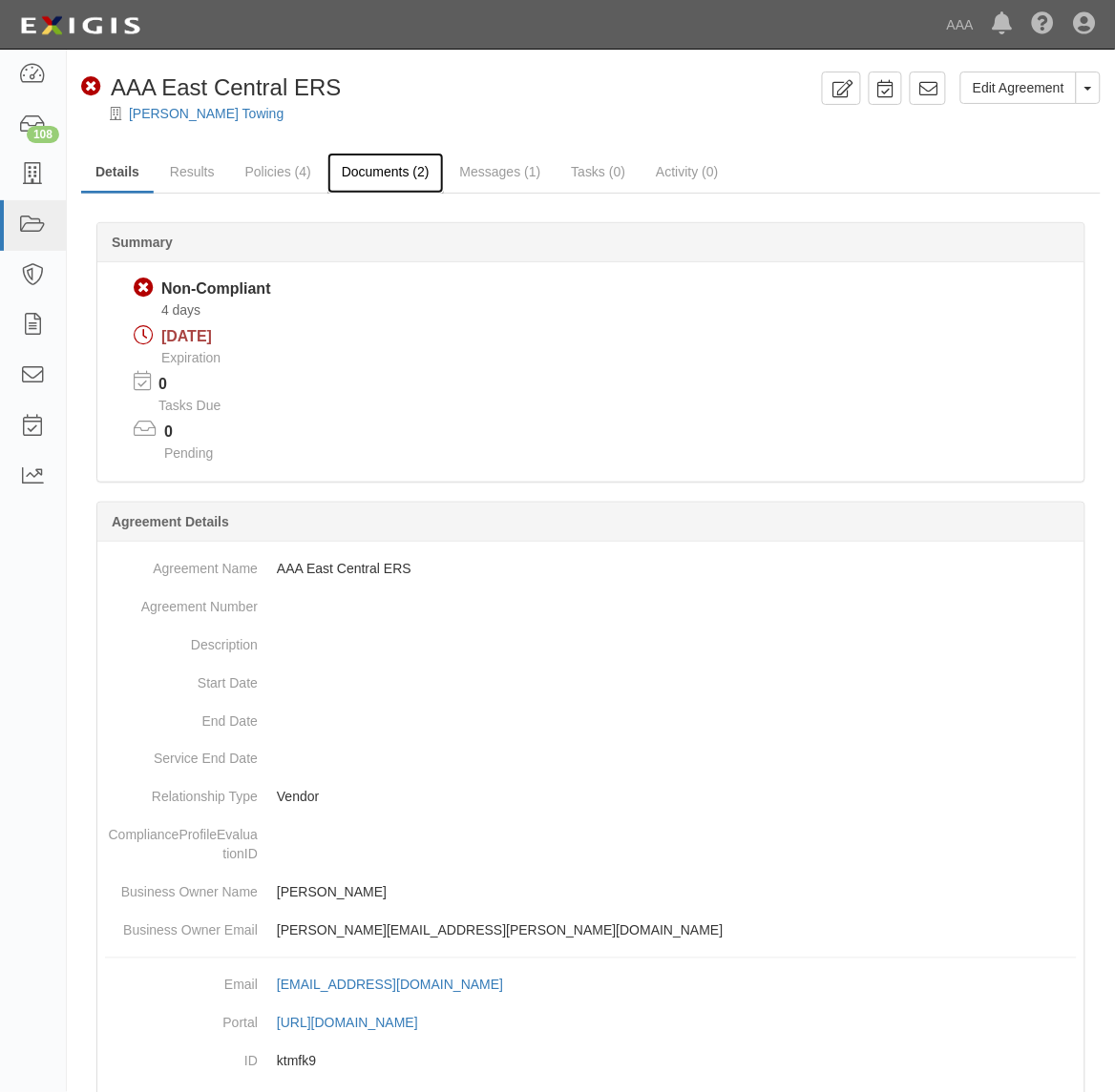
click at [374, 168] on link "Documents (2)" at bounding box center [385, 173] width 116 height 41
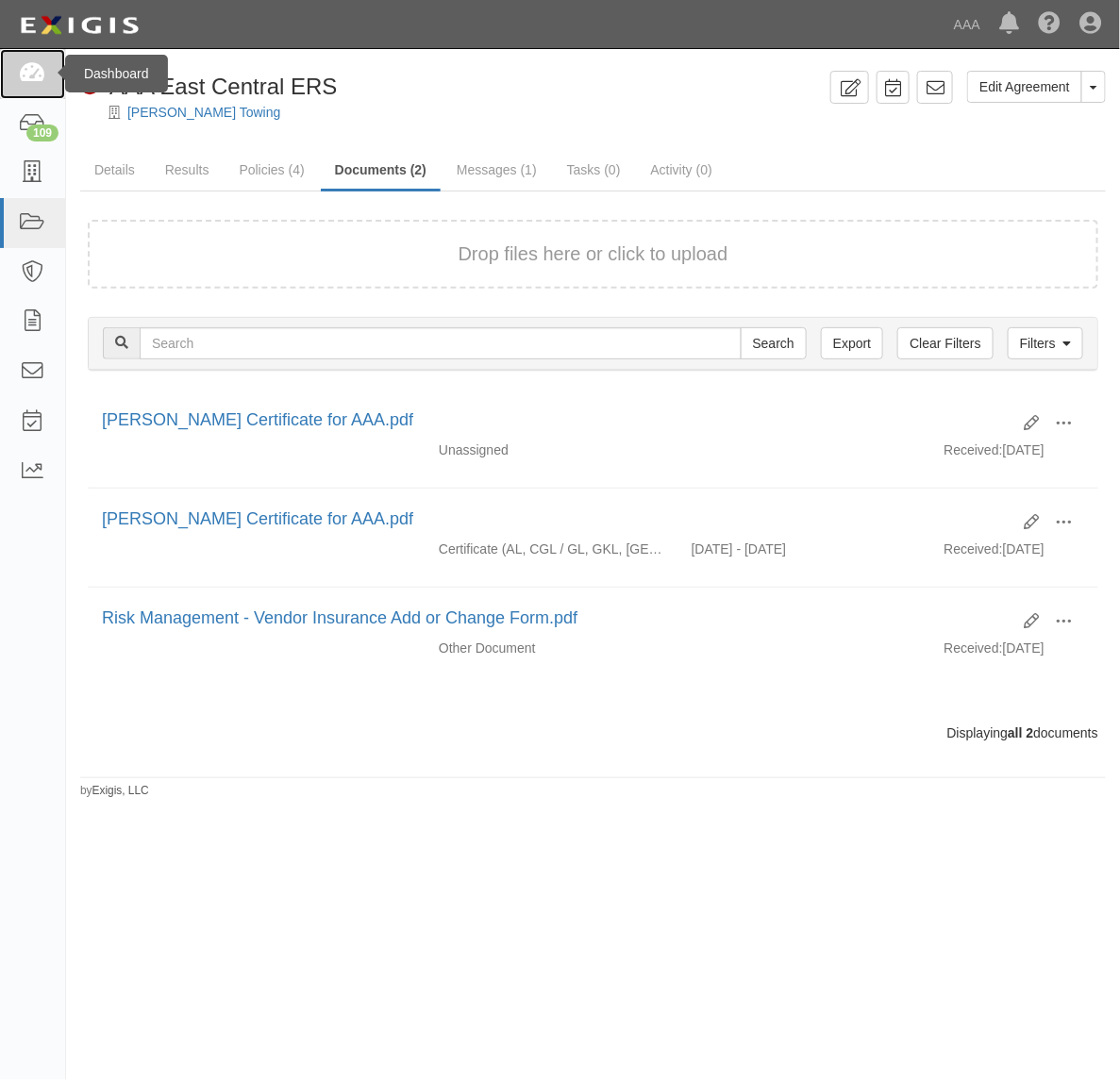
click at [33, 74] on icon at bounding box center [31, 74] width 27 height 22
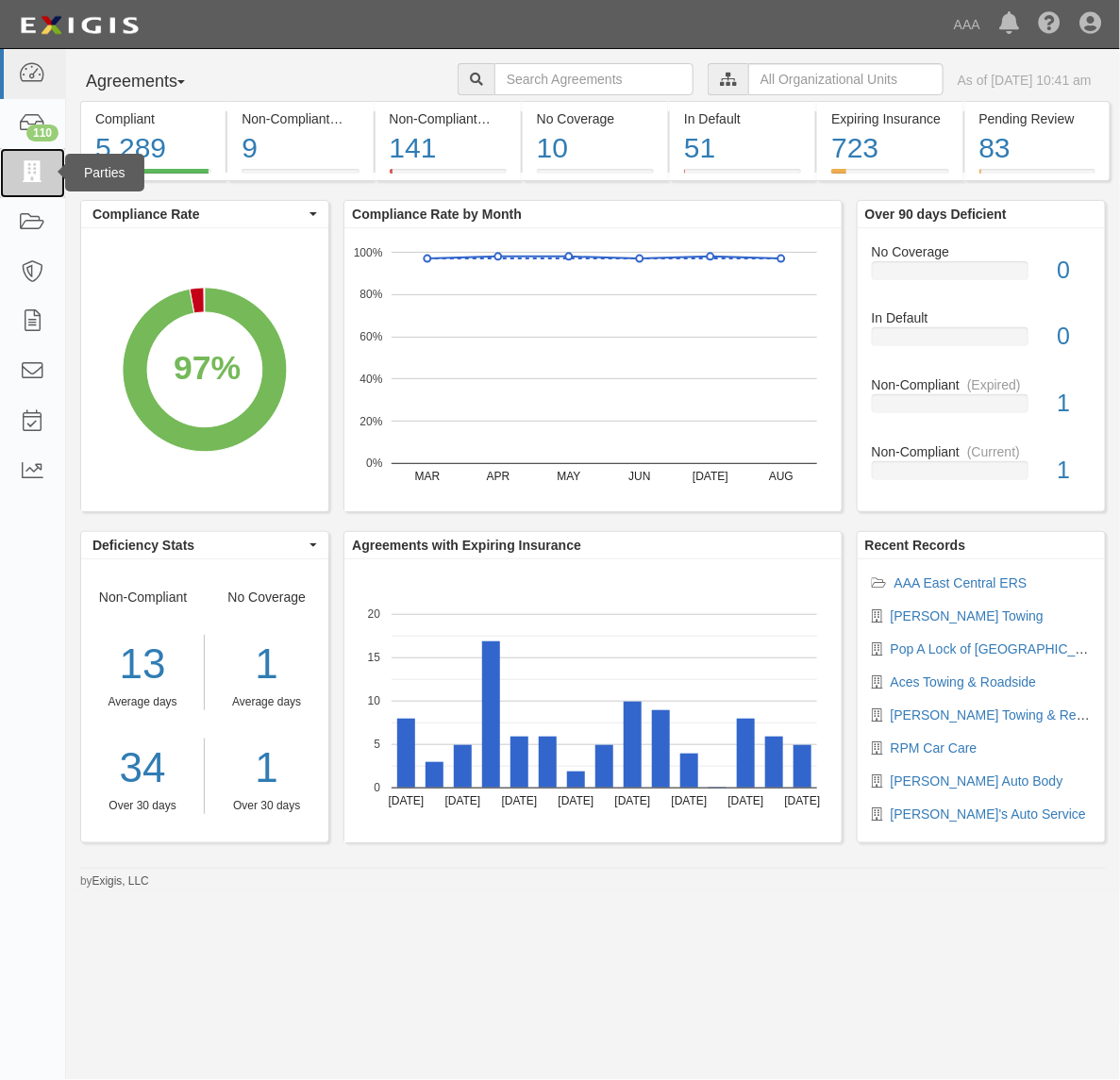
click at [42, 163] on icon at bounding box center [31, 173] width 27 height 22
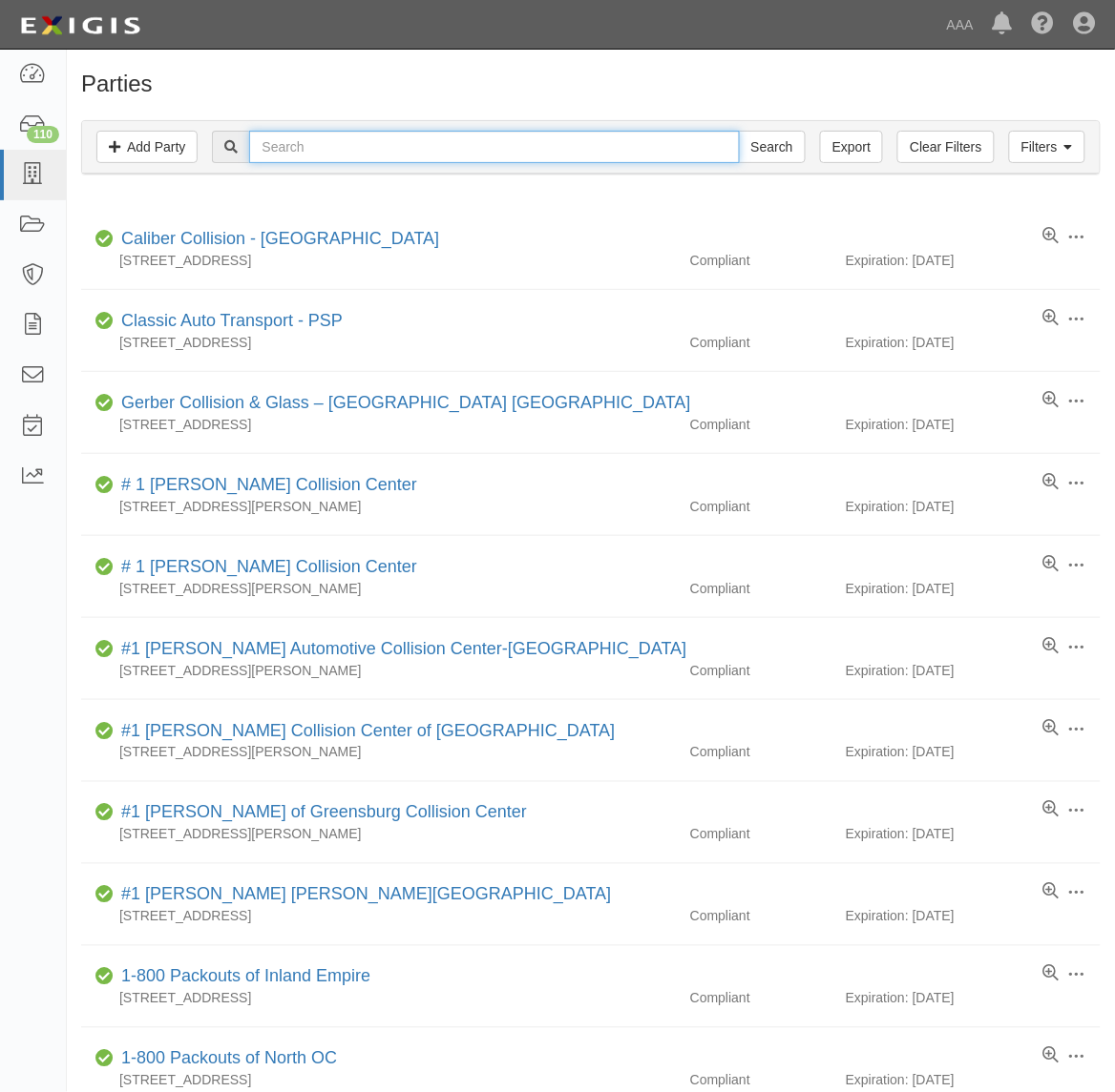
click at [318, 141] on input "text" at bounding box center [493, 147] width 489 height 33
paste input "282303"
type input "282303"
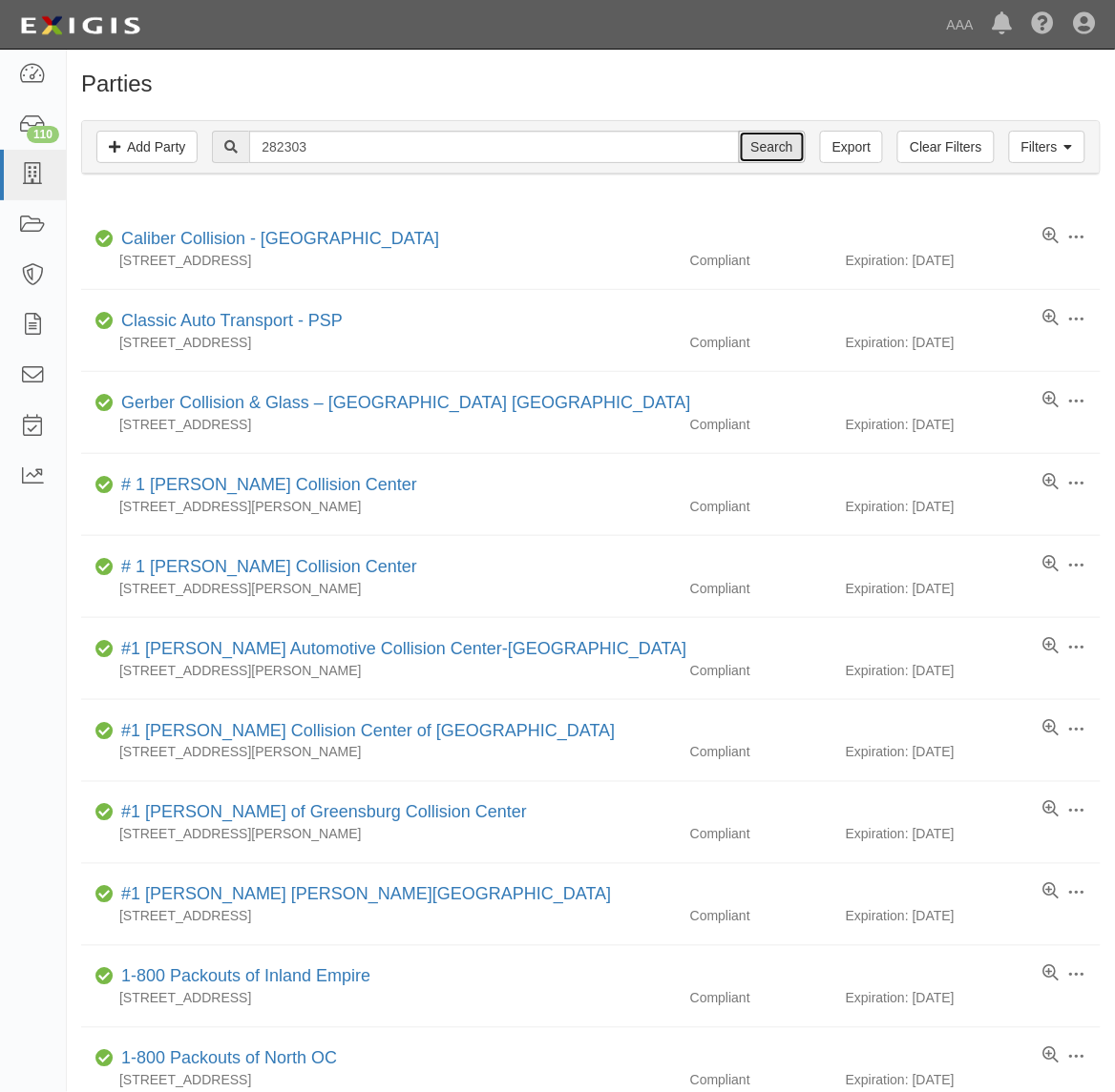
click at [794, 150] on input "Search" at bounding box center [771, 147] width 67 height 33
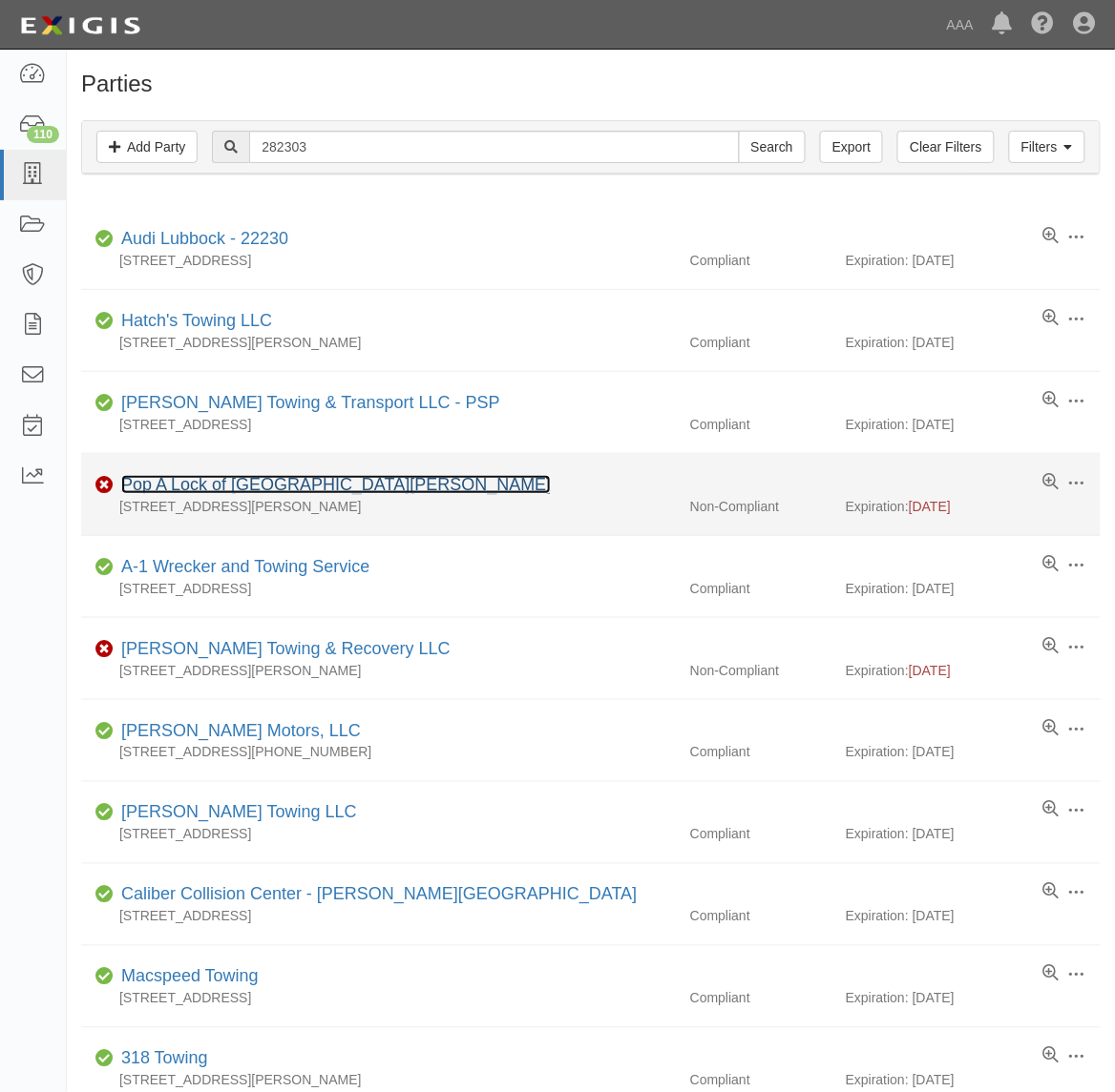
click at [255, 489] on link "Pop A Lock of Lake Charles" at bounding box center [336, 484] width 429 height 19
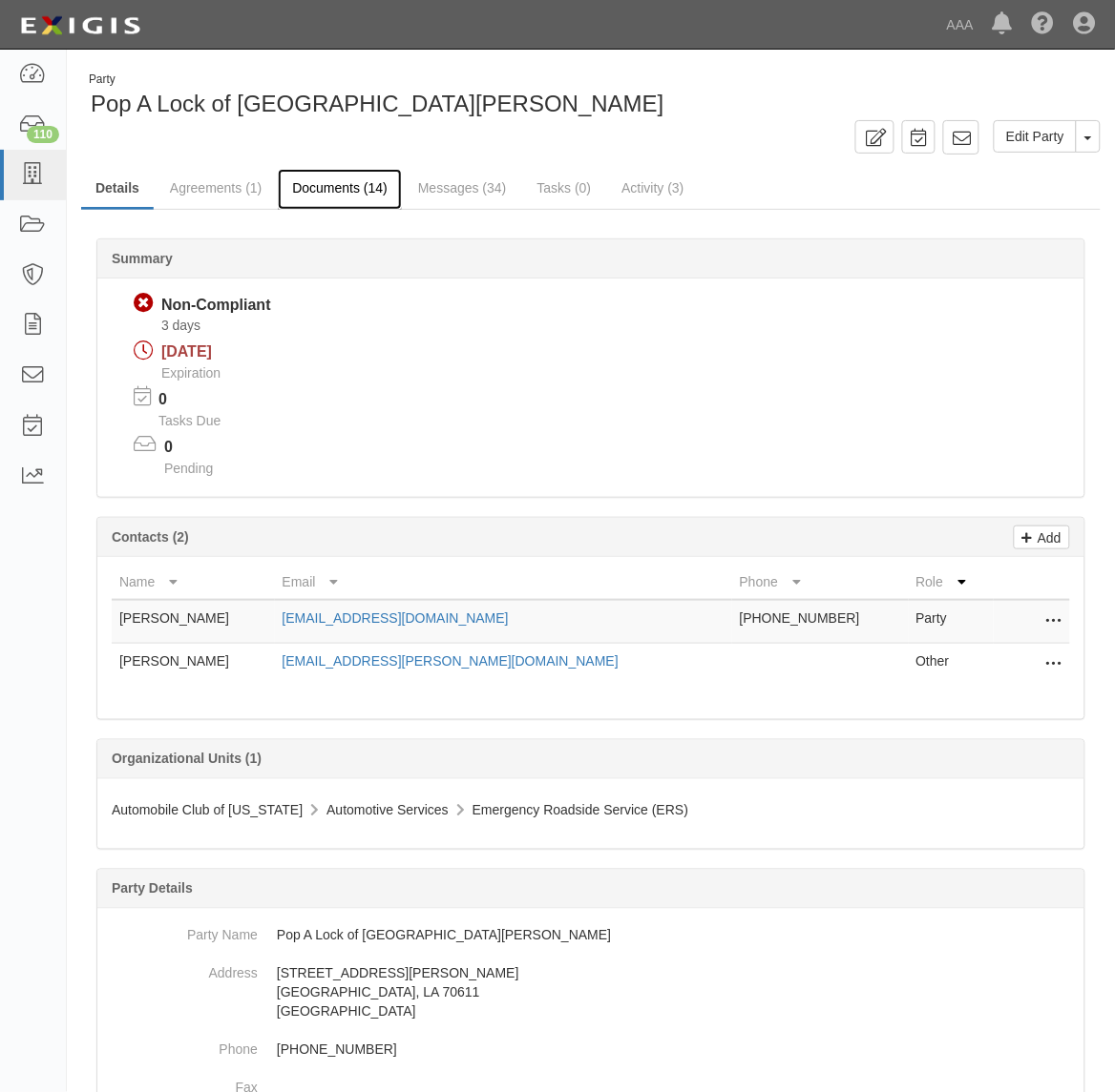
click at [336, 187] on link "Documents (14)" at bounding box center [340, 189] width 124 height 41
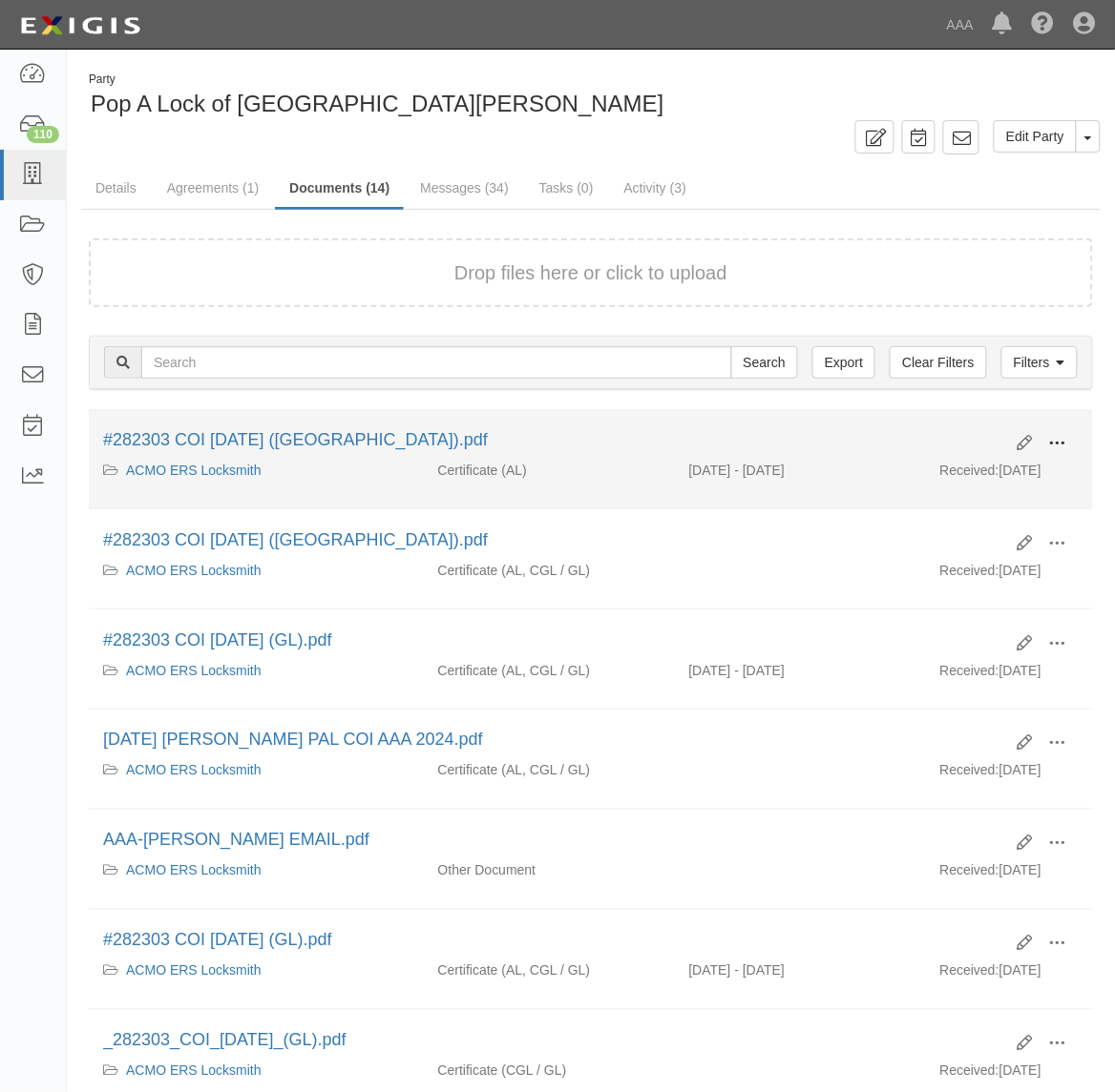
click at [1060, 439] on span at bounding box center [1056, 443] width 17 height 17
click at [1009, 468] on link "View" at bounding box center [965, 471] width 151 height 35
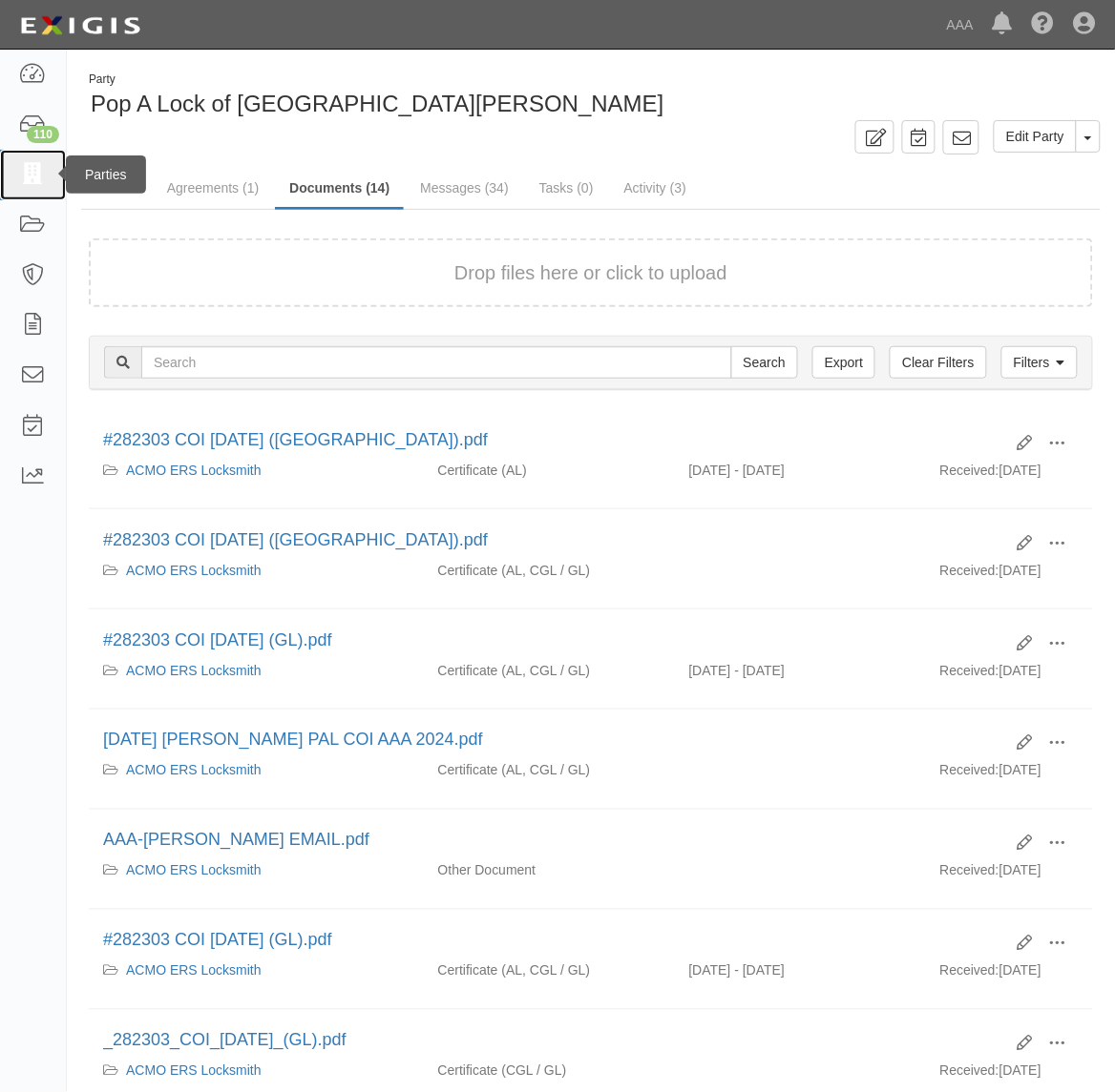
click at [31, 164] on icon at bounding box center [32, 175] width 27 height 22
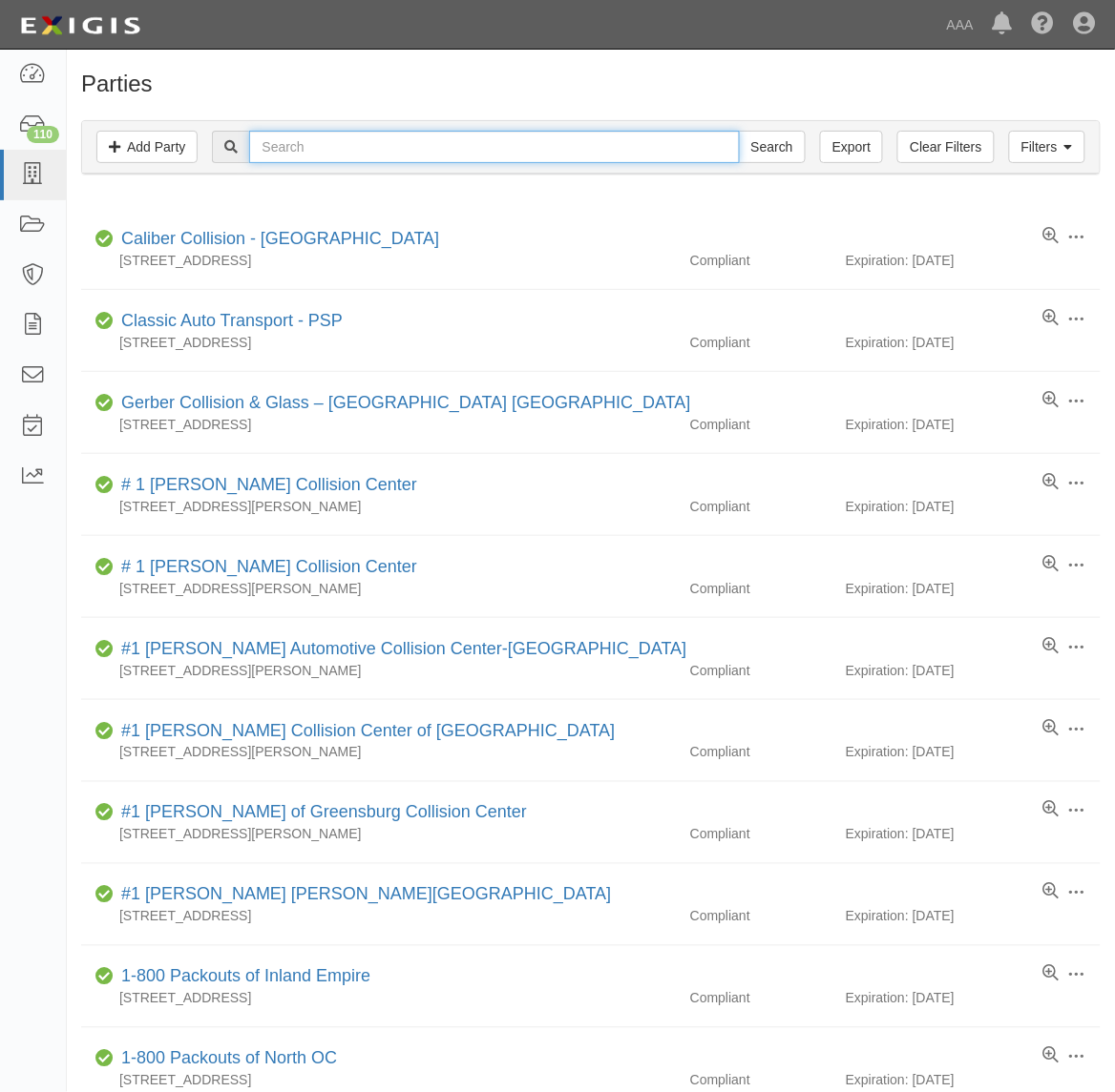
click at [294, 143] on input "text" at bounding box center [493, 147] width 489 height 33
type input "Pop A Lock of Beaumont"
click at [739, 131] on input "Search" at bounding box center [771, 147] width 67 height 33
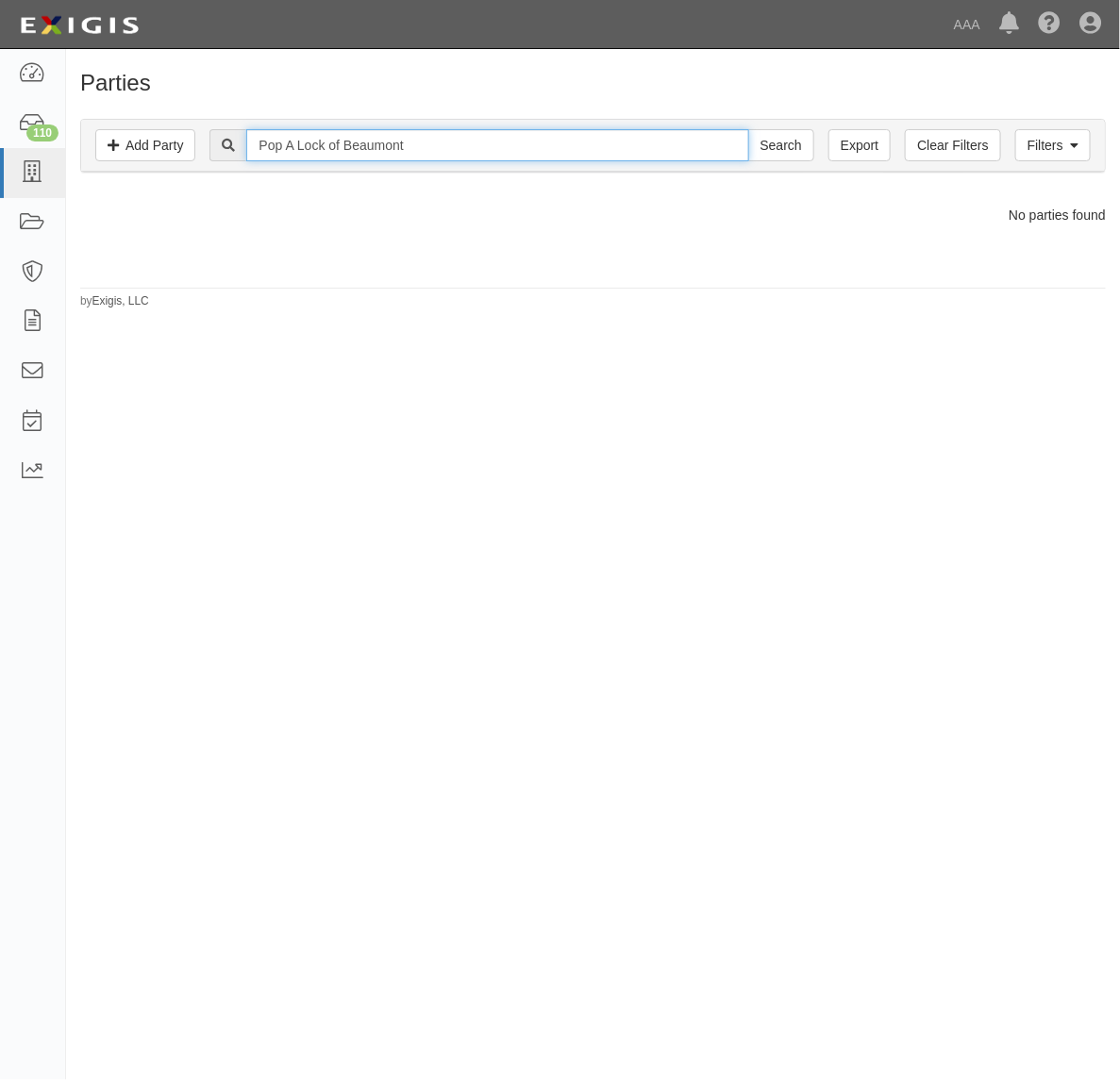
drag, startPoint x: 430, startPoint y: 142, endPoint x: 335, endPoint y: 130, distance: 95.8
click at [335, 130] on input "Pop A Lock of Beaumont" at bounding box center [497, 145] width 502 height 32
type input "Pop A Lock"
click at [748, 130] on input "Search" at bounding box center [780, 145] width 66 height 32
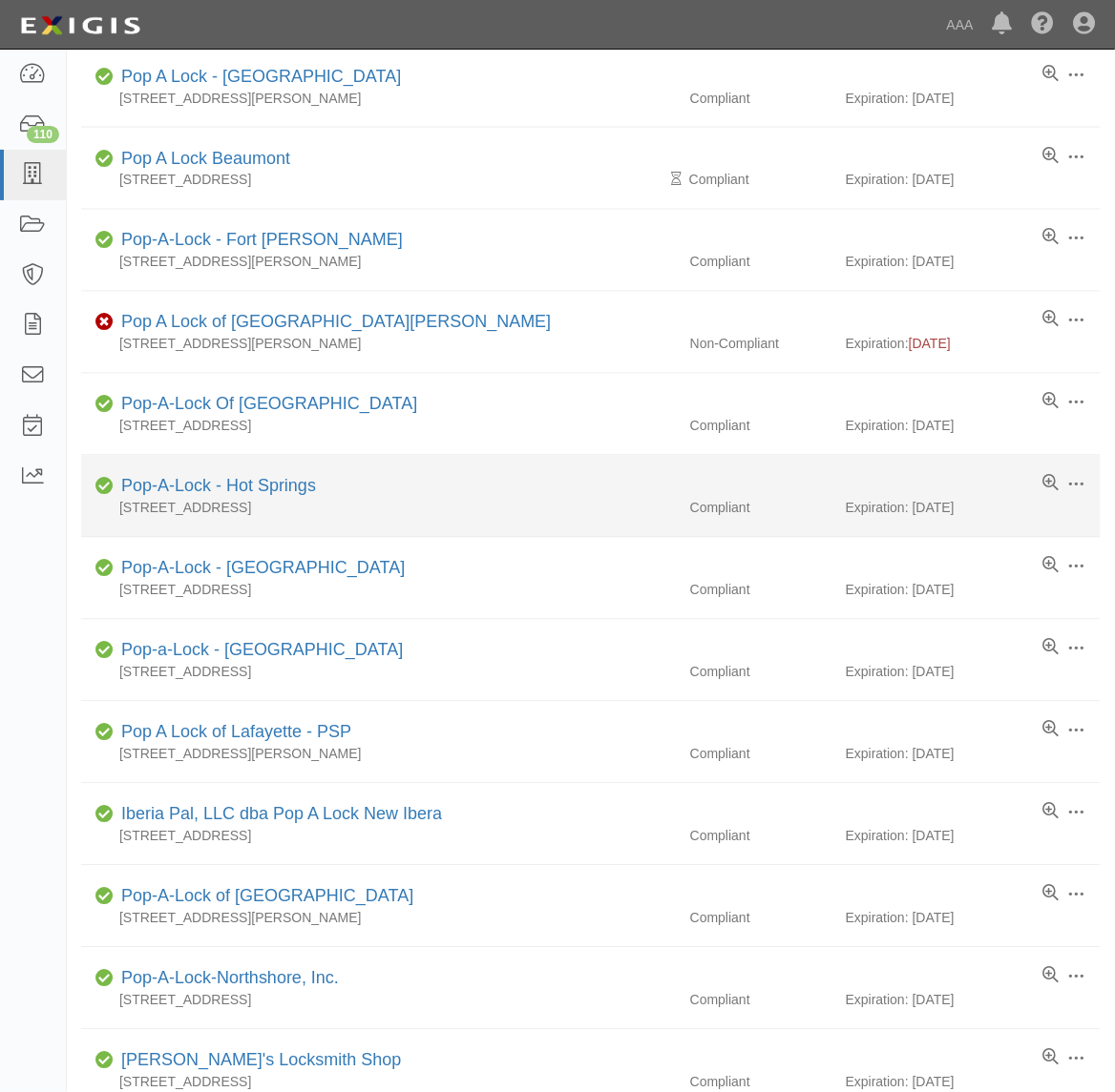
scroll to position [555, 0]
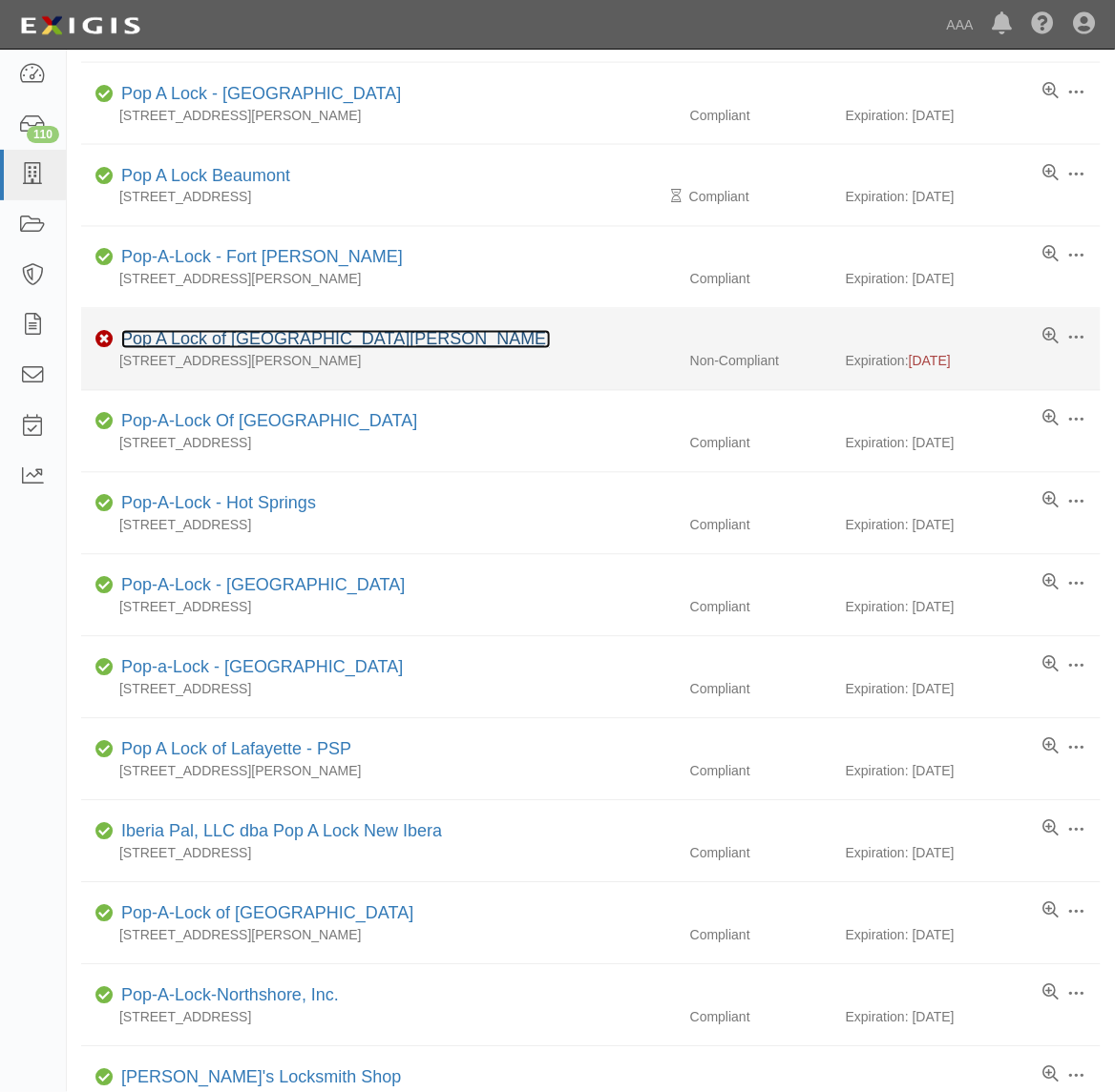
click at [256, 335] on link "Pop A Lock of [GEOGRAPHIC_DATA][PERSON_NAME]" at bounding box center [336, 340] width 429 height 19
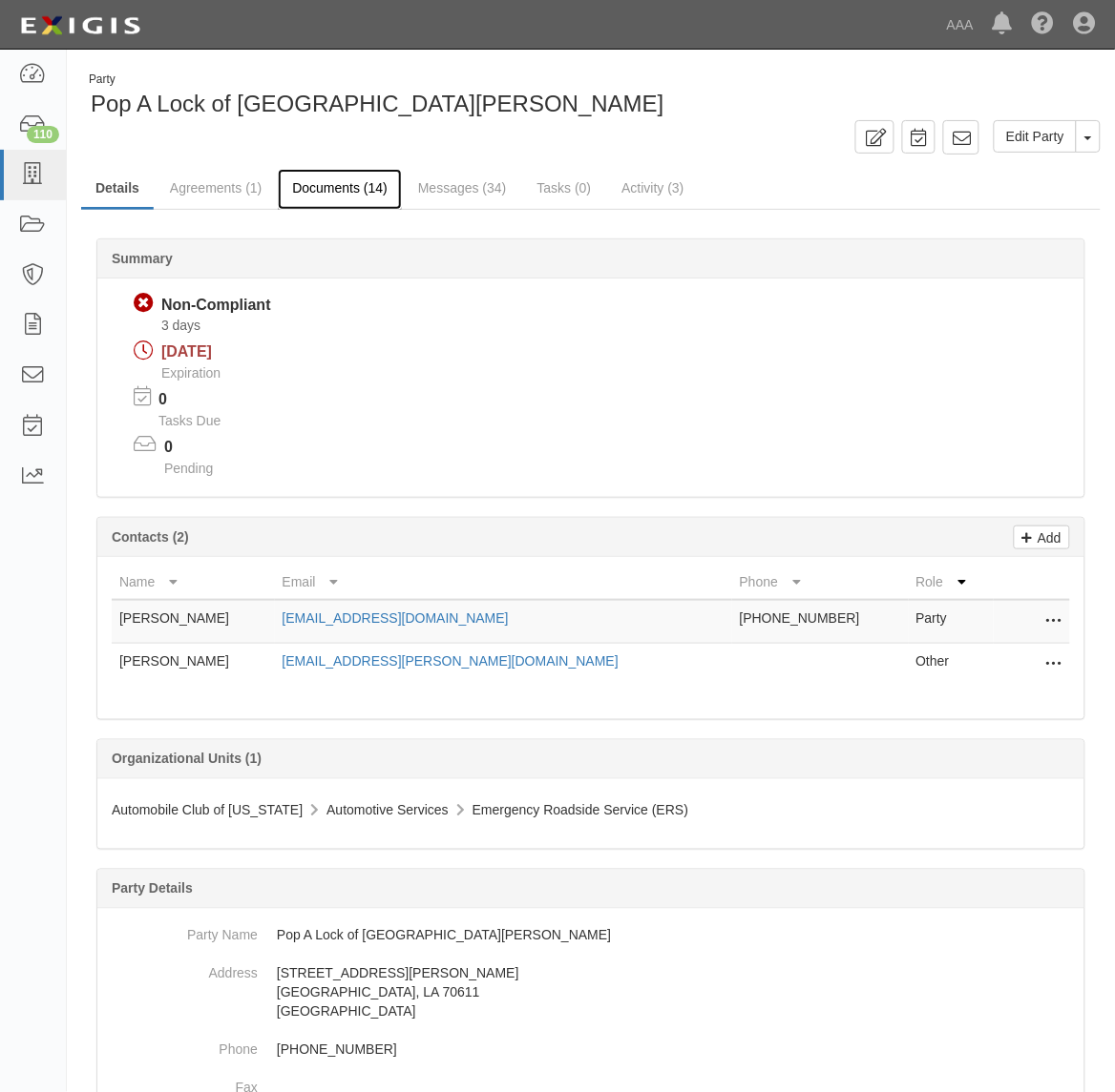
click at [358, 205] on link "Documents (14)" at bounding box center [340, 189] width 124 height 41
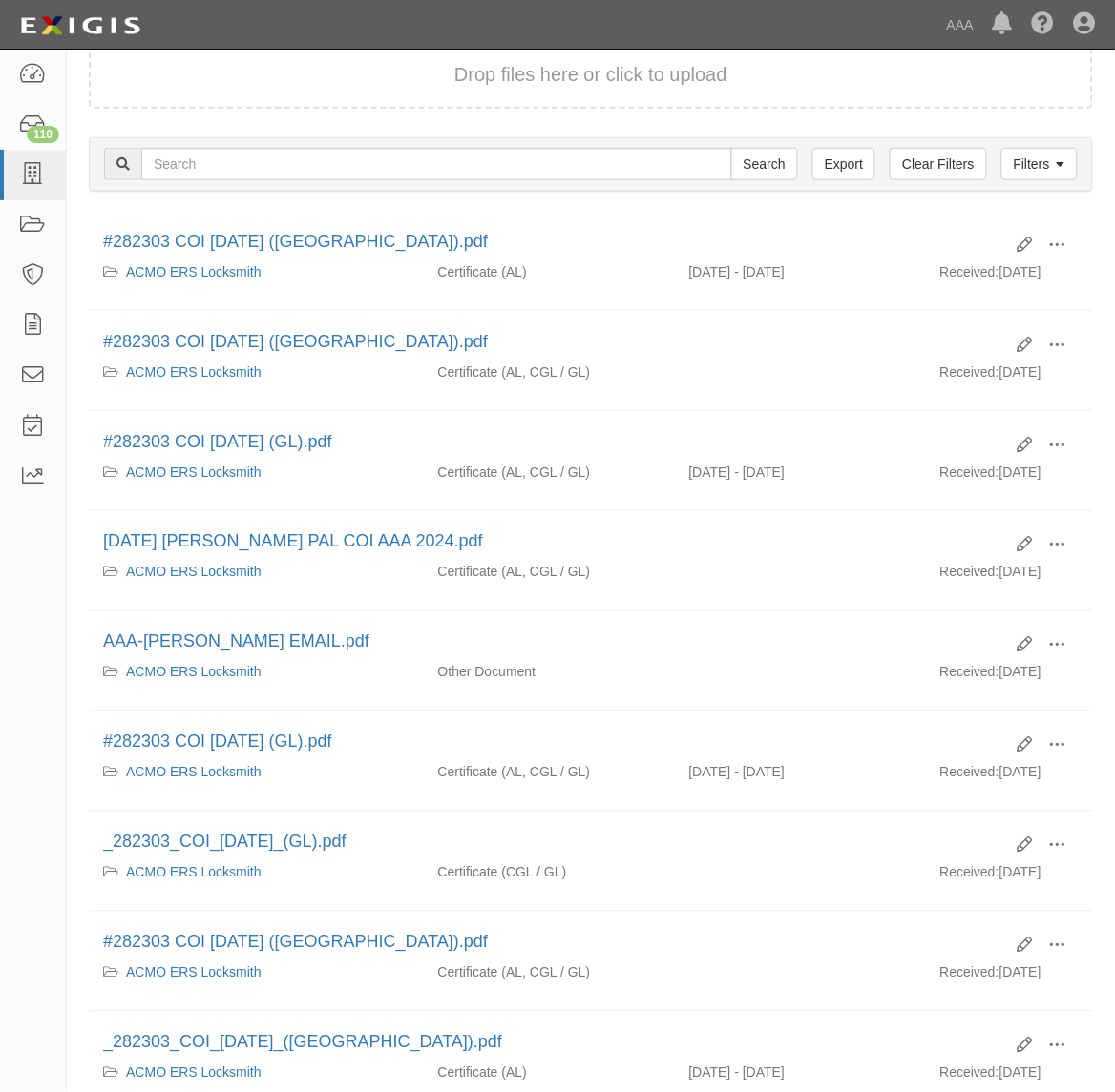
scroll to position [238, 0]
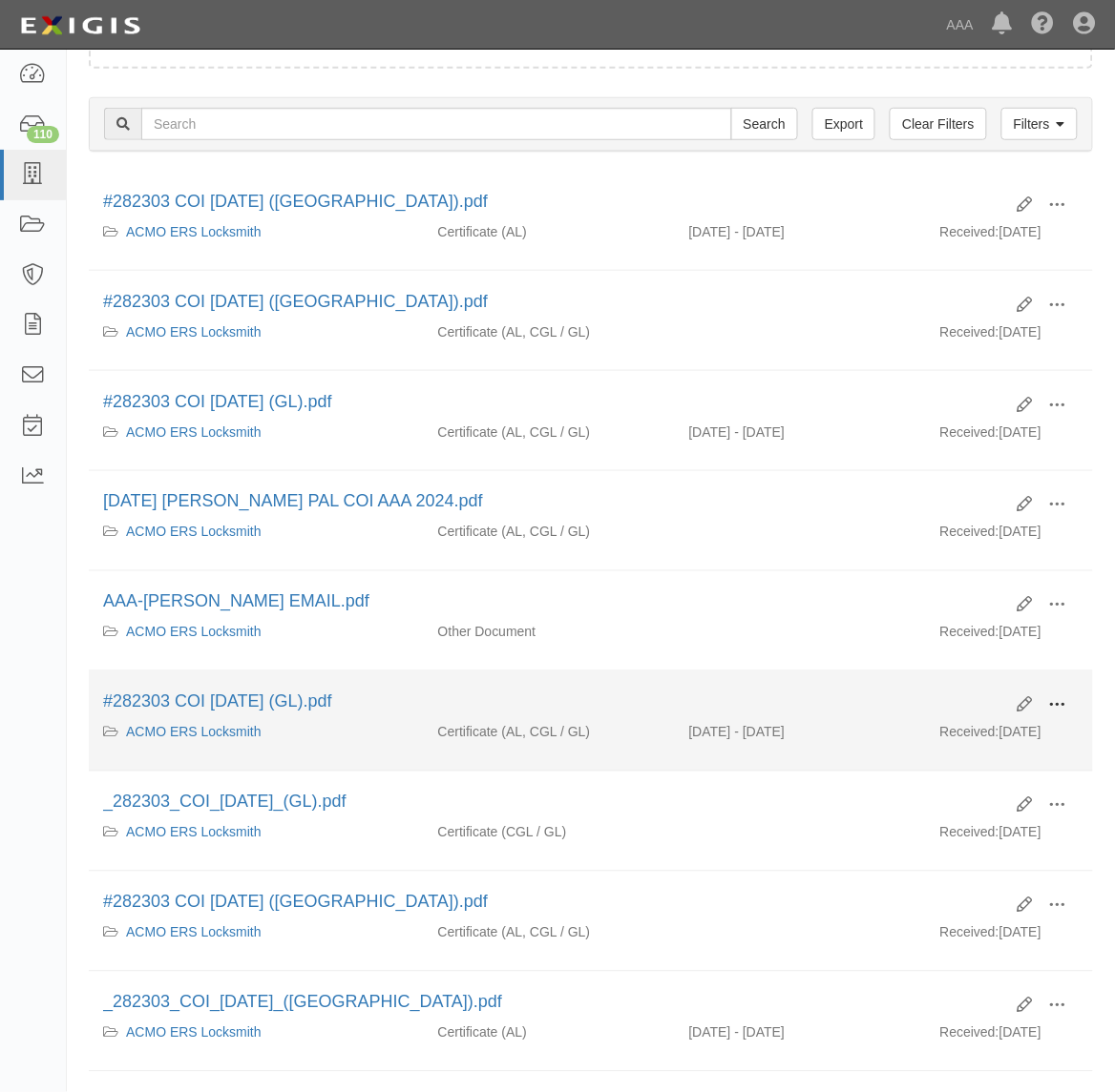
click at [1052, 699] on span at bounding box center [1056, 706] width 17 height 17
click at [1015, 726] on link "View" at bounding box center [965, 734] width 151 height 35
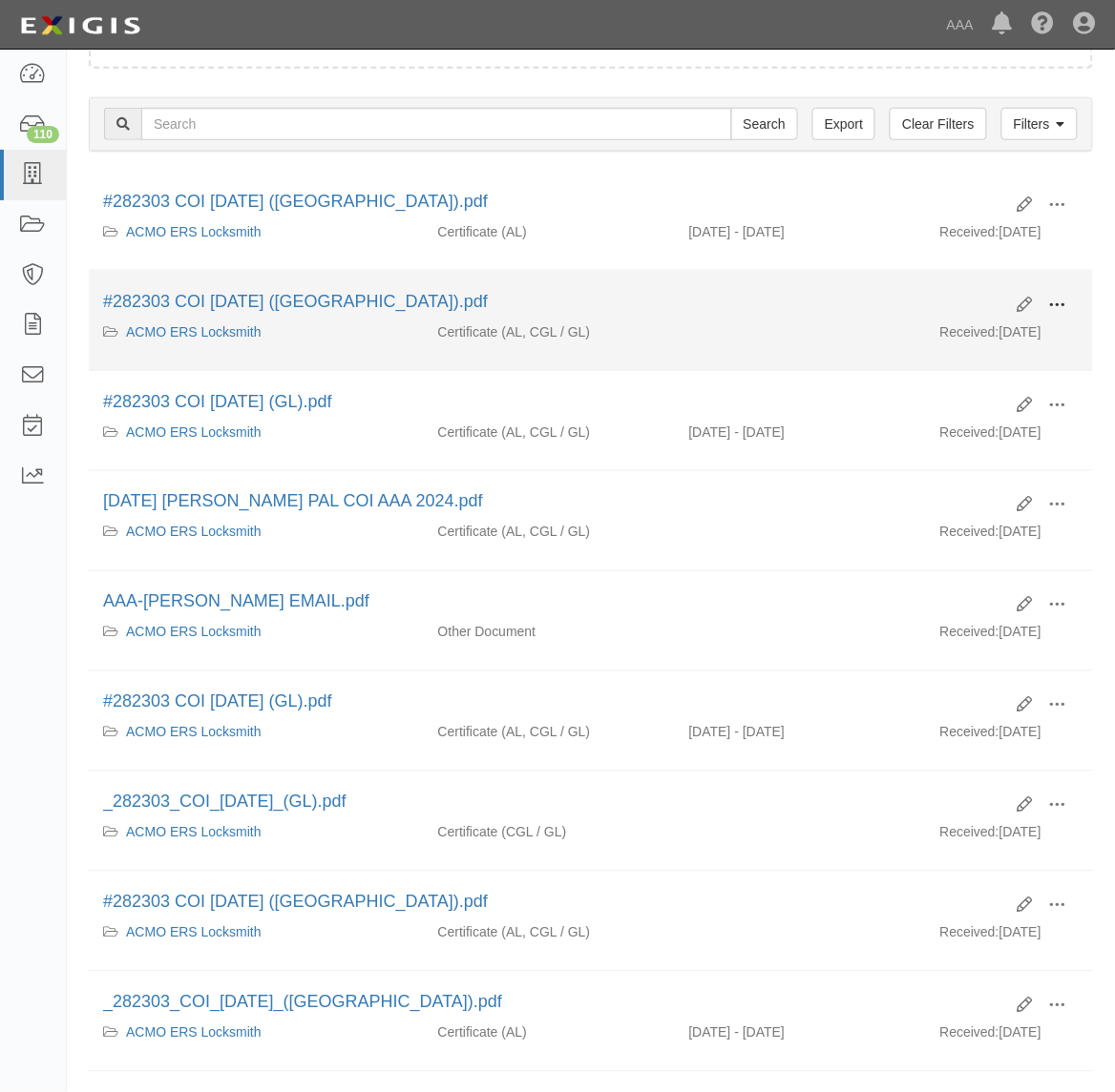
click at [1055, 310] on span at bounding box center [1056, 305] width 17 height 17
click at [1003, 341] on link "View" at bounding box center [965, 333] width 151 height 35
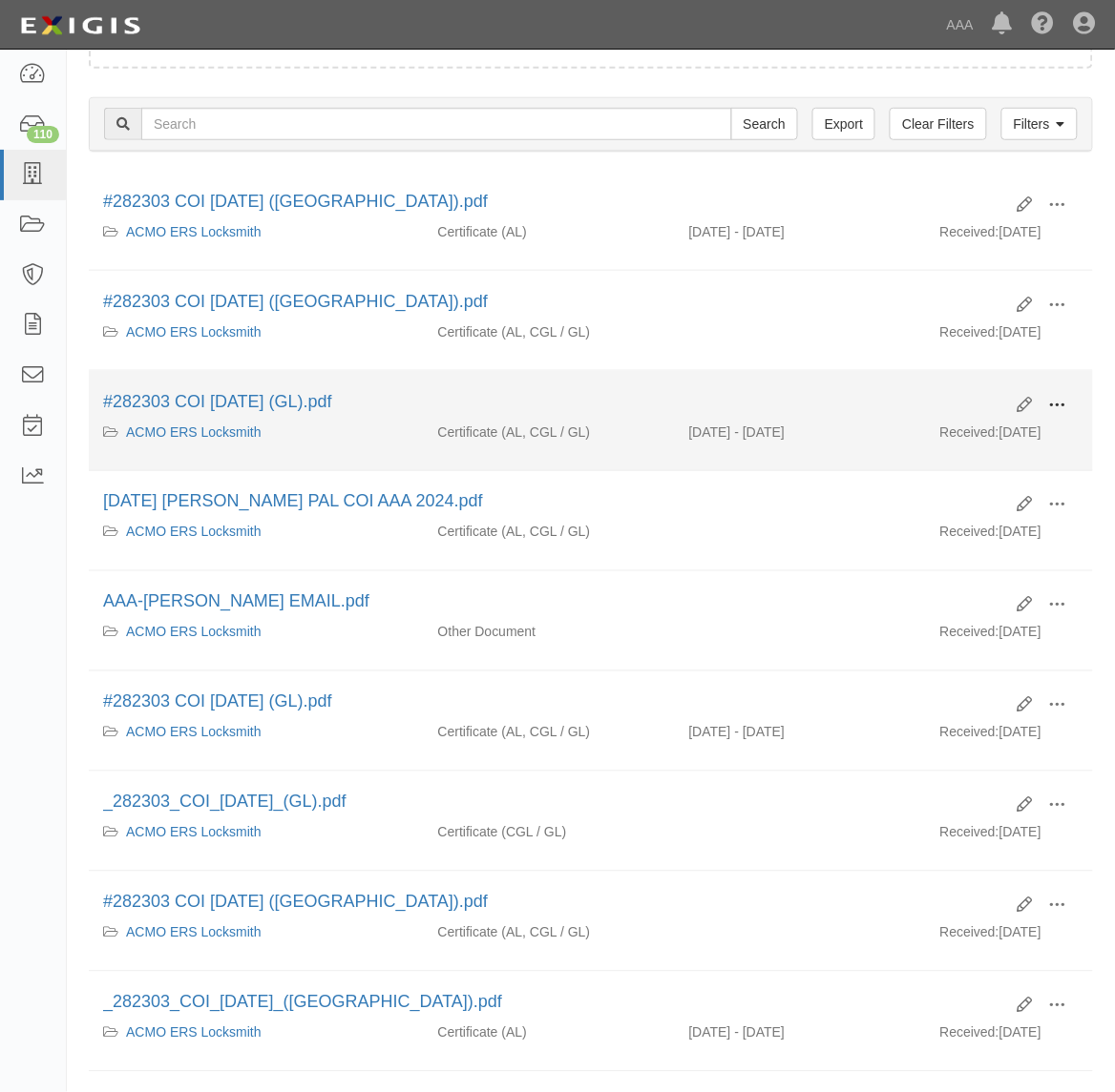
click at [1054, 398] on span at bounding box center [1056, 405] width 17 height 17
click at [999, 425] on link "View" at bounding box center [965, 433] width 151 height 35
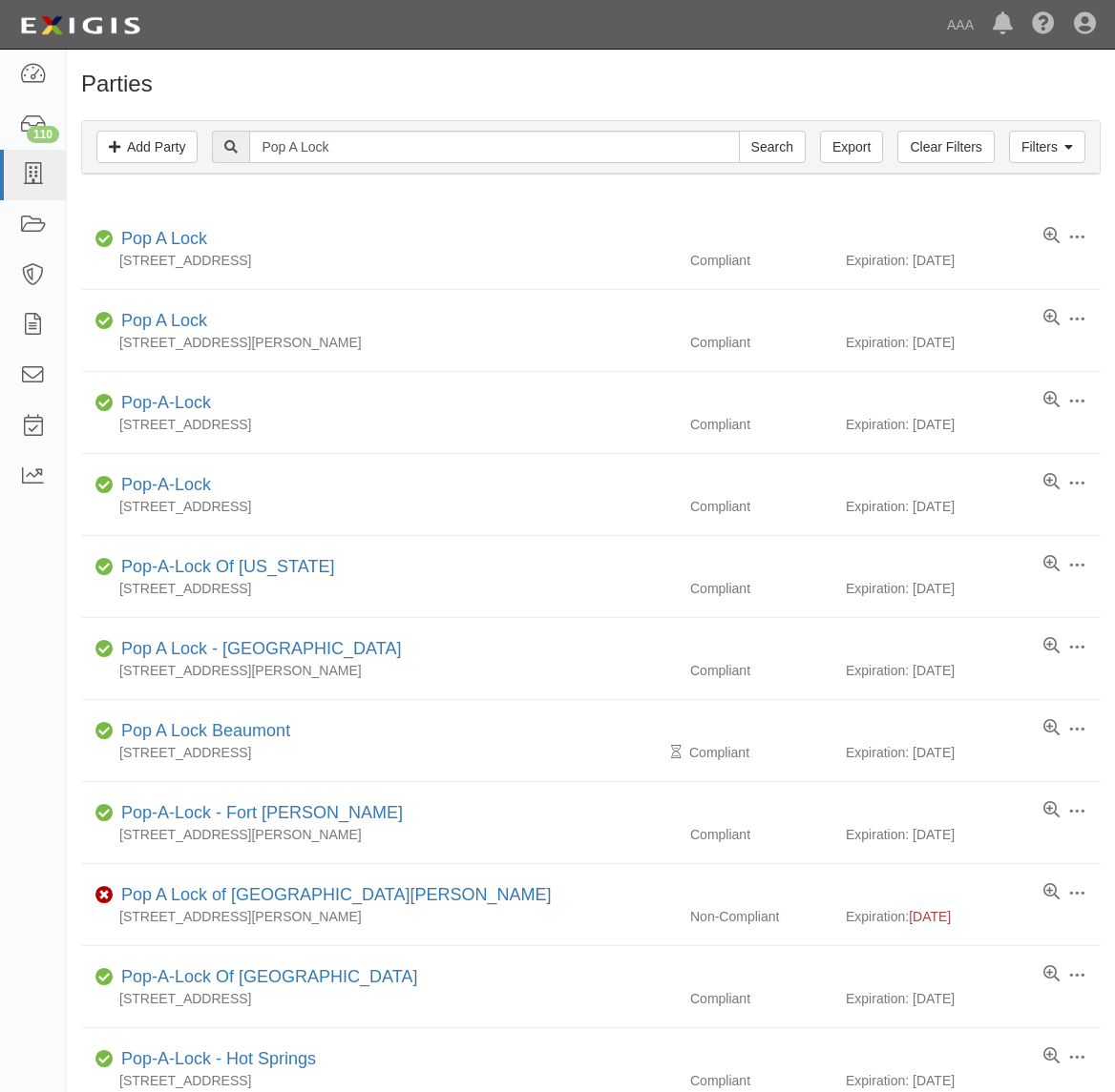
scroll to position [555, 0]
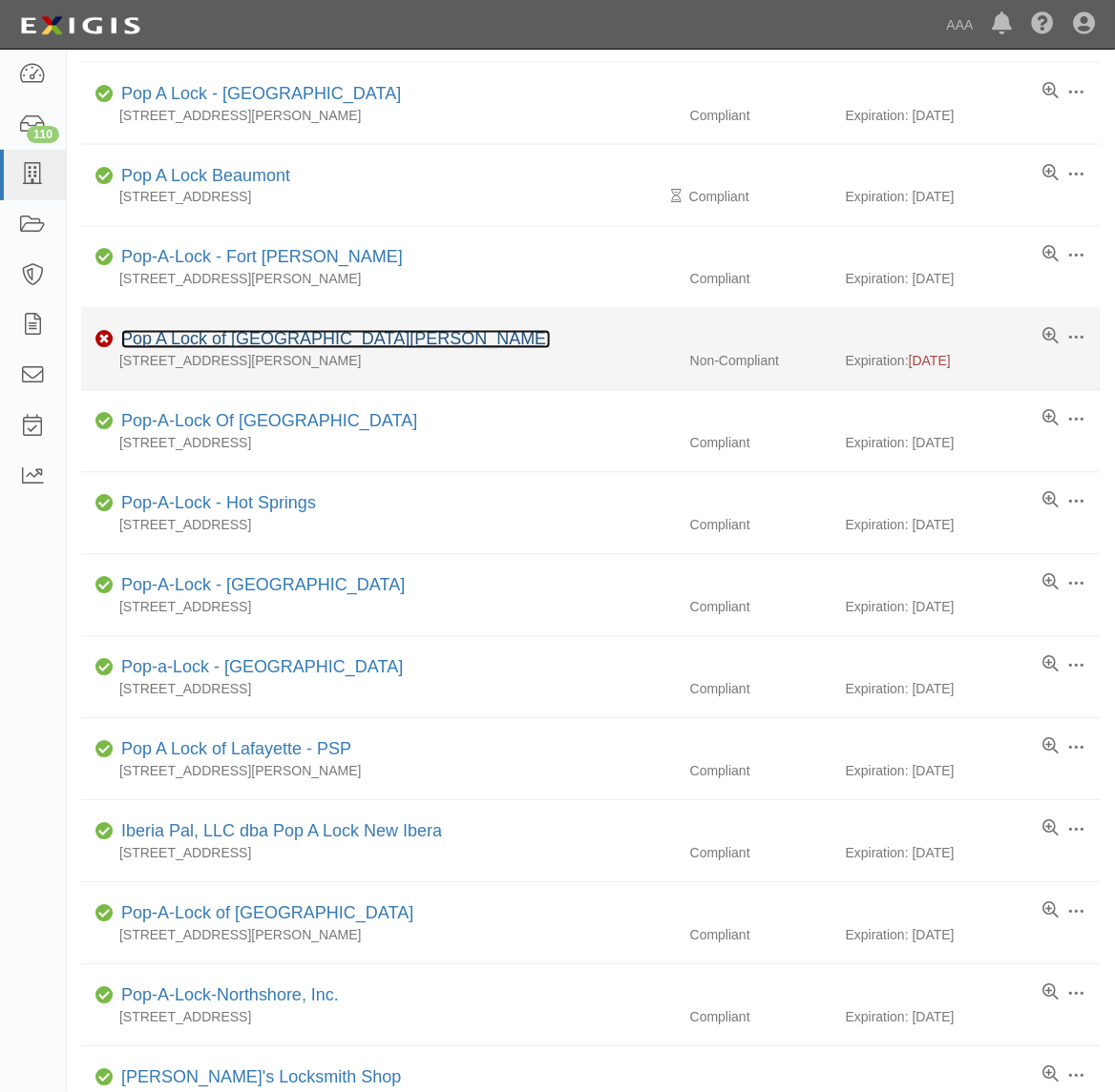
click at [192, 344] on link "Pop A Lock of [GEOGRAPHIC_DATA][PERSON_NAME]" at bounding box center [336, 340] width 429 height 19
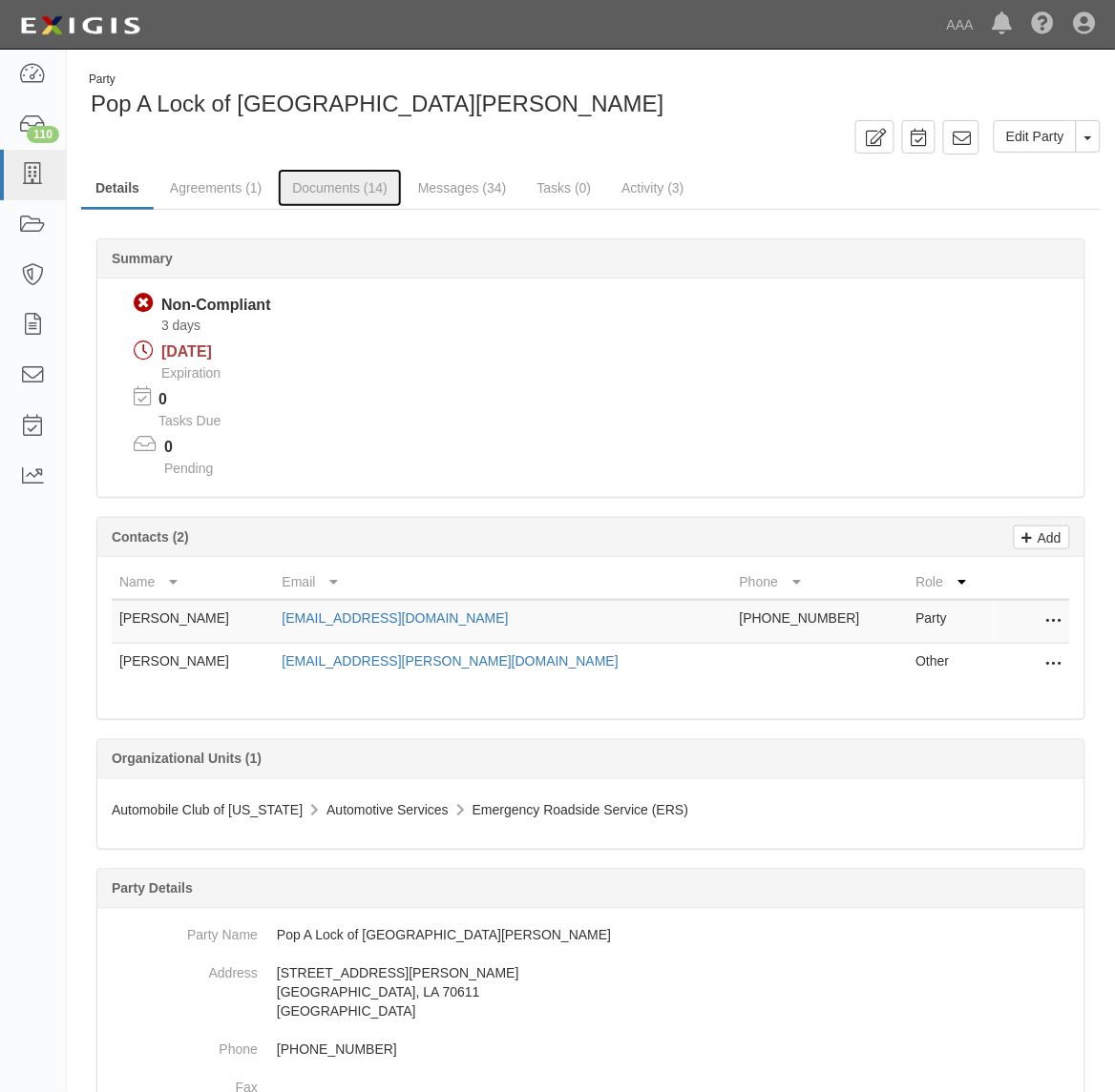
drag, startPoint x: 355, startPoint y: 197, endPoint x: 434, endPoint y: 269, distance: 106.9
click at [355, 197] on link "Documents (14)" at bounding box center [340, 188] width 124 height 38
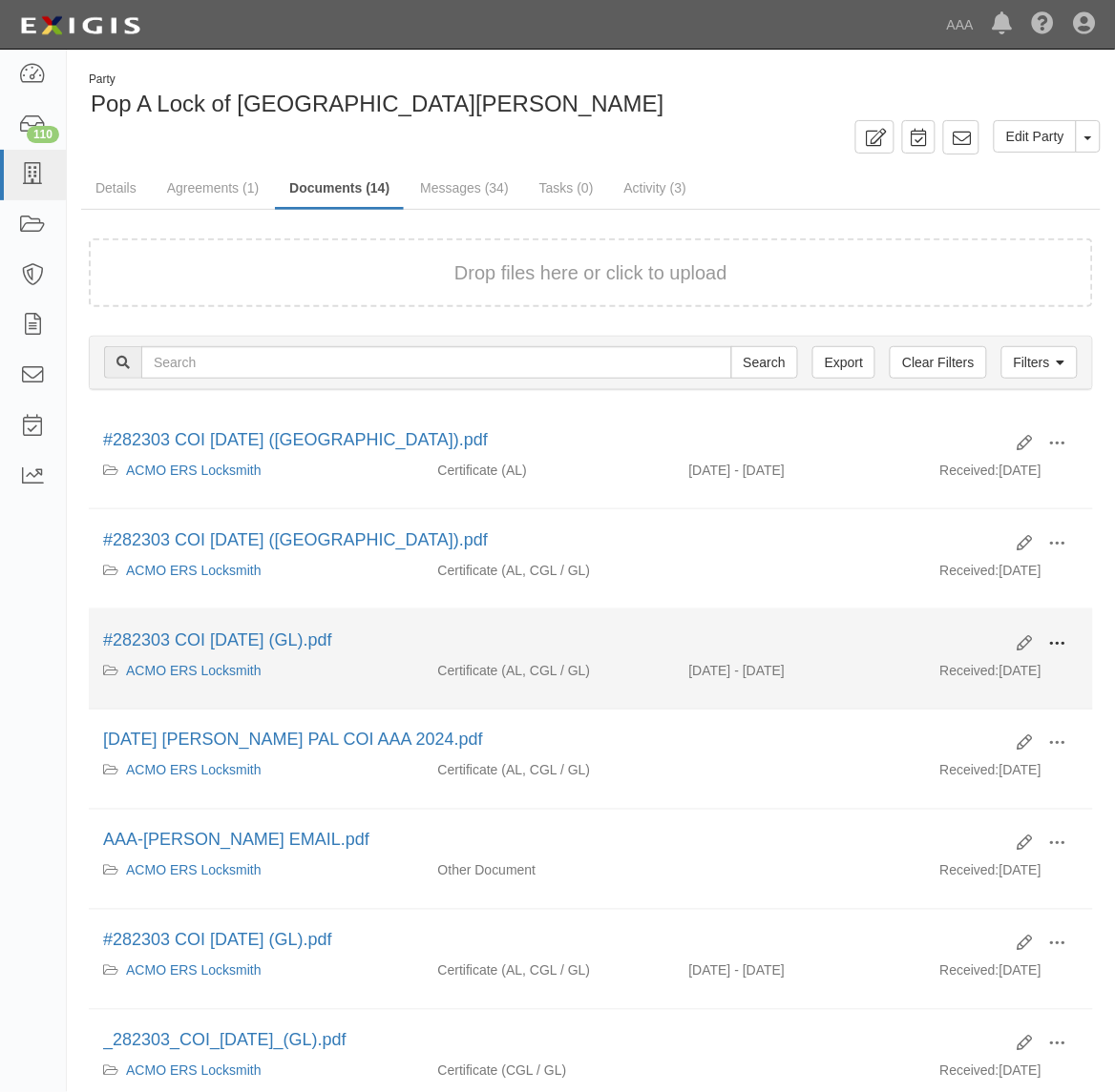
click at [1052, 642] on span at bounding box center [1056, 643] width 17 height 17
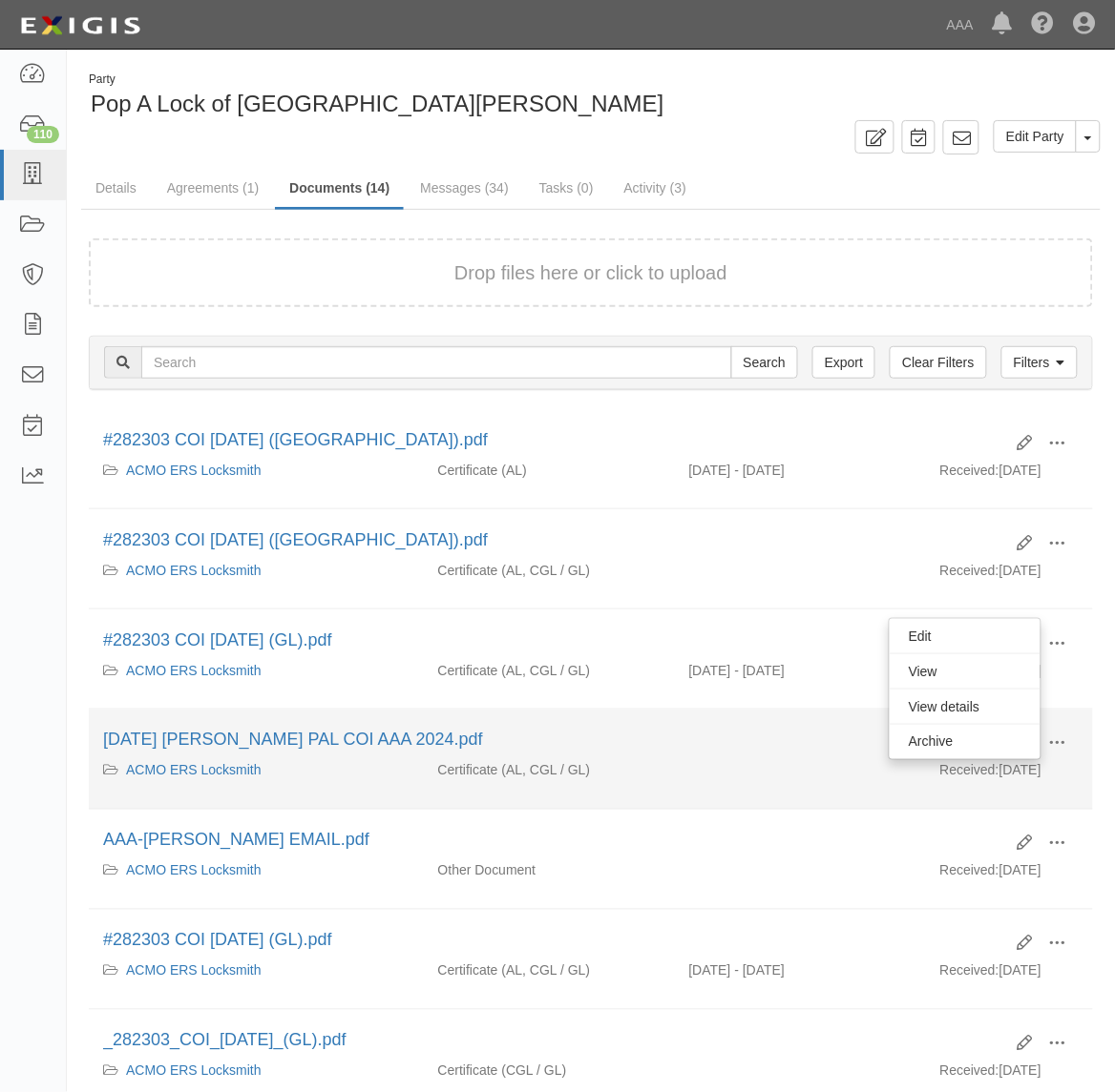
click at [748, 745] on div "[DATE] [PERSON_NAME] PAL COI AAA 2024.pdf" at bounding box center [553, 741] width 900 height 25
click at [1055, 741] on span at bounding box center [1056, 744] width 17 height 17
click at [991, 771] on link "View" at bounding box center [965, 771] width 151 height 35
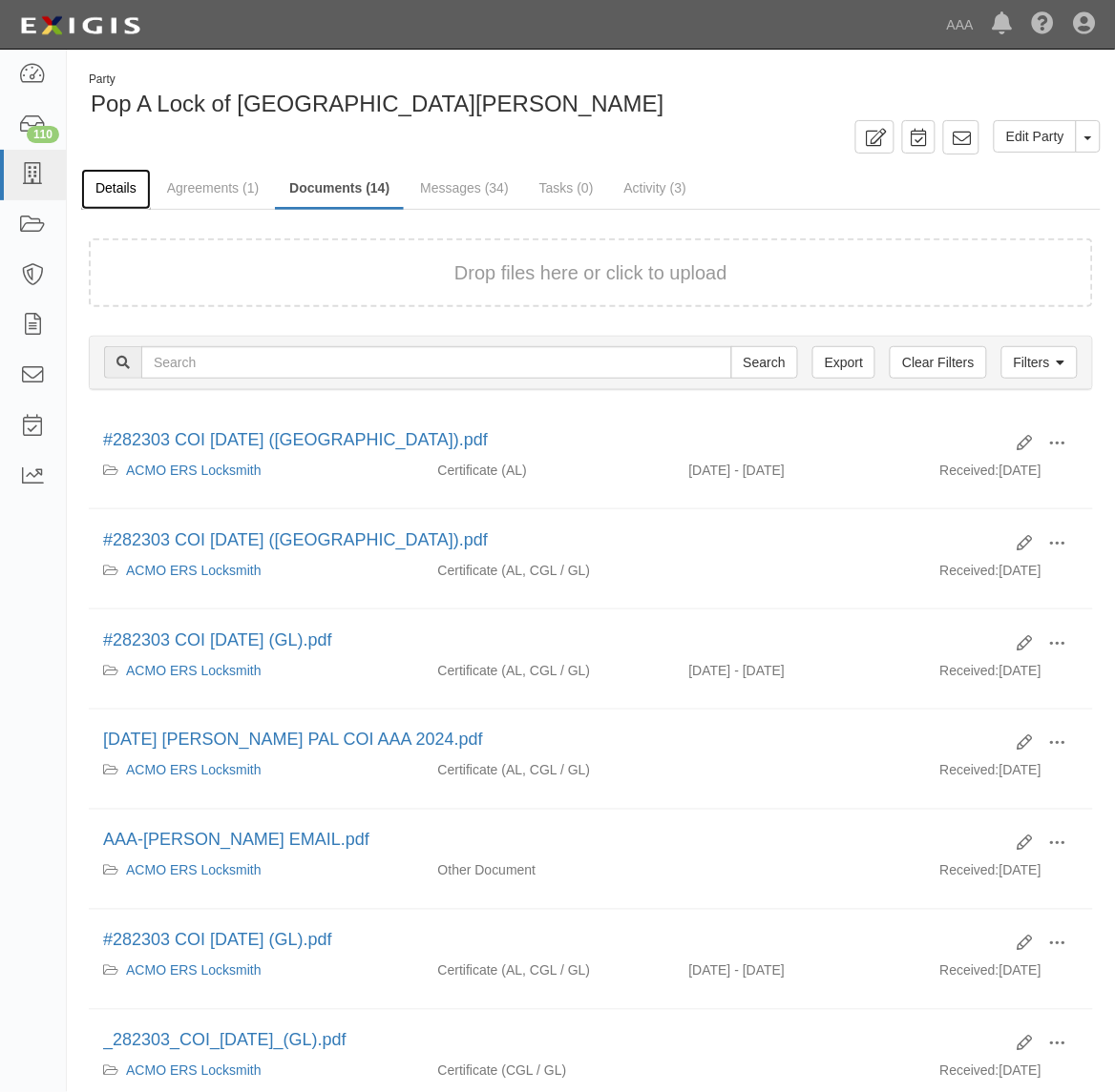
click at [115, 191] on link "Details" at bounding box center [116, 189] width 70 height 41
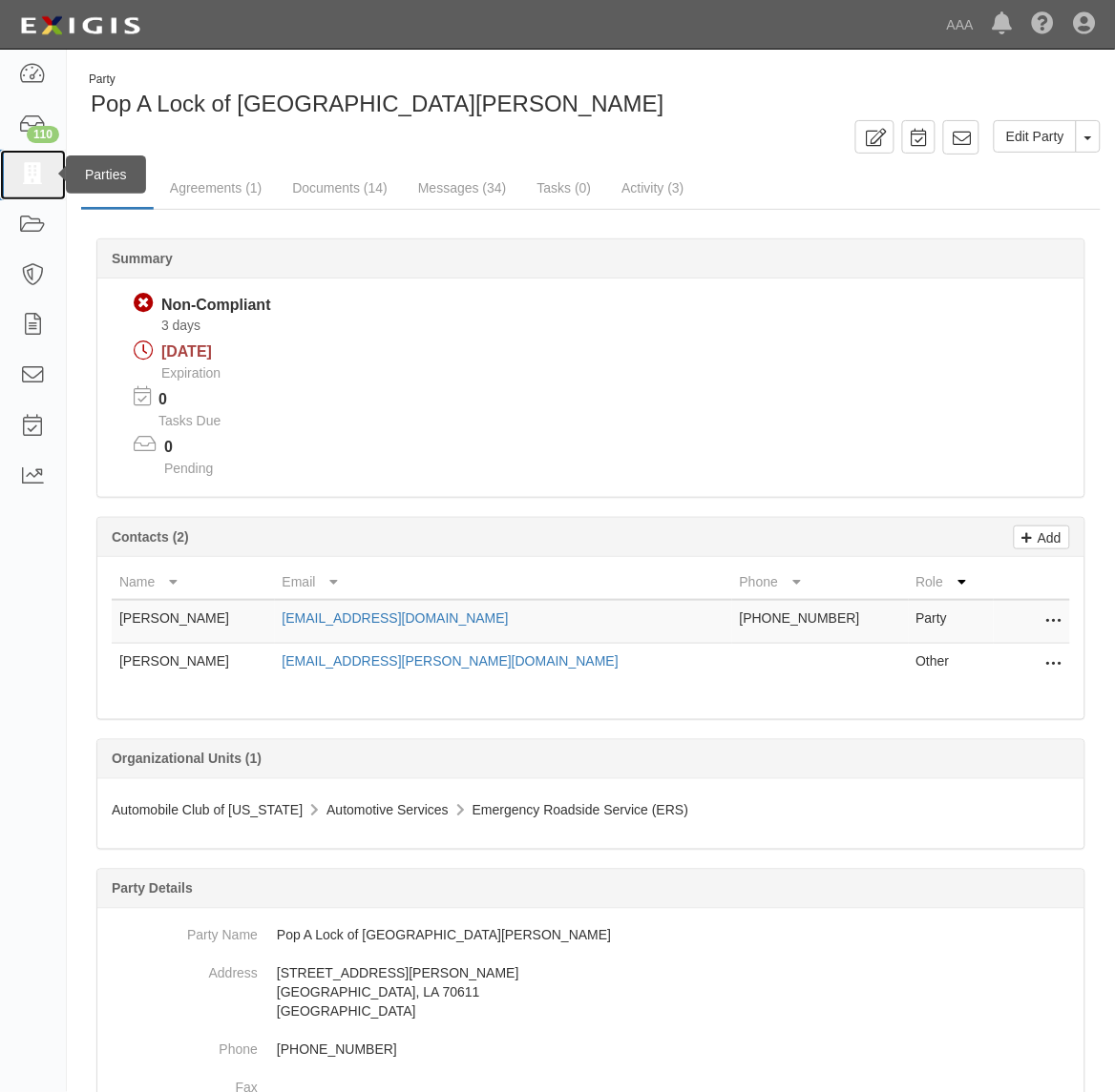
click at [45, 184] on icon at bounding box center [32, 175] width 27 height 22
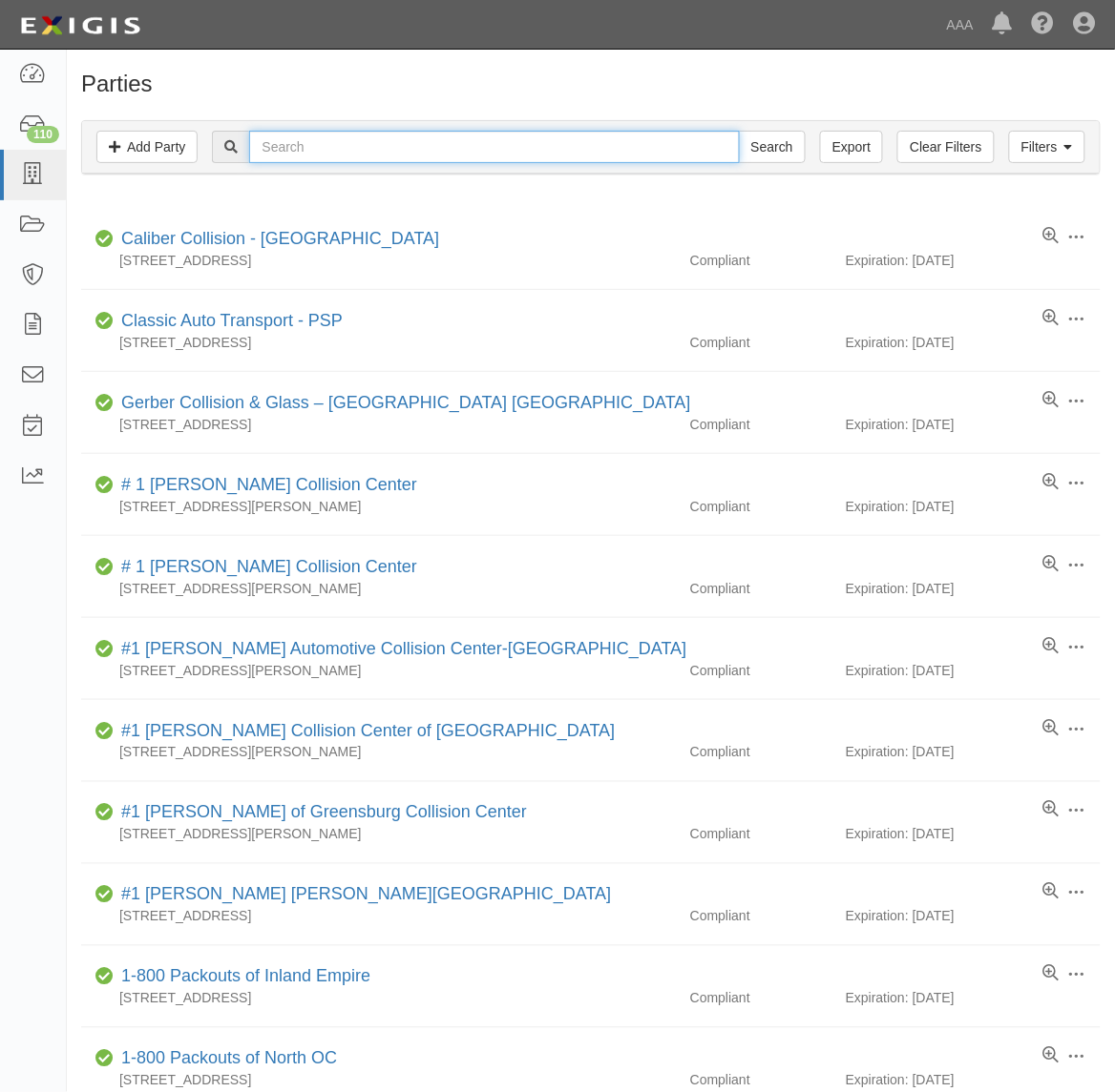
click at [311, 149] on input "text" at bounding box center [493, 147] width 489 height 33
click at [327, 136] on input "text" at bounding box center [493, 147] width 489 height 33
paste input "Beaumont"
type input "Beaumont"
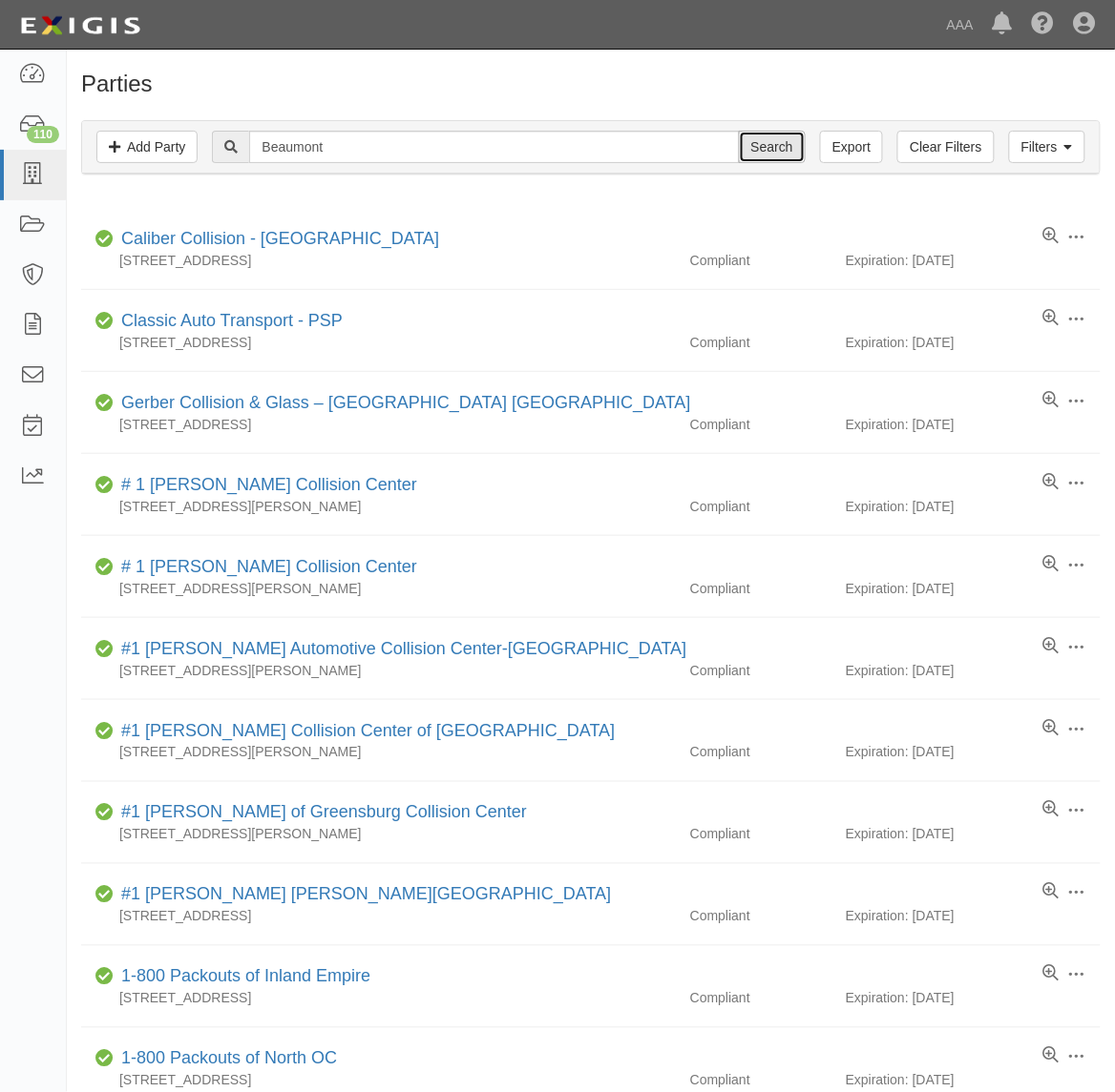
click at [774, 141] on input "Search" at bounding box center [771, 147] width 67 height 33
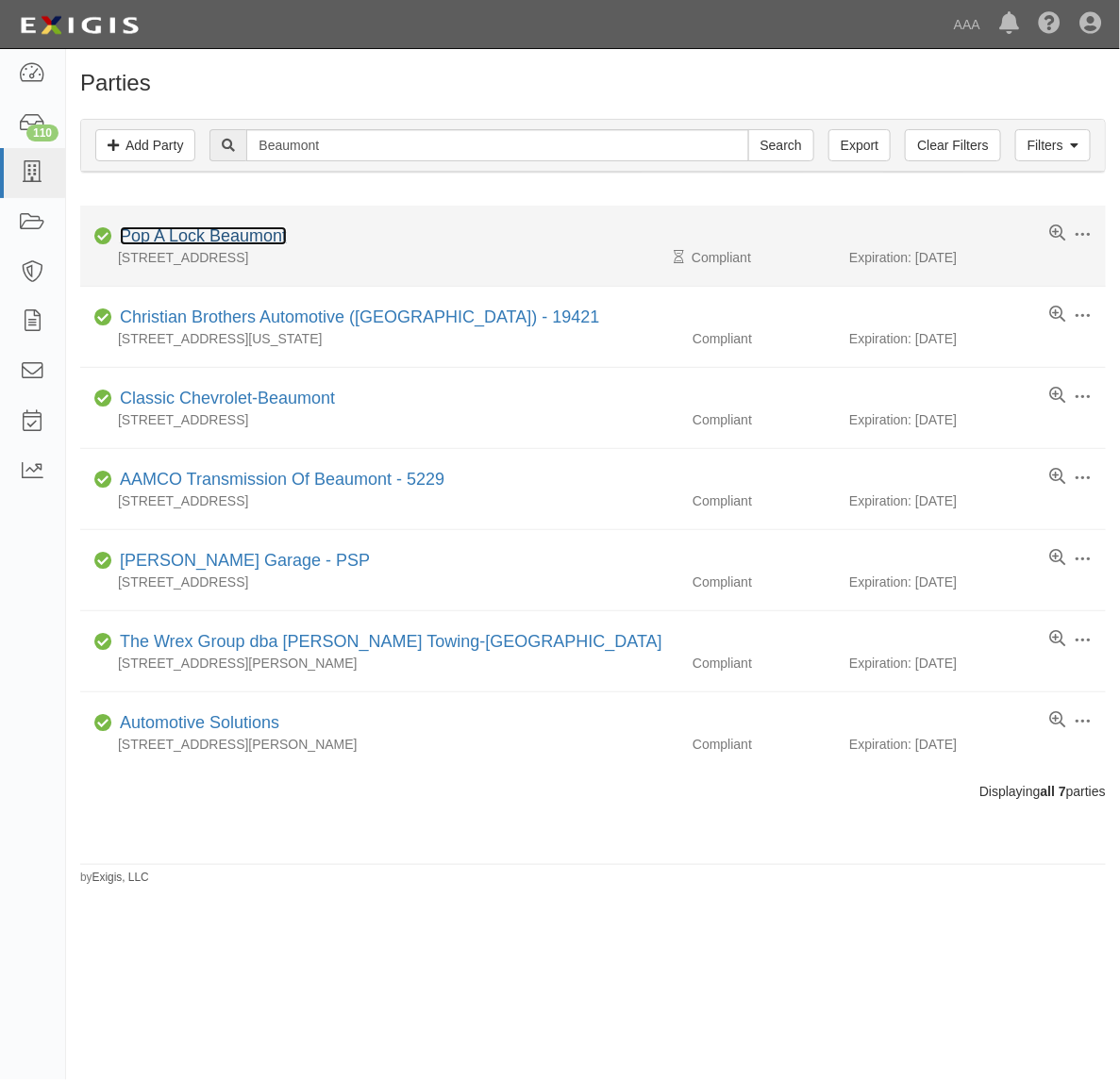
click at [253, 233] on link "Pop A Lock Beaumont" at bounding box center [203, 236] width 167 height 19
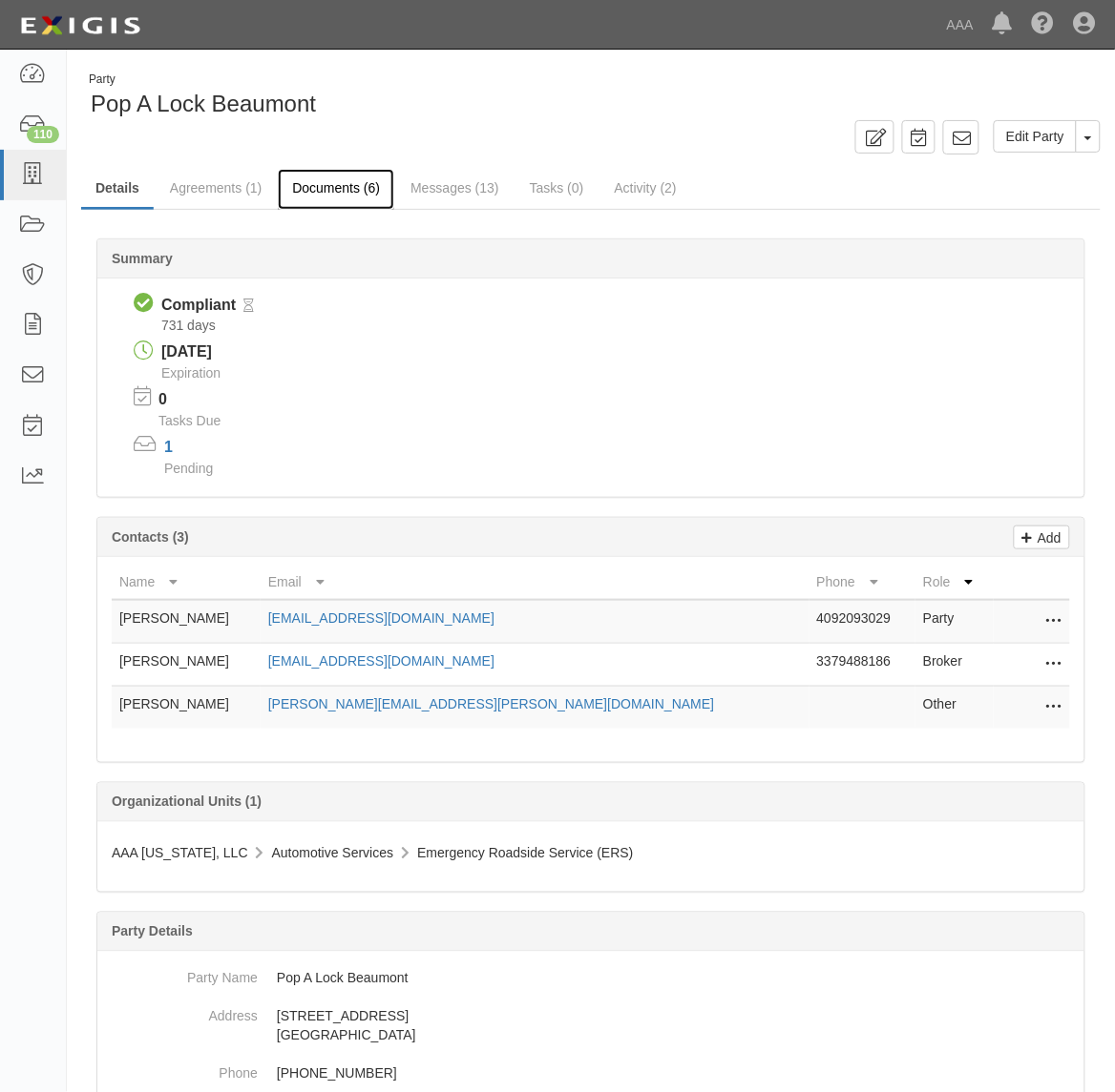
click at [347, 188] on link "Documents (6)" at bounding box center [336, 189] width 116 height 41
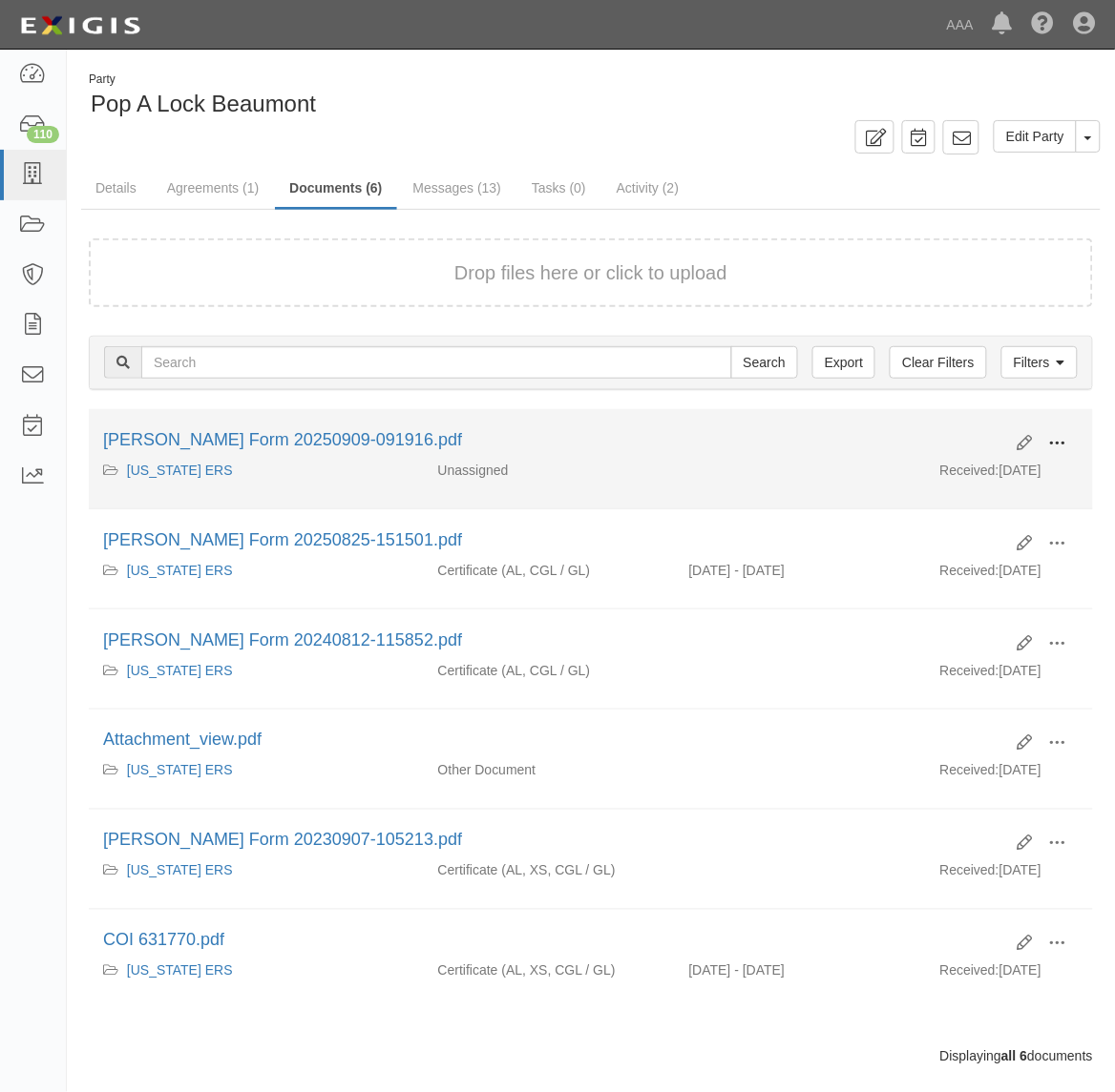
click at [1055, 445] on span at bounding box center [1056, 443] width 17 height 17
click at [994, 475] on link "View" at bounding box center [965, 471] width 151 height 35
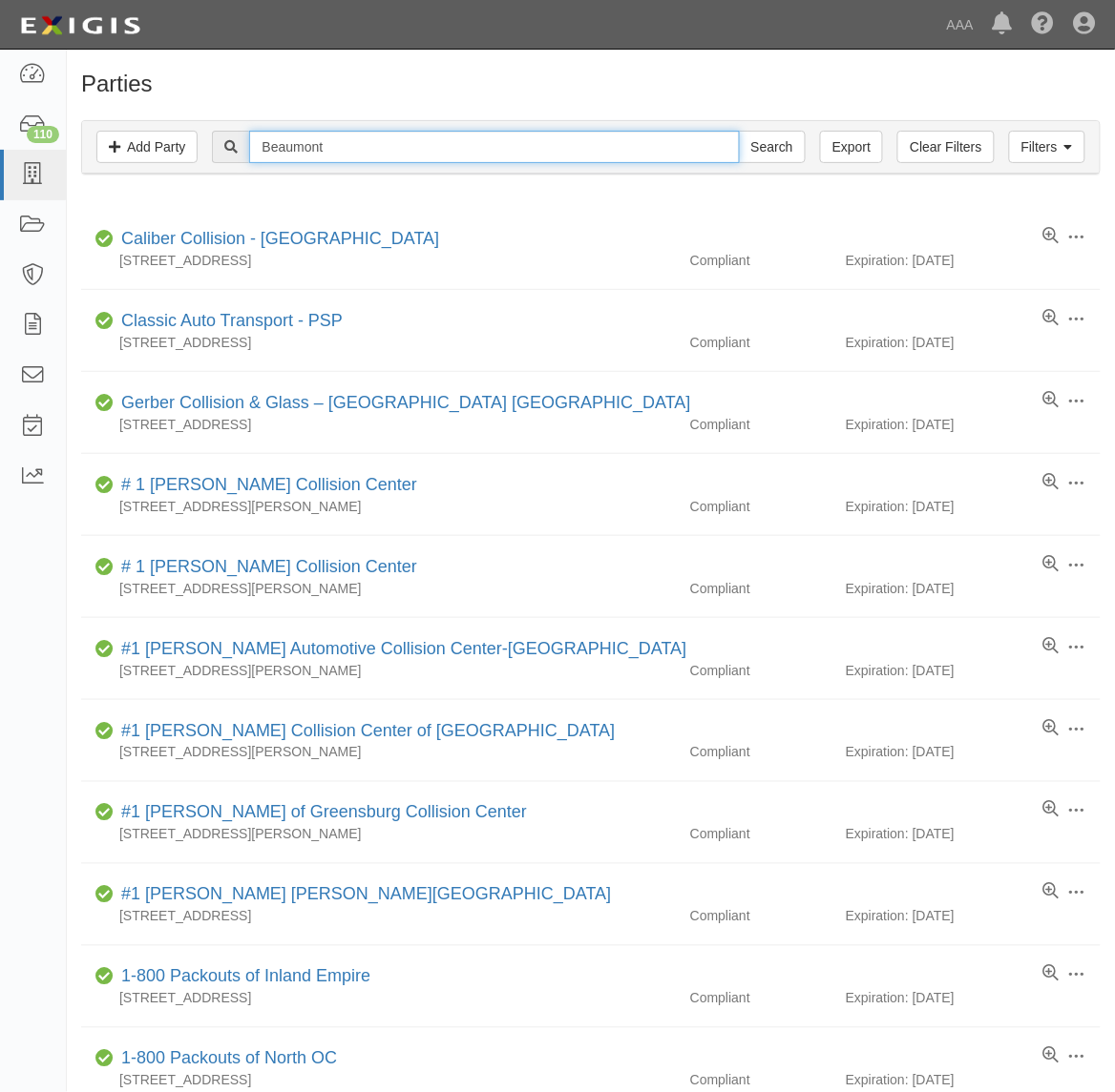
click at [399, 136] on input "Beaumont" at bounding box center [493, 147] width 489 height 33
type input "Lake Charles"
click at [739, 131] on input "Search" at bounding box center [771, 147] width 67 height 33
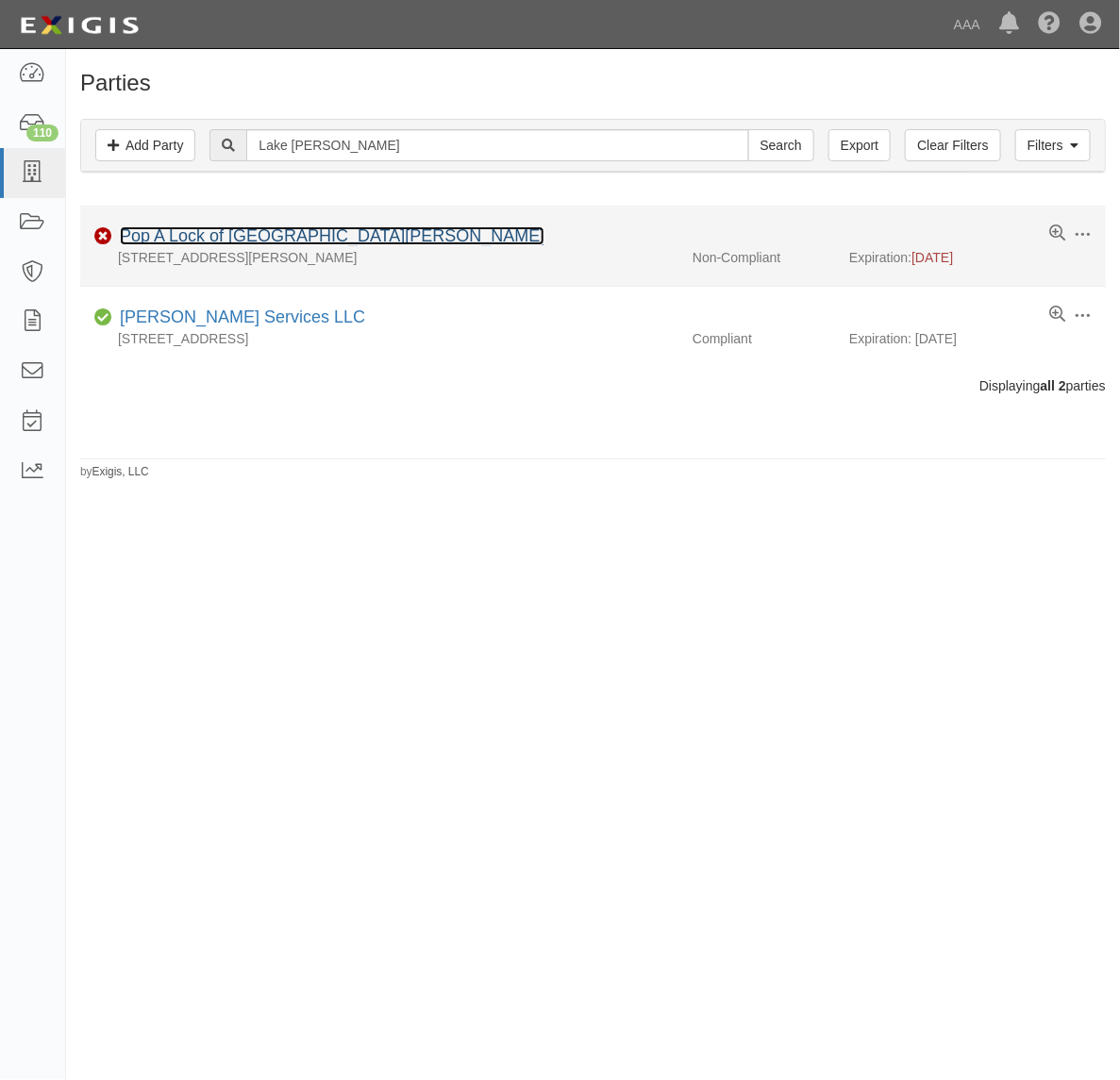
click at [288, 234] on link "Pop A Lock of [GEOGRAPHIC_DATA][PERSON_NAME]" at bounding box center [332, 236] width 424 height 19
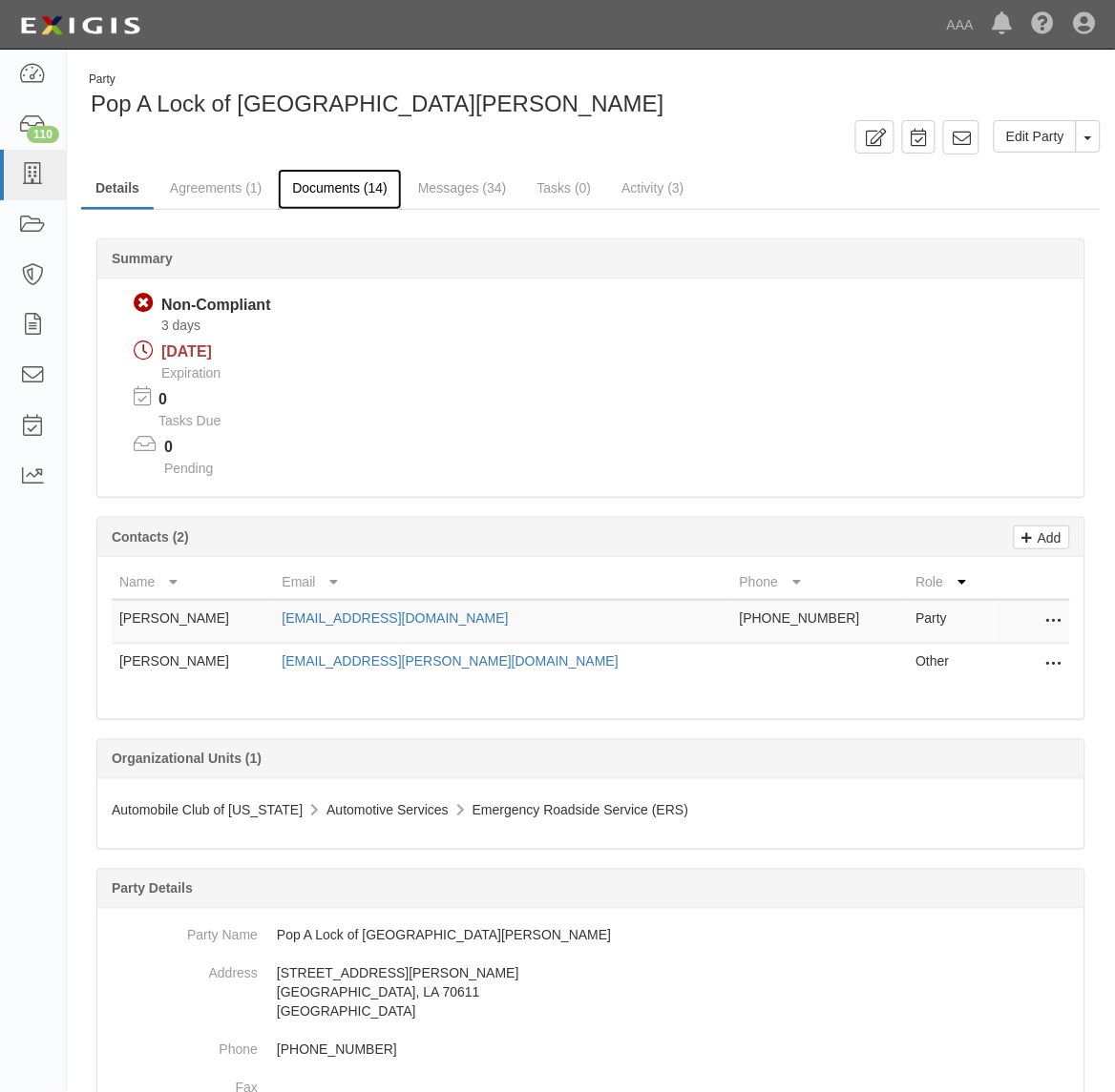
click at [349, 191] on link "Documents (14)" at bounding box center [340, 189] width 124 height 41
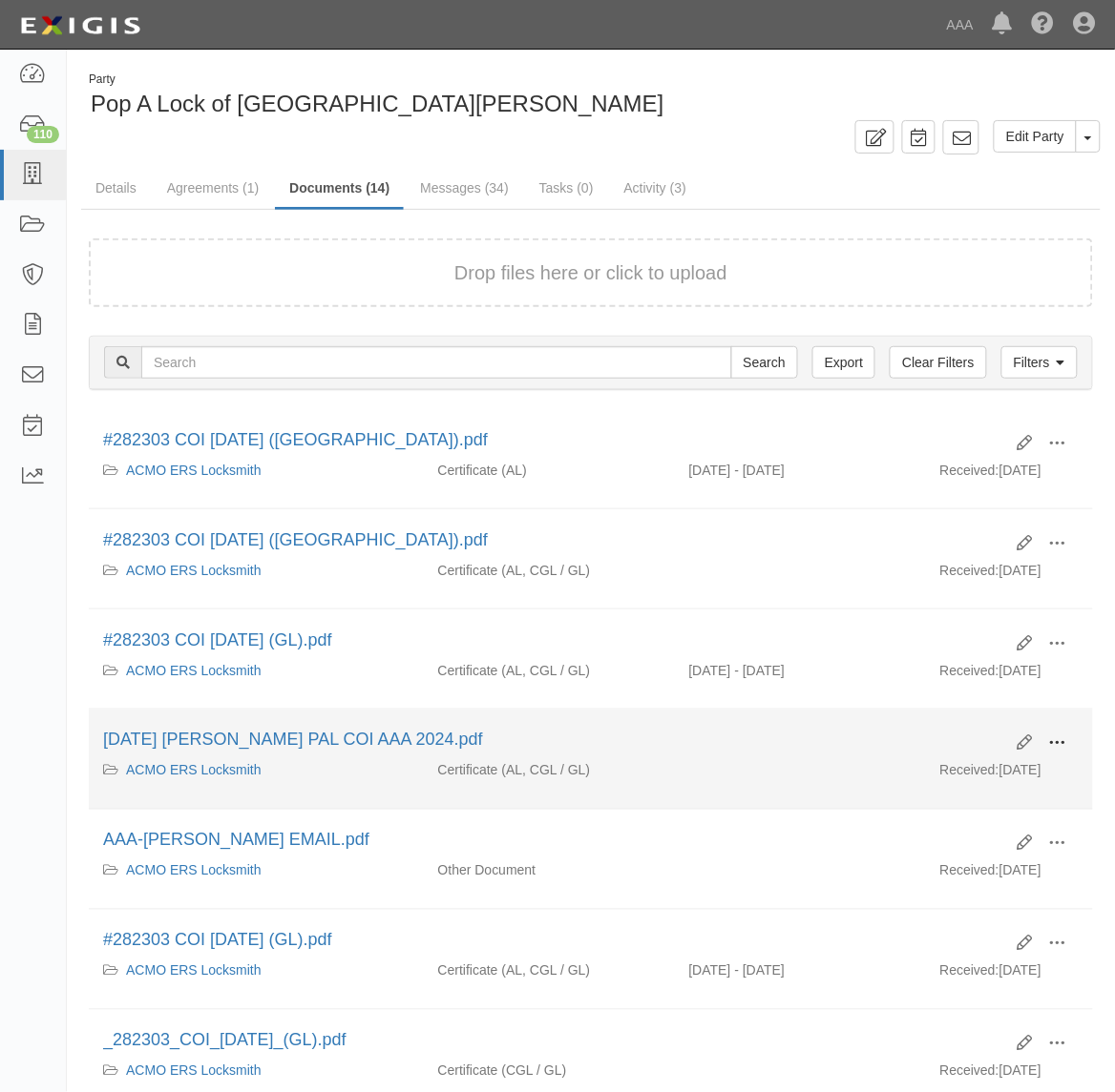
click at [1050, 736] on button at bounding box center [1057, 745] width 42 height 33
click at [967, 775] on link "View" at bounding box center [965, 771] width 151 height 35
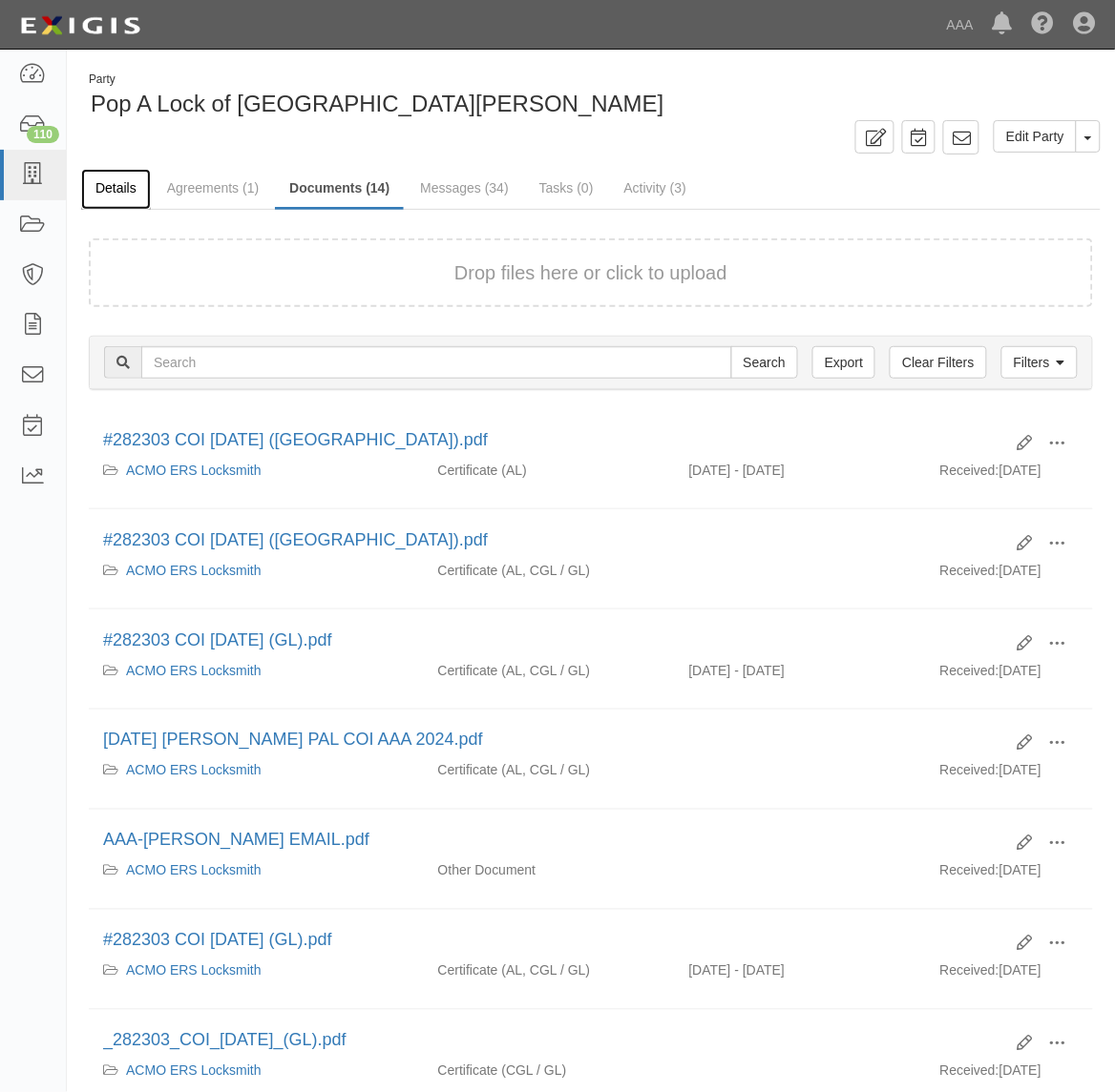
drag, startPoint x: 130, startPoint y: 184, endPoint x: 112, endPoint y: 202, distance: 25.5
click at [130, 184] on link "Details" at bounding box center [116, 189] width 70 height 41
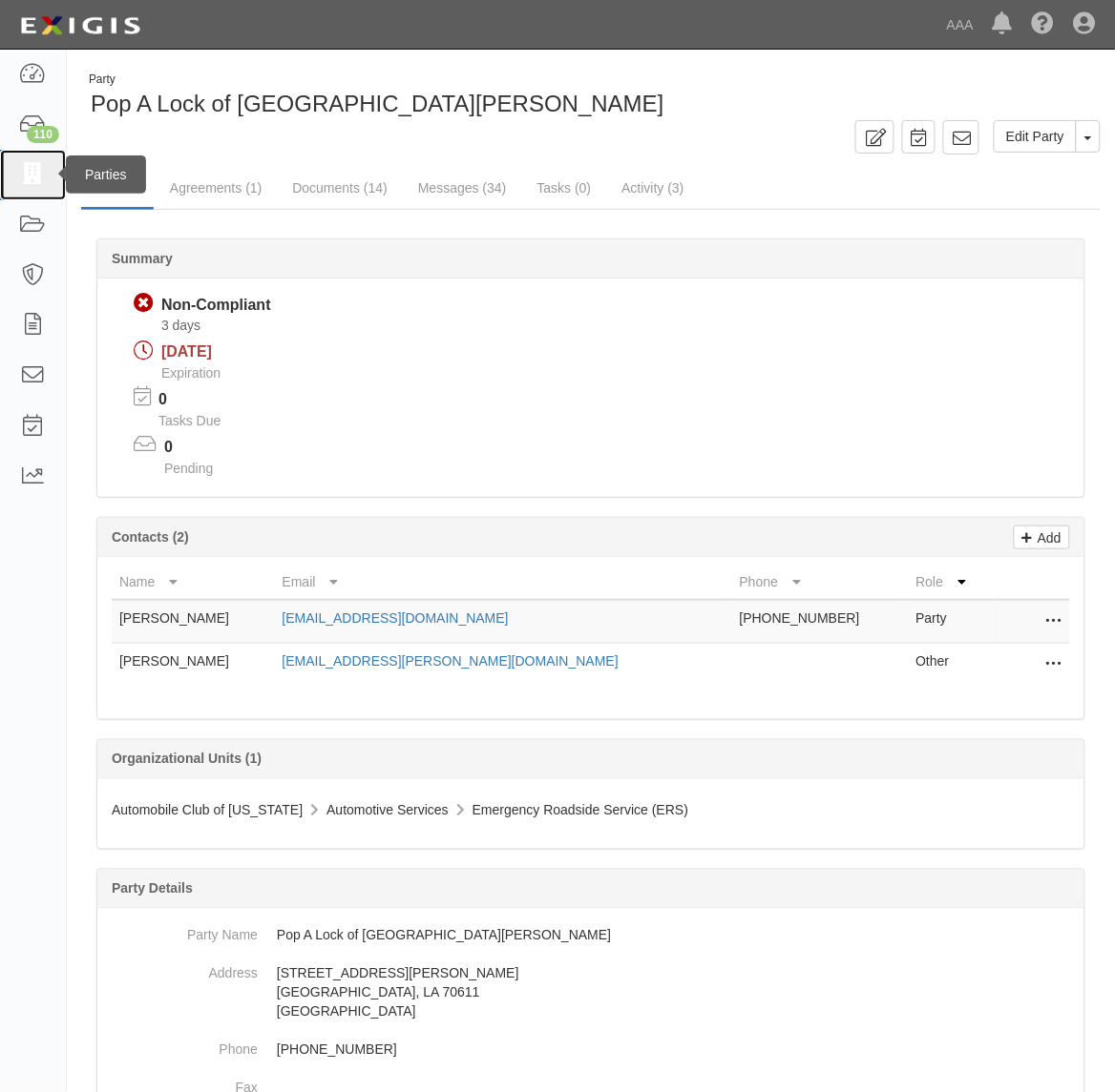
click at [37, 172] on icon at bounding box center [32, 175] width 27 height 22
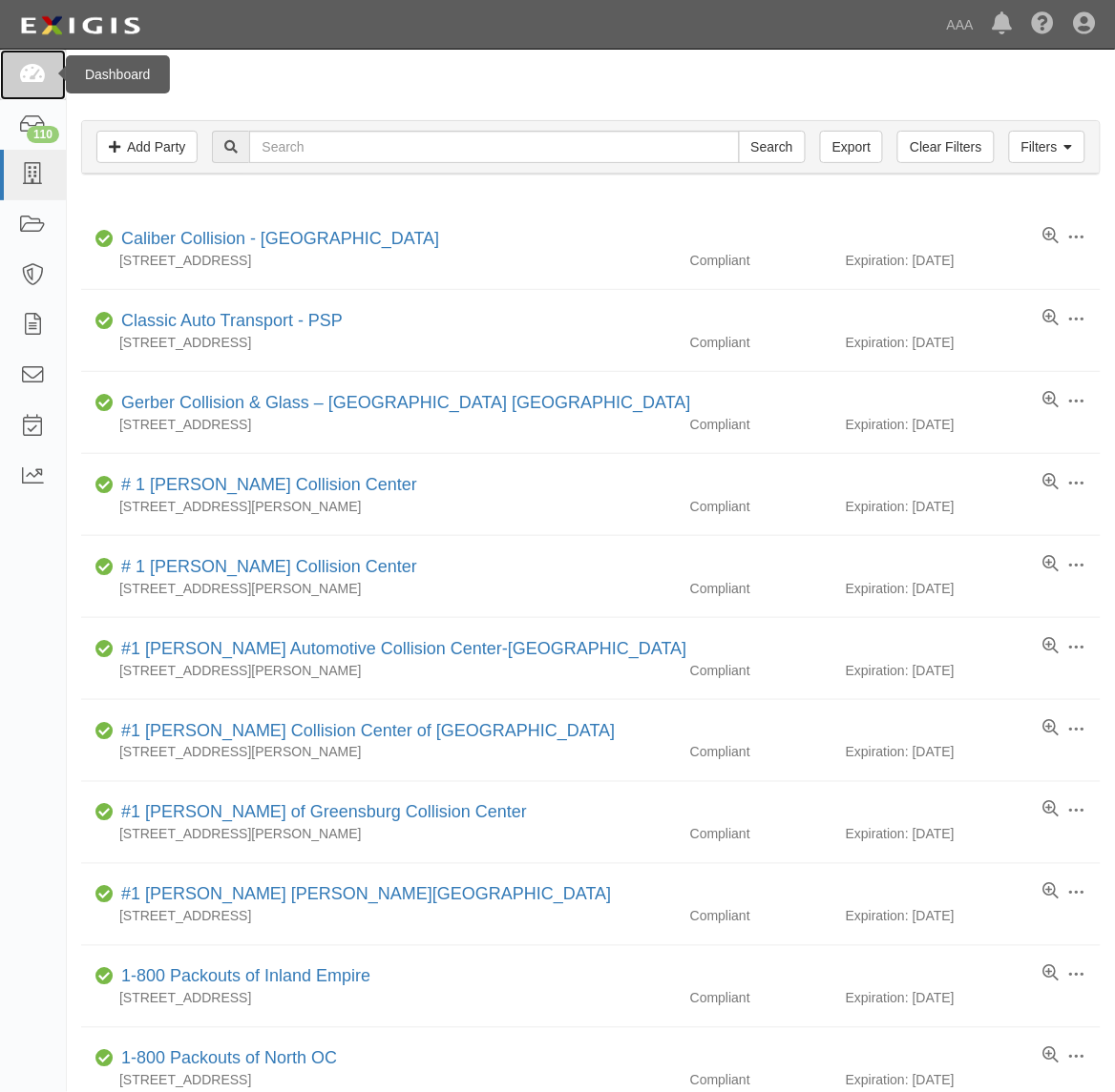
click at [32, 82] on icon at bounding box center [32, 74] width 27 height 22
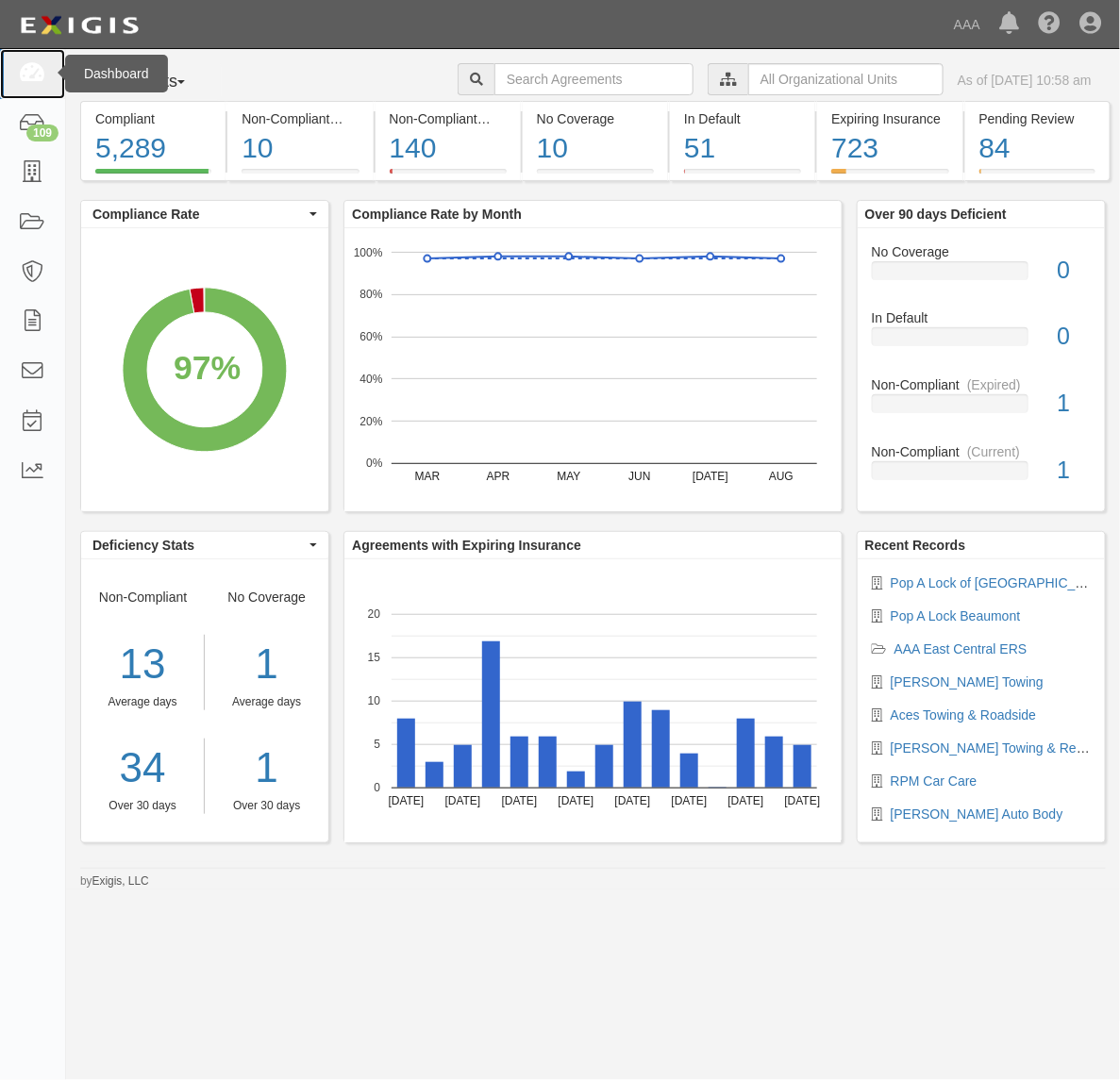
click at [30, 81] on icon at bounding box center [31, 74] width 27 height 22
click at [30, 72] on icon at bounding box center [31, 74] width 27 height 22
